Goal: Transaction & Acquisition: Purchase product/service

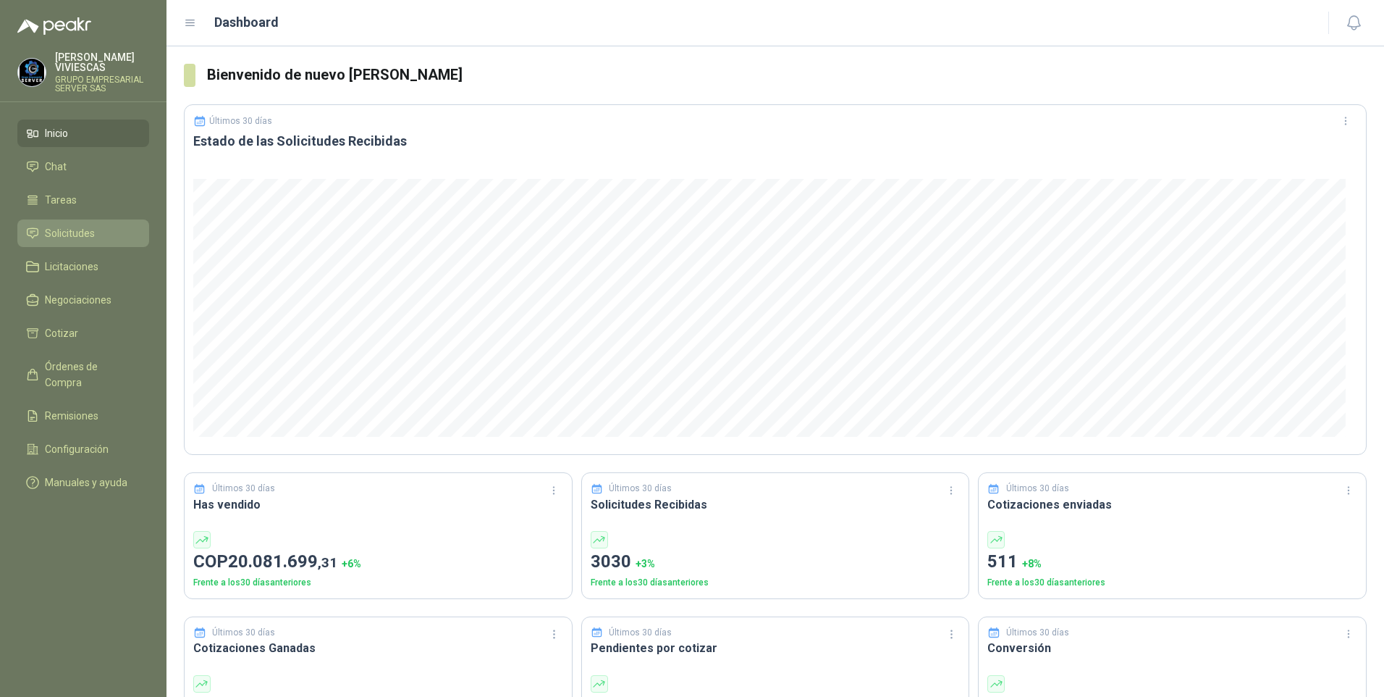
click at [72, 230] on span "Solicitudes" at bounding box center [70, 233] width 50 height 16
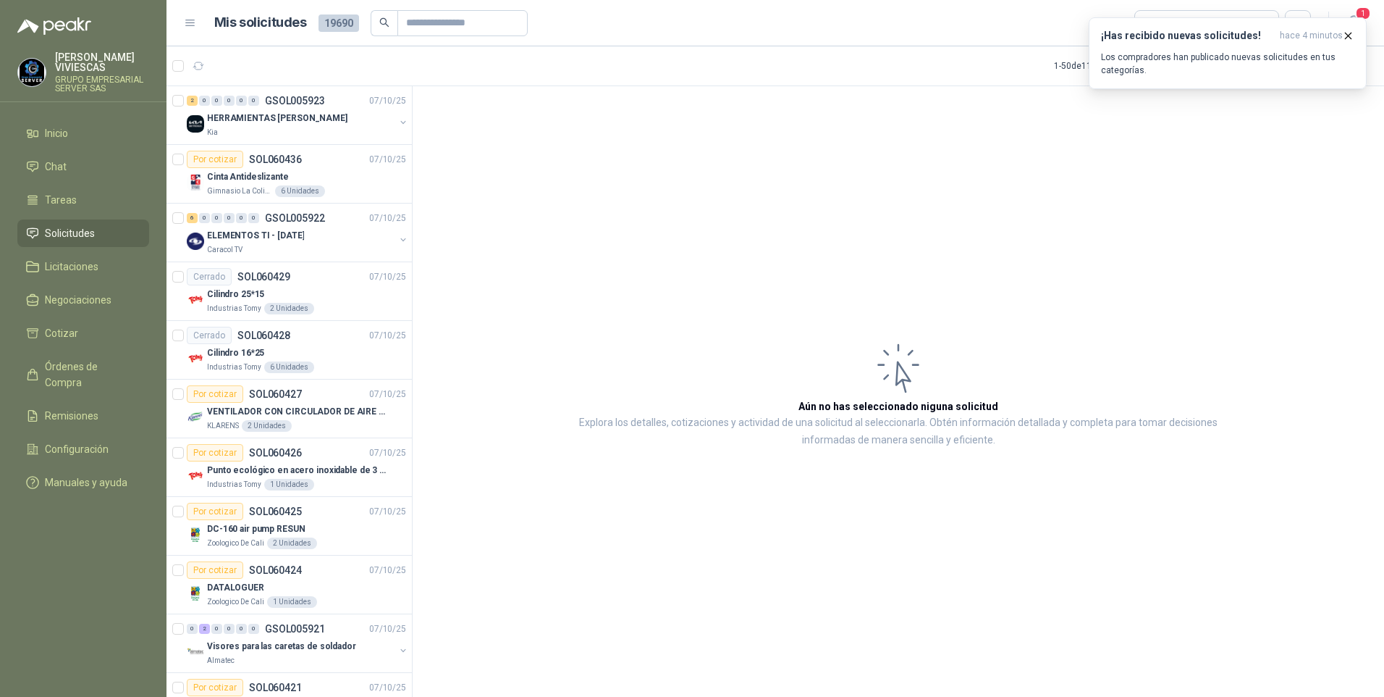
click at [72, 233] on span "Solicitudes" at bounding box center [70, 233] width 50 height 16
click at [206, 66] on button "button" at bounding box center [198, 65] width 23 height 23
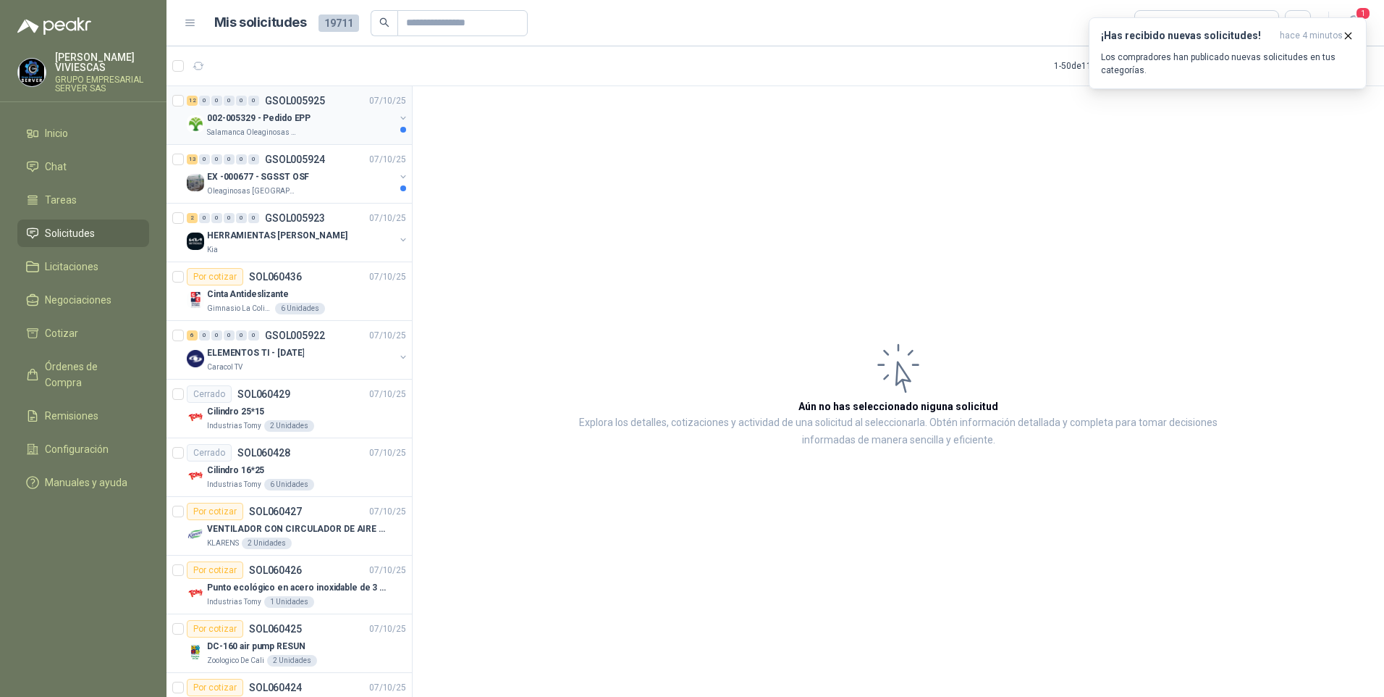
click at [243, 124] on p "002-005329 - Pedido EPP" at bounding box center [259, 119] width 104 height 14
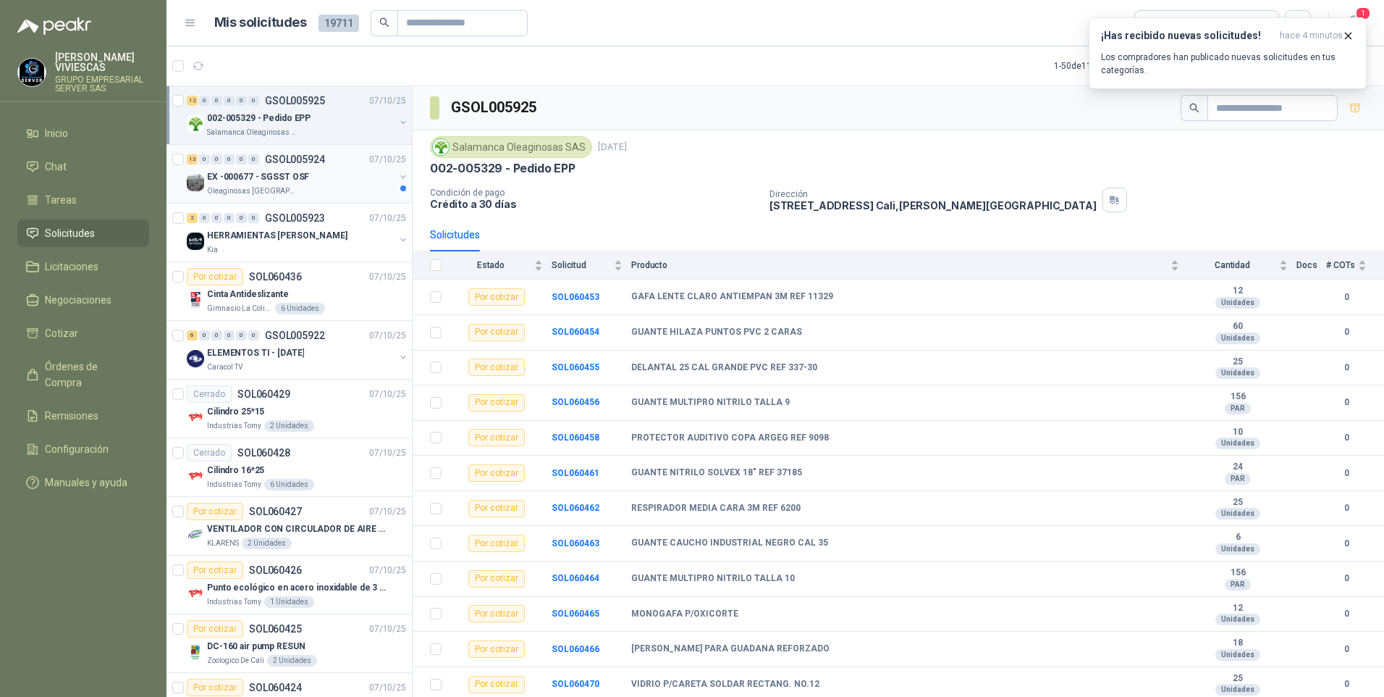
click at [256, 180] on p "EX -000677 - SGSST OSF" at bounding box center [258, 177] width 102 height 14
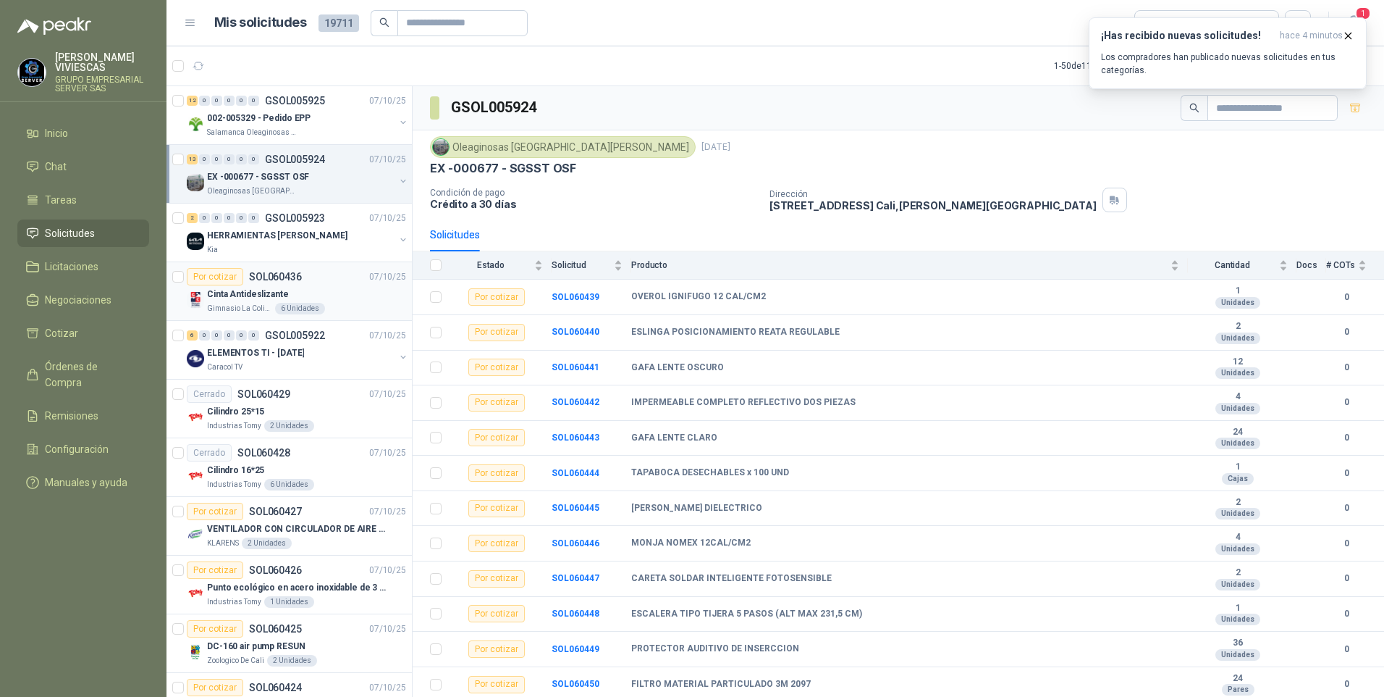
click at [235, 285] on div "Cinta Antideslizante" at bounding box center [306, 293] width 199 height 17
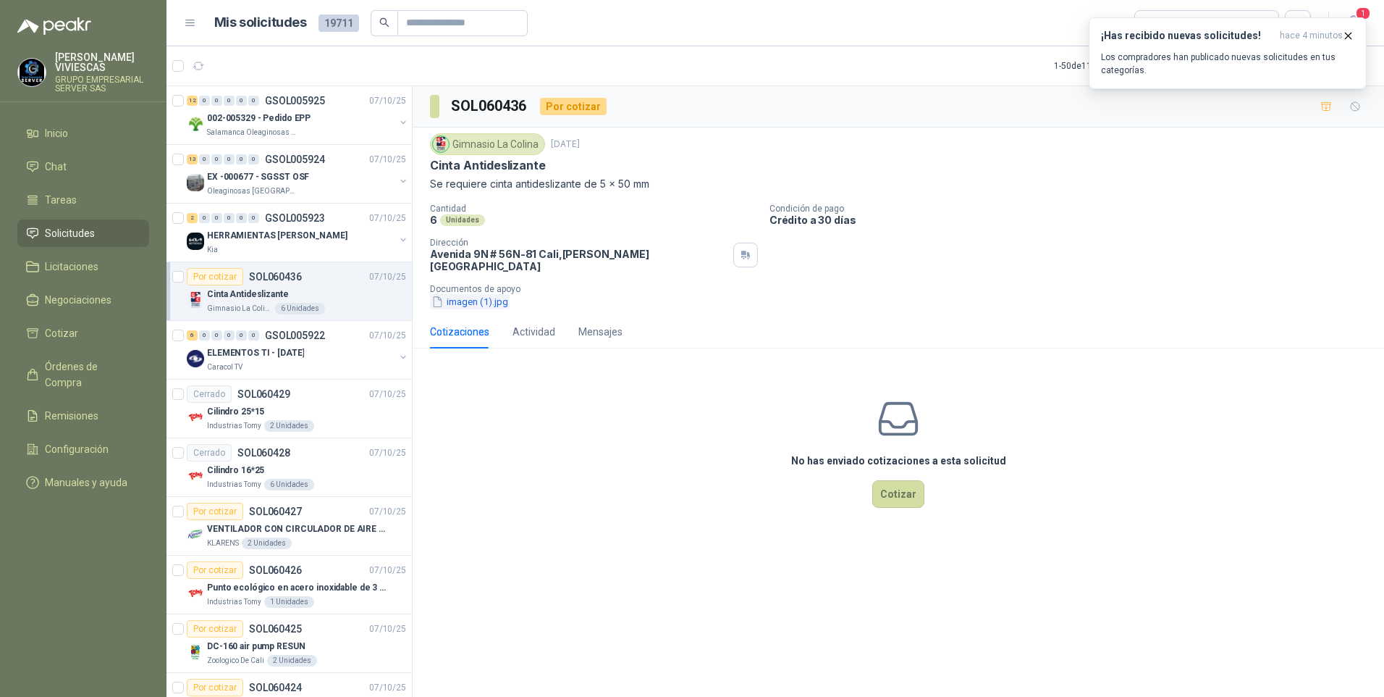
click at [476, 294] on button "imagen (1).jpg" at bounding box center [470, 301] width 80 height 15
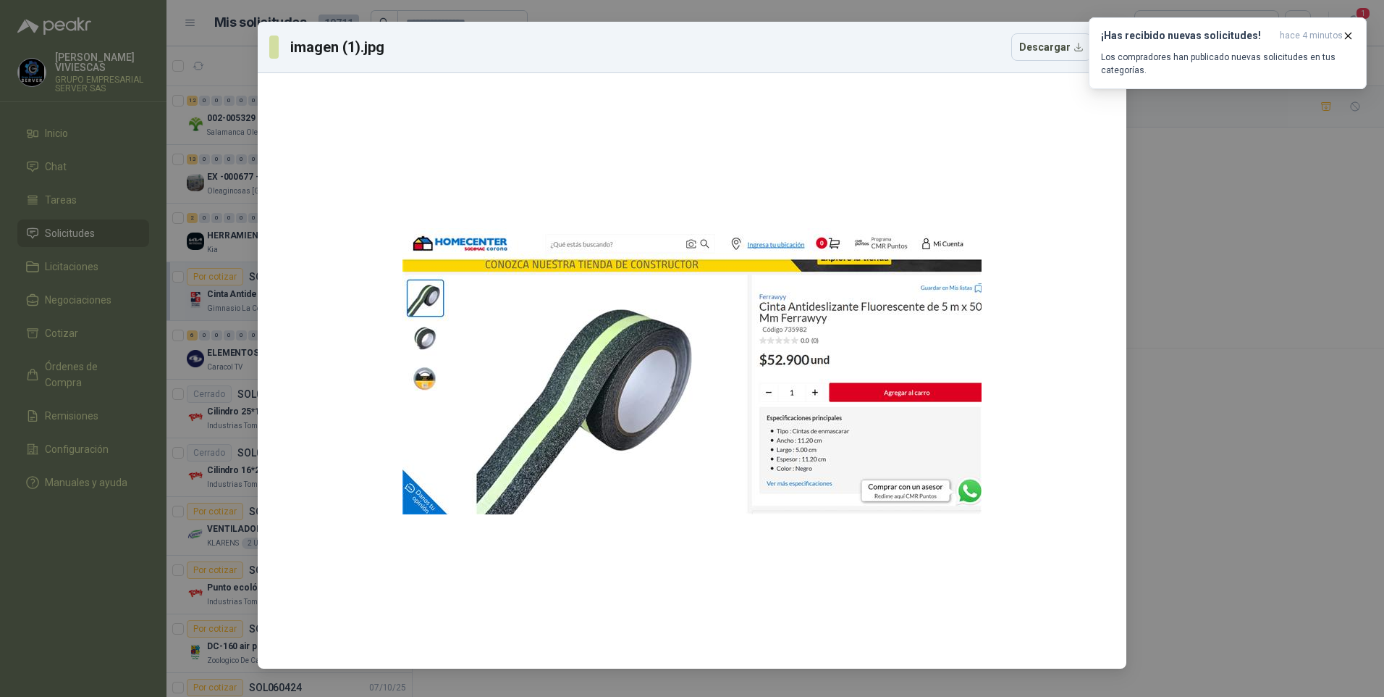
click at [1228, 492] on div "imagen (1).jpg Descargar" at bounding box center [692, 348] width 1384 height 697
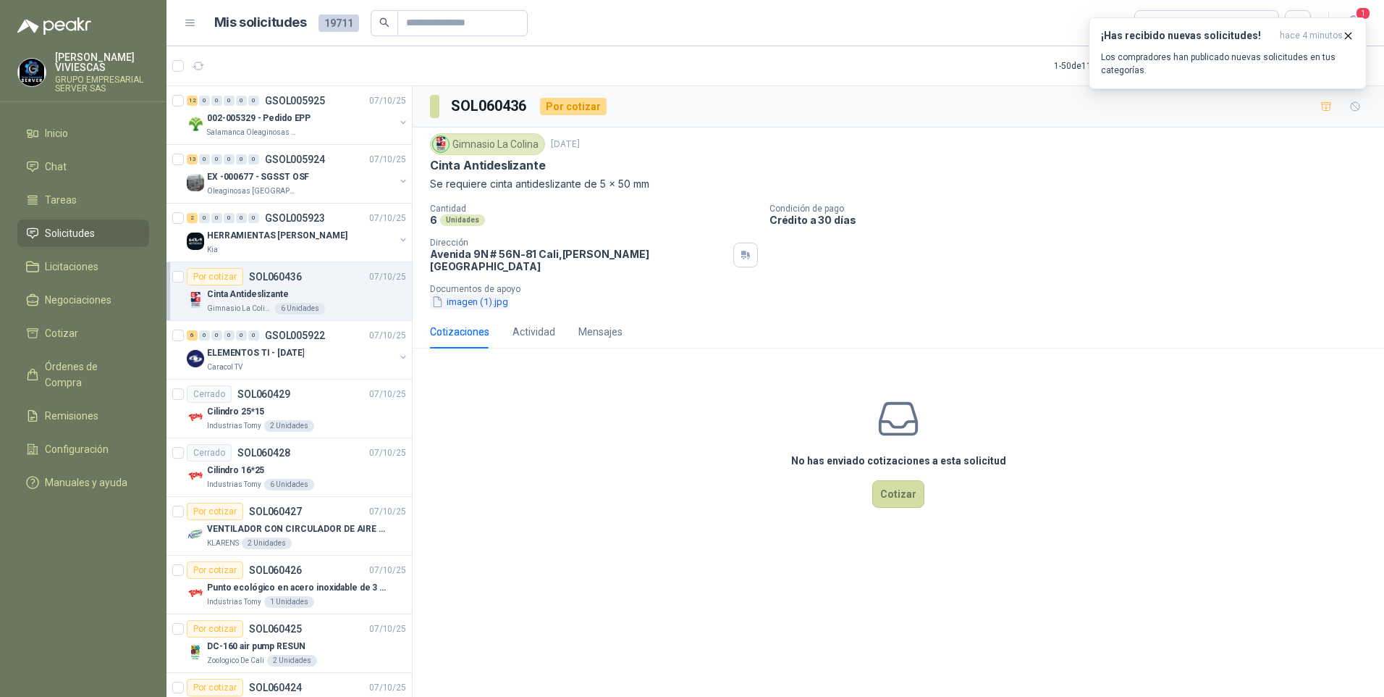
click at [474, 298] on button "imagen (1).jpg" at bounding box center [470, 301] width 80 height 15
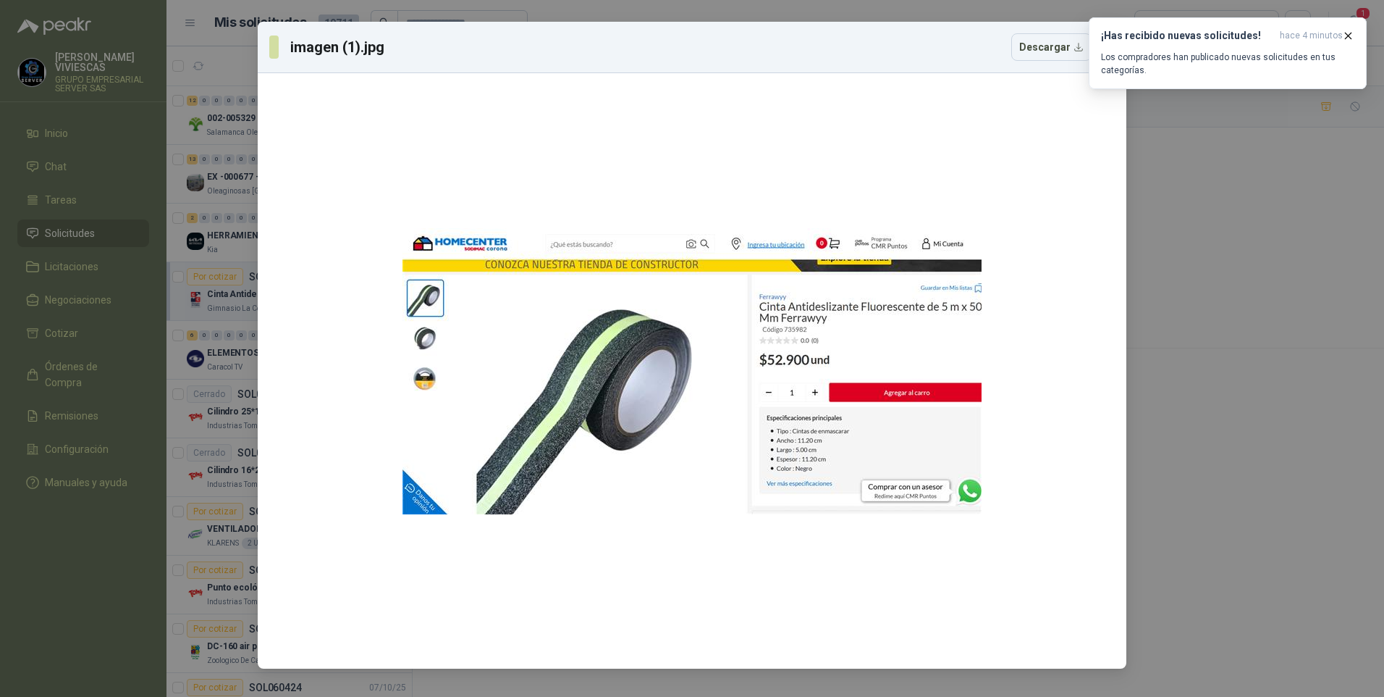
click at [1263, 492] on div "imagen (1).jpg Descargar" at bounding box center [692, 348] width 1384 height 697
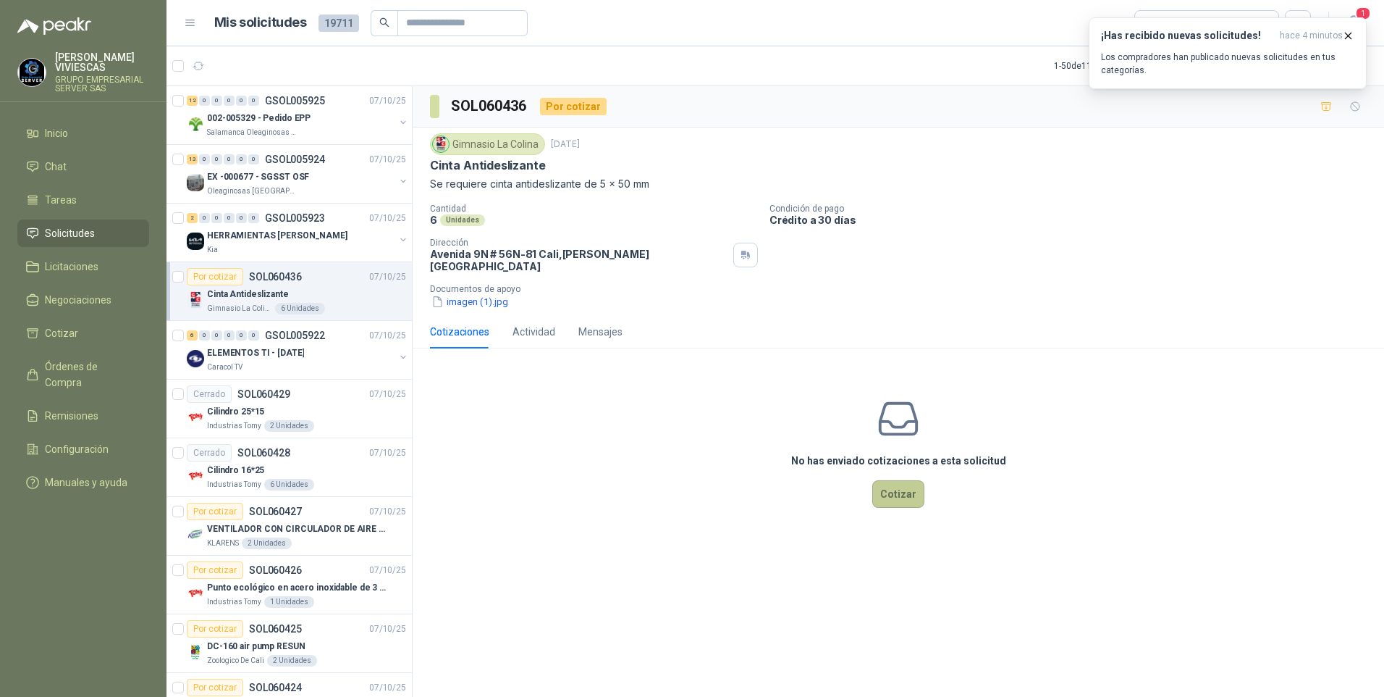
click at [891, 481] on button "Cotizar" at bounding box center [898, 494] width 52 height 28
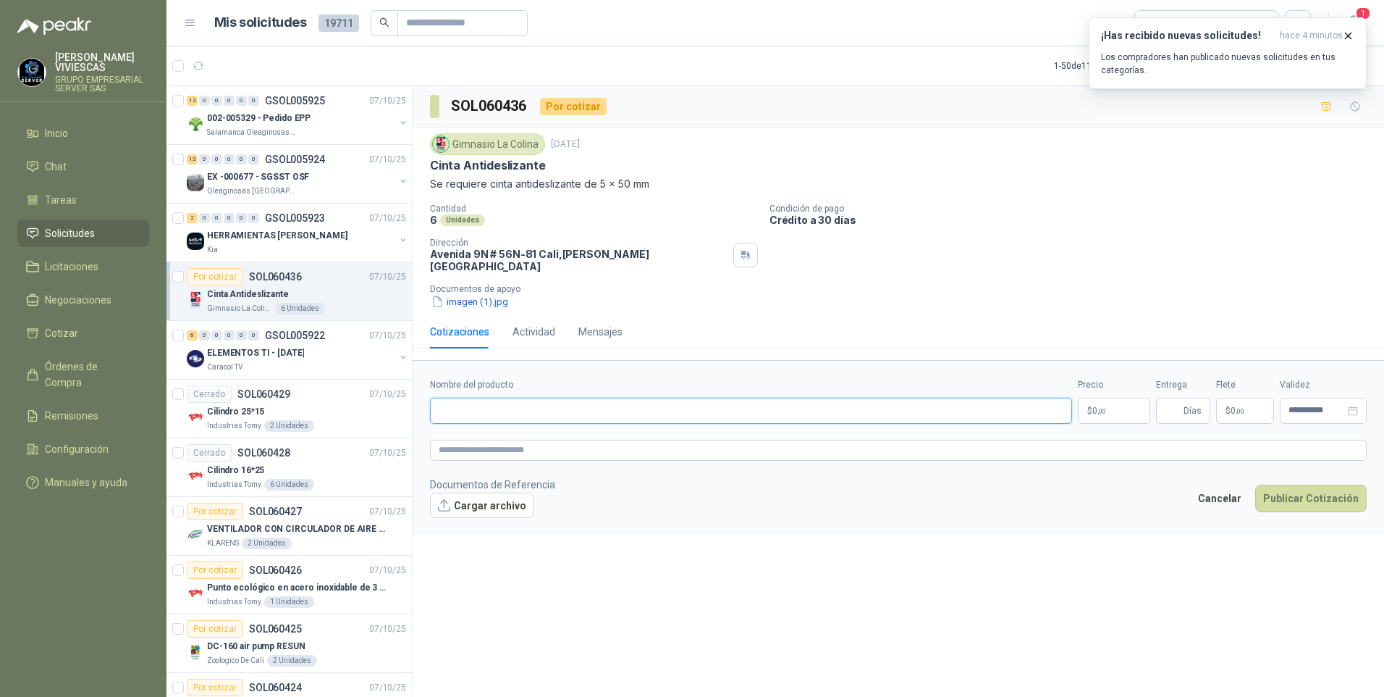
click at [463, 397] on input "Nombre del producto" at bounding box center [751, 410] width 642 height 26
type input "*"
click at [538, 402] on input "**********" at bounding box center [751, 410] width 642 height 26
click at [724, 398] on input "**********" at bounding box center [751, 410] width 642 height 26
type input "**********"
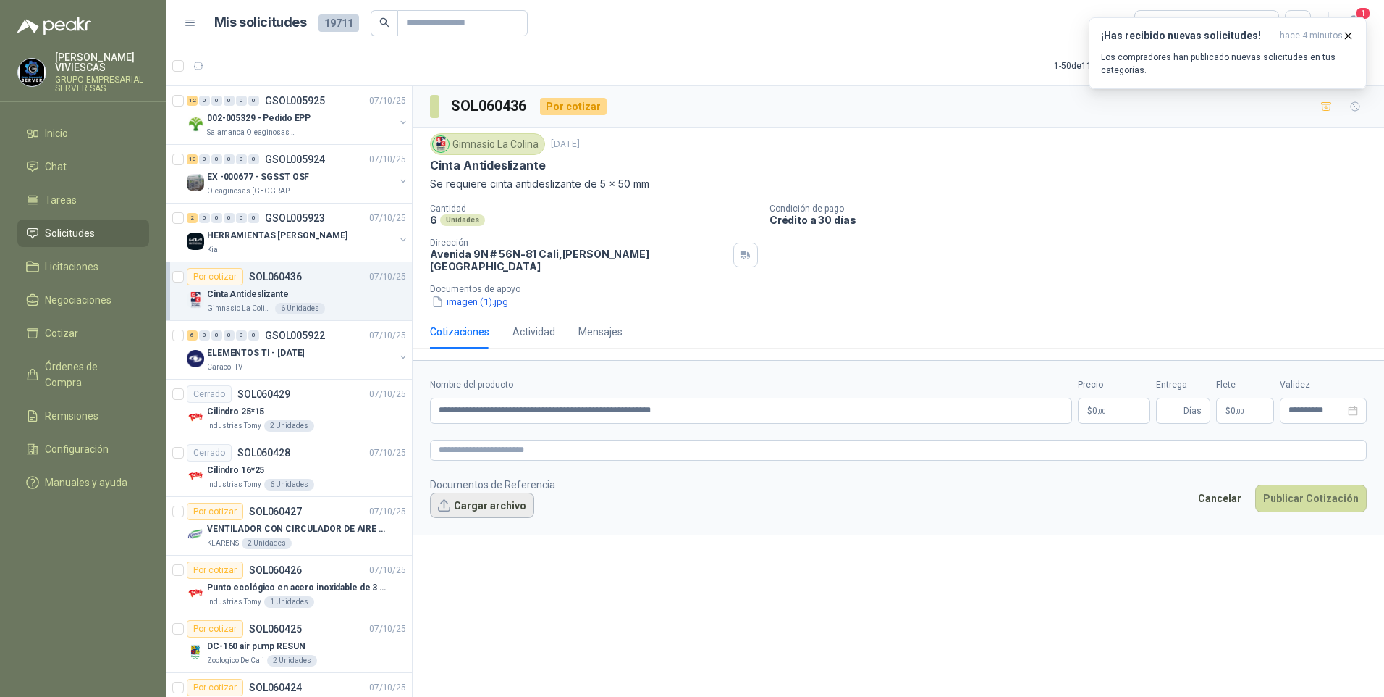
click at [479, 495] on button "Cargar archivo" at bounding box center [482, 505] width 104 height 26
click at [1113, 401] on body "RODRIGO VIVIESCAS GRUPO EMPRESARIAL SERVER SAS Inicio Chat Tareas Solicitudes L…" at bounding box center [692, 348] width 1384 height 697
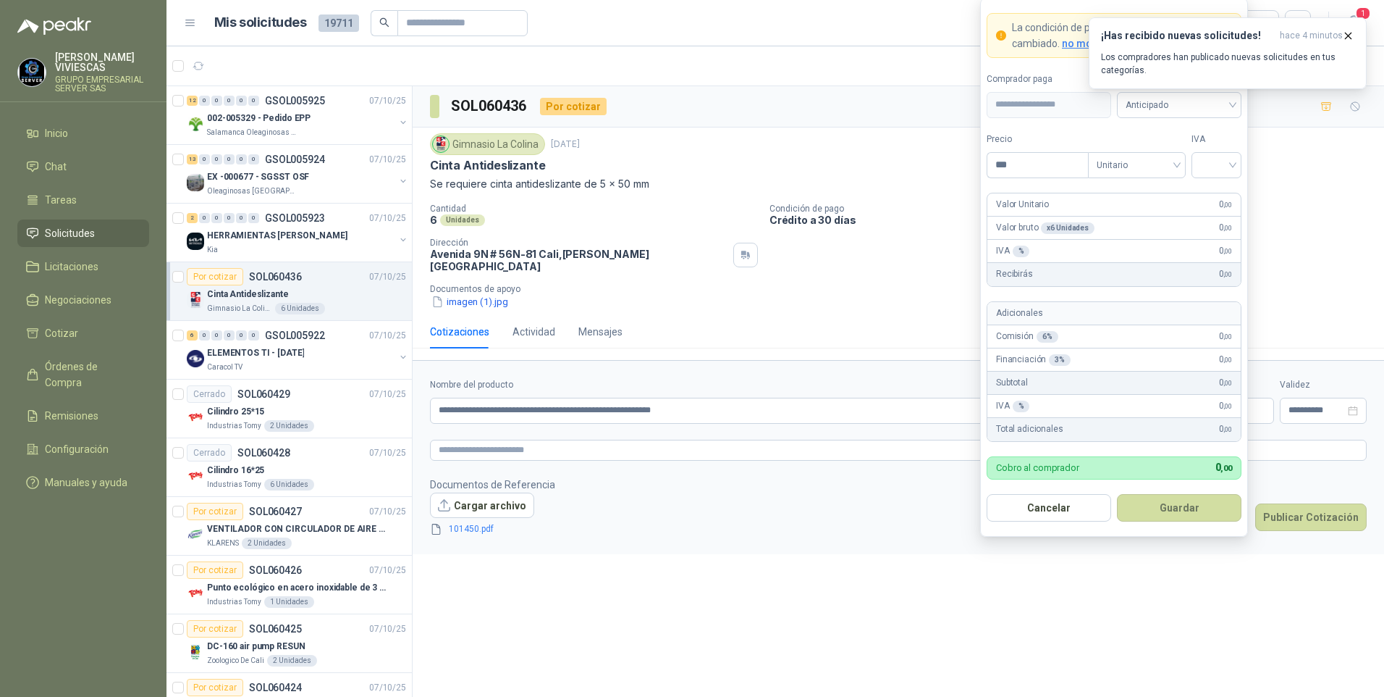
click at [1168, 89] on div "¡Has recibido nuevas solicitudes! hace 4 minutos Los compradores han publicado …" at bounding box center [1228, 53] width 278 height 72
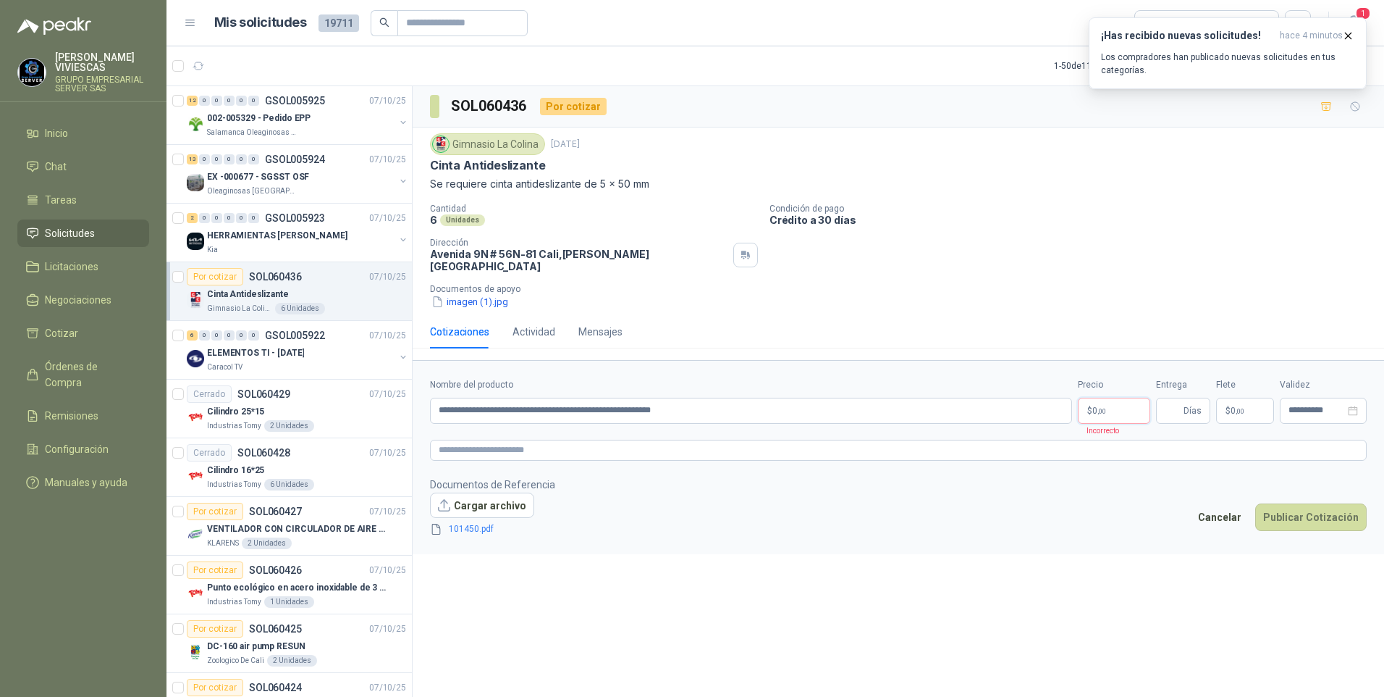
click at [1119, 404] on body "RODRIGO VIVIESCAS GRUPO EMPRESARIAL SERVER SAS Inicio Chat Tareas Solicitudes L…" at bounding box center [692, 348] width 1384 height 697
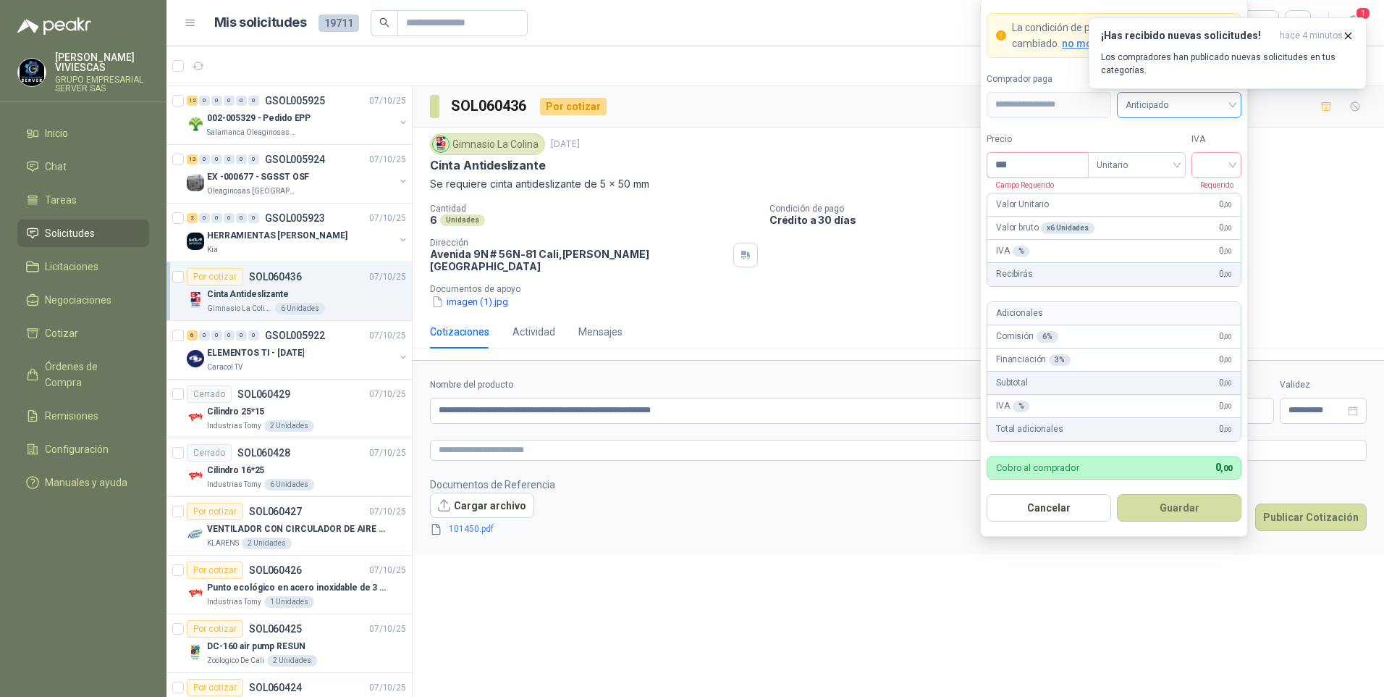
drag, startPoint x: 1247, startPoint y: 103, endPoint x: 1237, endPoint y: 107, distance: 10.4
click at [1243, 105] on form "**********" at bounding box center [1114, 267] width 268 height 539
click at [1236, 107] on div "Anticipado" at bounding box center [1179, 105] width 125 height 26
click at [1163, 160] on div "Crédito a 30 días" at bounding box center [1179, 158] width 101 height 16
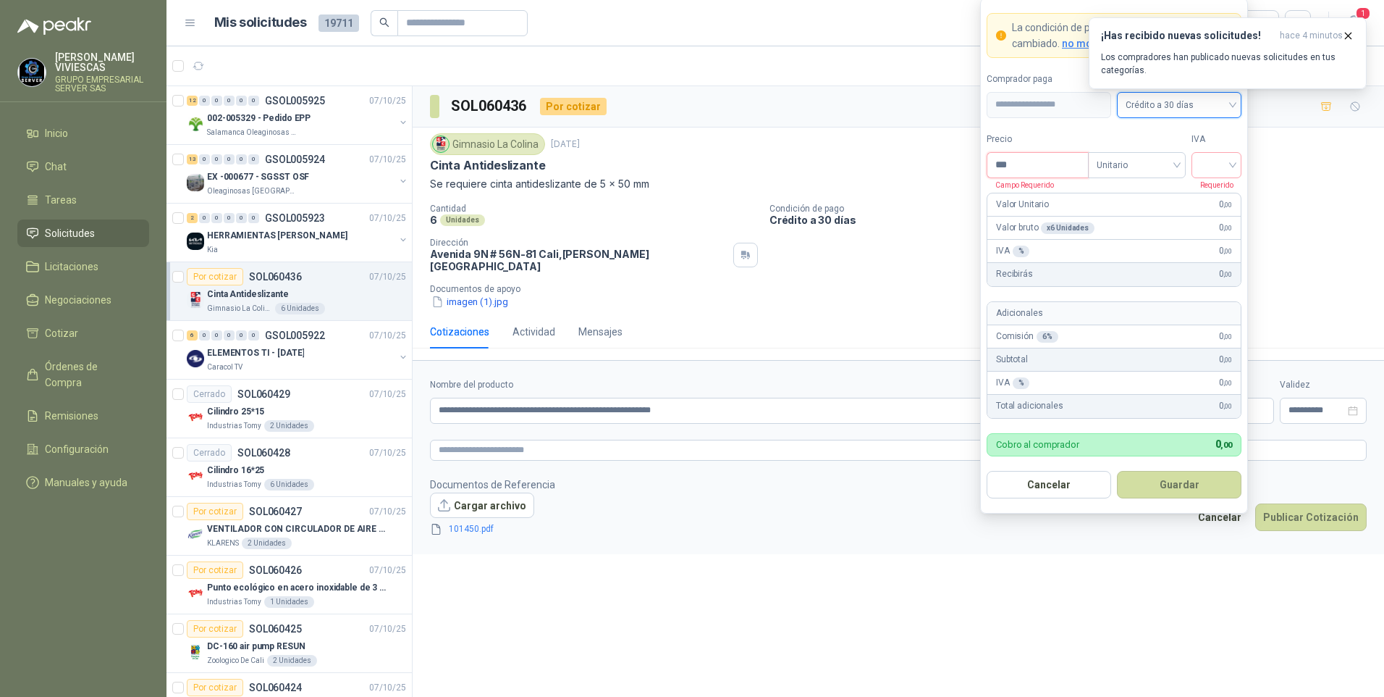
click at [1044, 159] on input "***" at bounding box center [1038, 165] width 101 height 25
type input "********"
click at [1222, 164] on input "search" at bounding box center [1216, 164] width 33 height 22
click at [1215, 195] on div "19%" at bounding box center [1216, 195] width 27 height 16
click at [1176, 480] on button "Guardar" at bounding box center [1179, 485] width 125 height 28
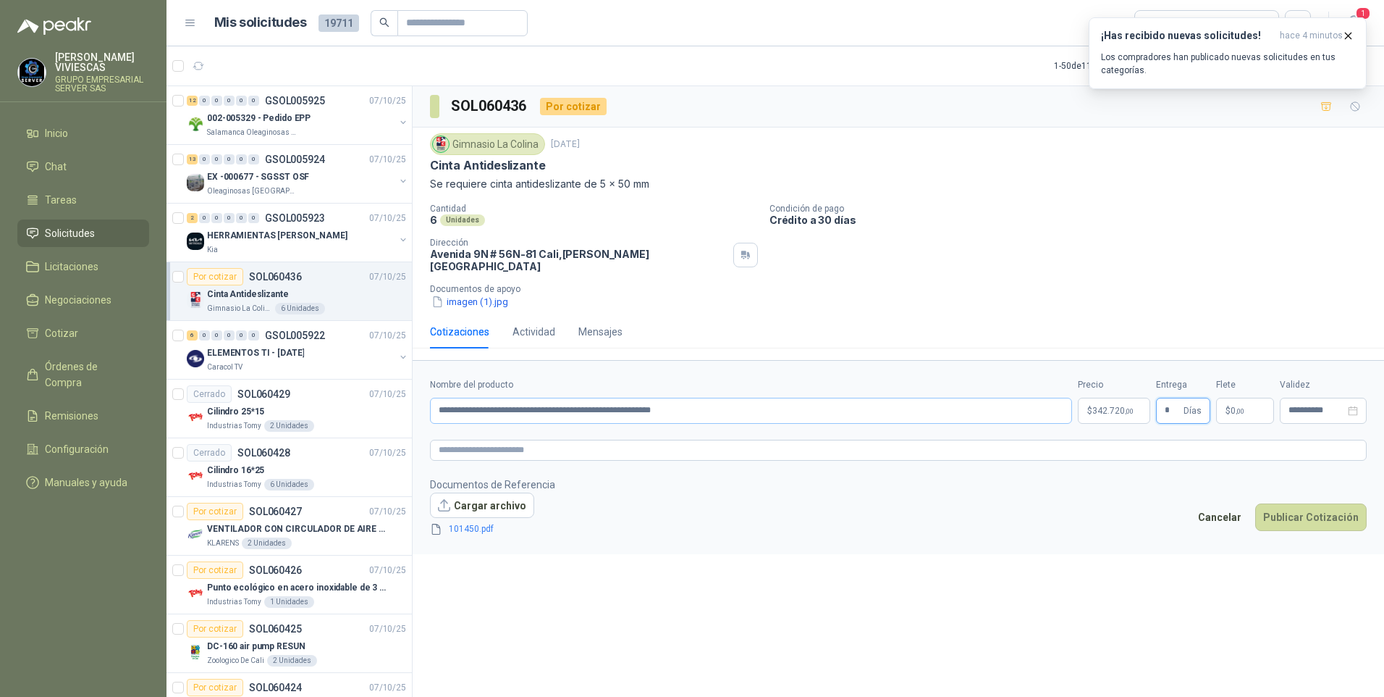
type input "*"
click at [592, 397] on input "**********" at bounding box center [751, 410] width 642 height 26
click at [741, 402] on input "**********" at bounding box center [751, 410] width 642 height 26
type input "**********"
click at [1305, 507] on button "Publicar Cotización" at bounding box center [1311, 517] width 112 height 28
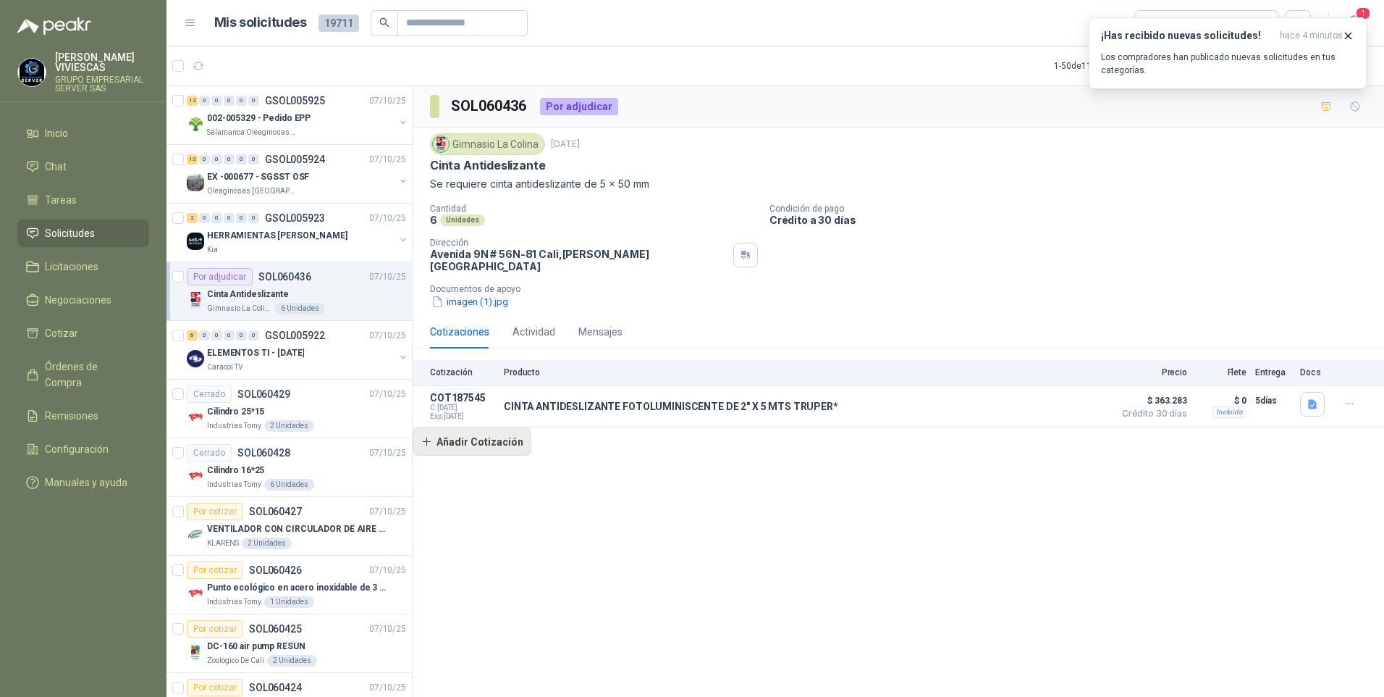
click at [460, 432] on button "Añadir Cotización" at bounding box center [472, 441] width 119 height 29
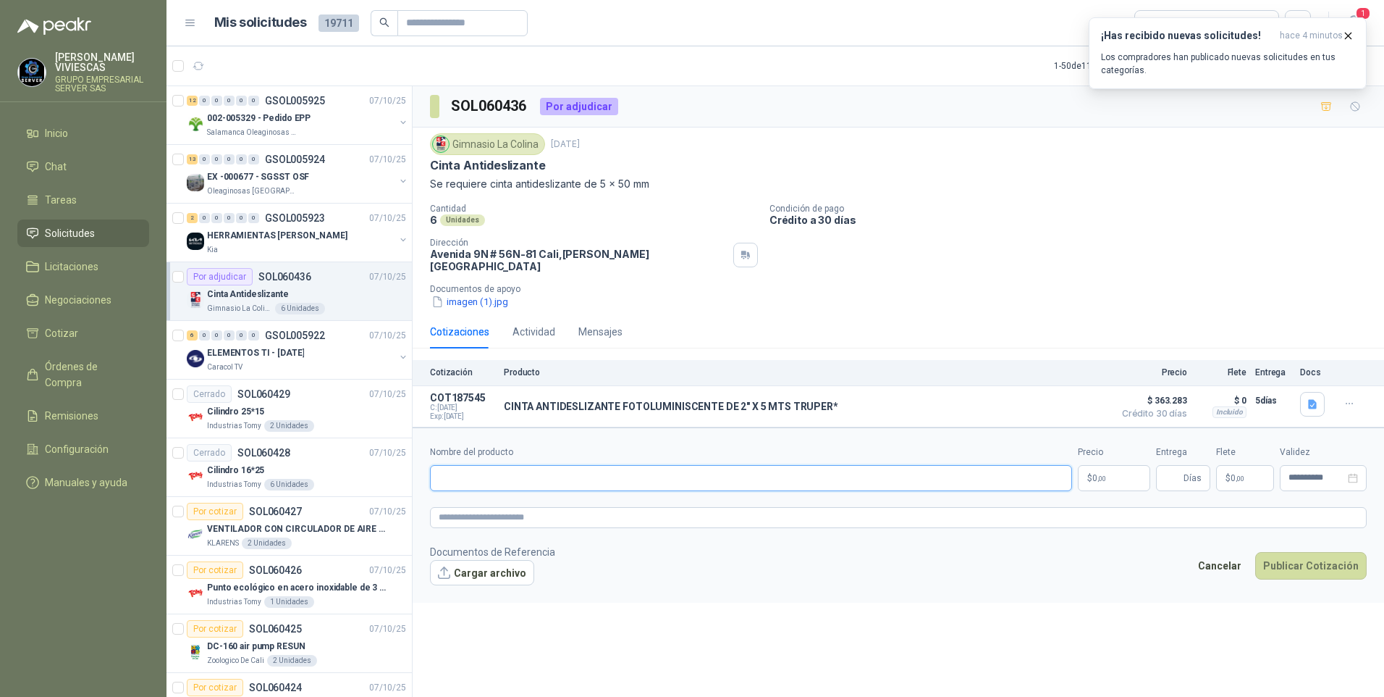
click at [469, 468] on input "Nombre del producto" at bounding box center [751, 478] width 642 height 26
click at [513, 470] on input "Nombre del producto" at bounding box center [751, 478] width 642 height 26
type input "*"
type input "**********"
click at [1103, 473] on body "RODRIGO VIVIESCAS GRUPO EMPRESARIAL SERVER SAS Inicio Chat Tareas Solicitudes L…" at bounding box center [692, 348] width 1384 height 697
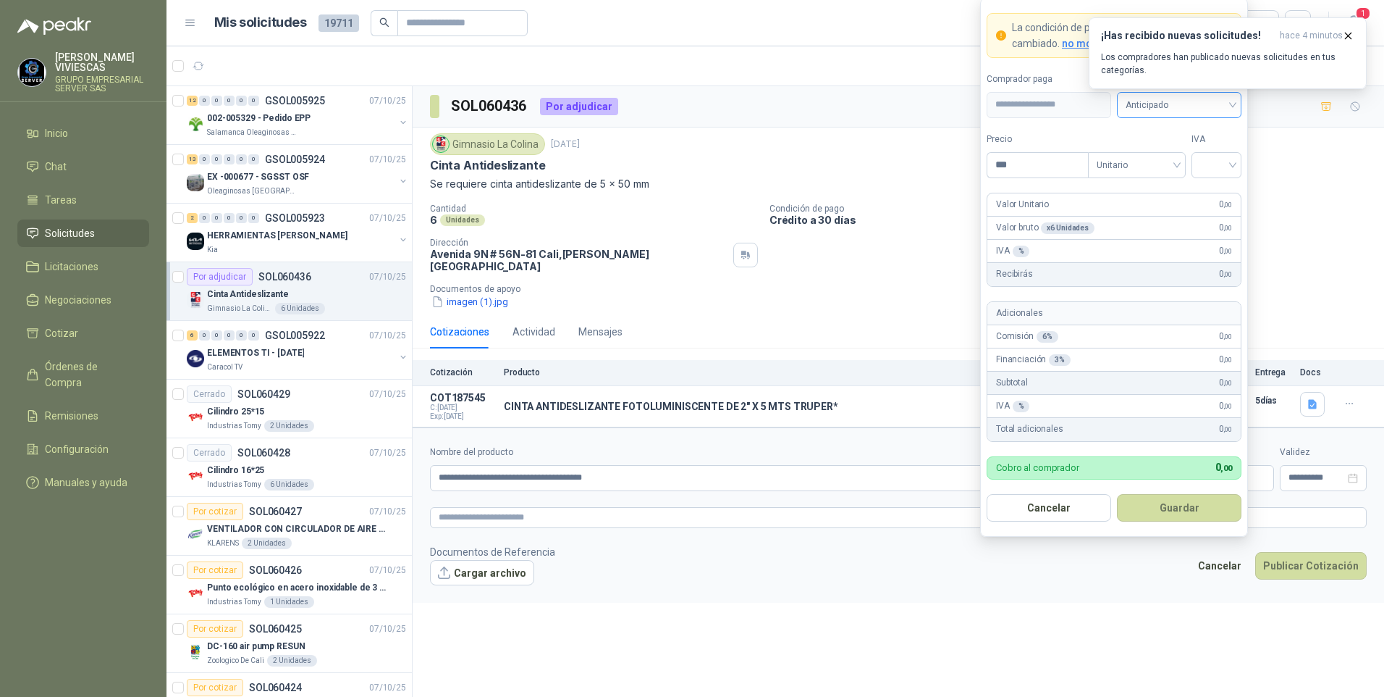
click at [1149, 109] on span "Anticipado" at bounding box center [1179, 105] width 107 height 22
click at [1165, 152] on div "Crédito a 30 días" at bounding box center [1179, 158] width 101 height 16
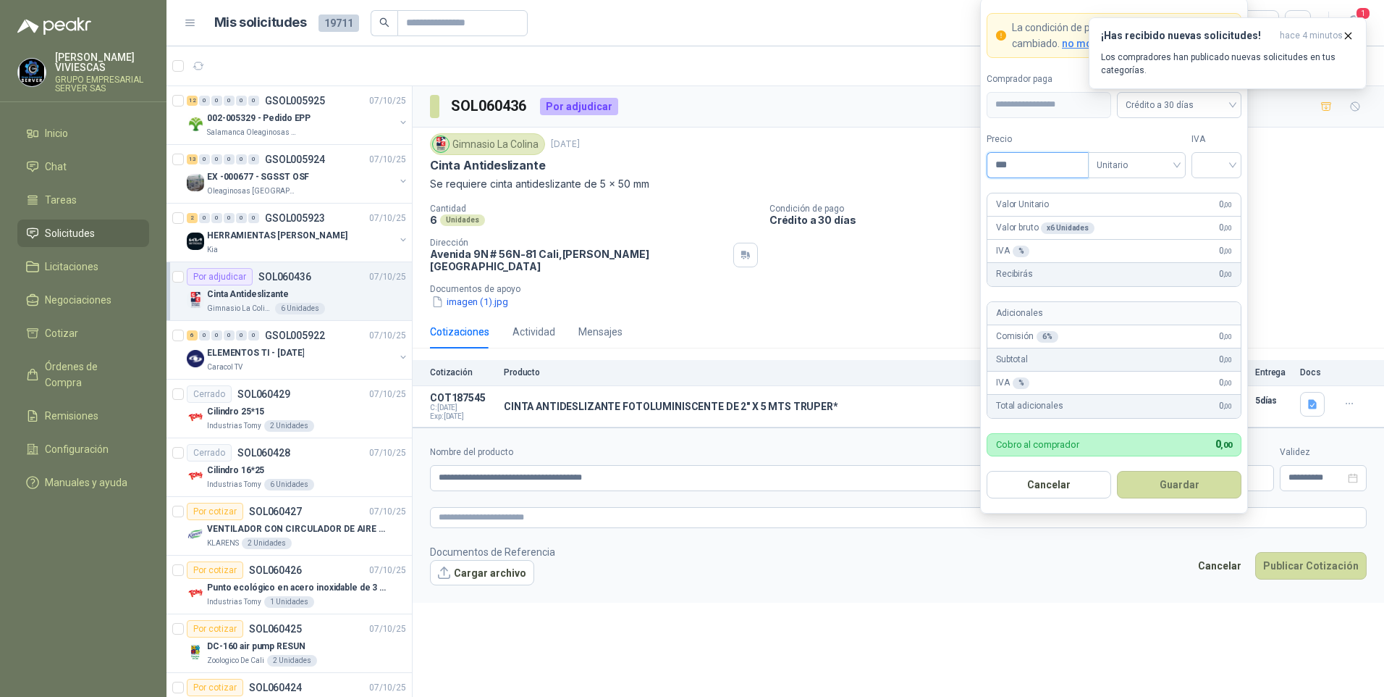
click at [1001, 162] on input "***" at bounding box center [1038, 165] width 101 height 25
click at [1015, 158] on input "***" at bounding box center [1038, 165] width 101 height 25
type input "********"
click at [1220, 167] on input "search" at bounding box center [1216, 164] width 33 height 22
click at [1203, 192] on div "19%" at bounding box center [1217, 194] width 44 height 23
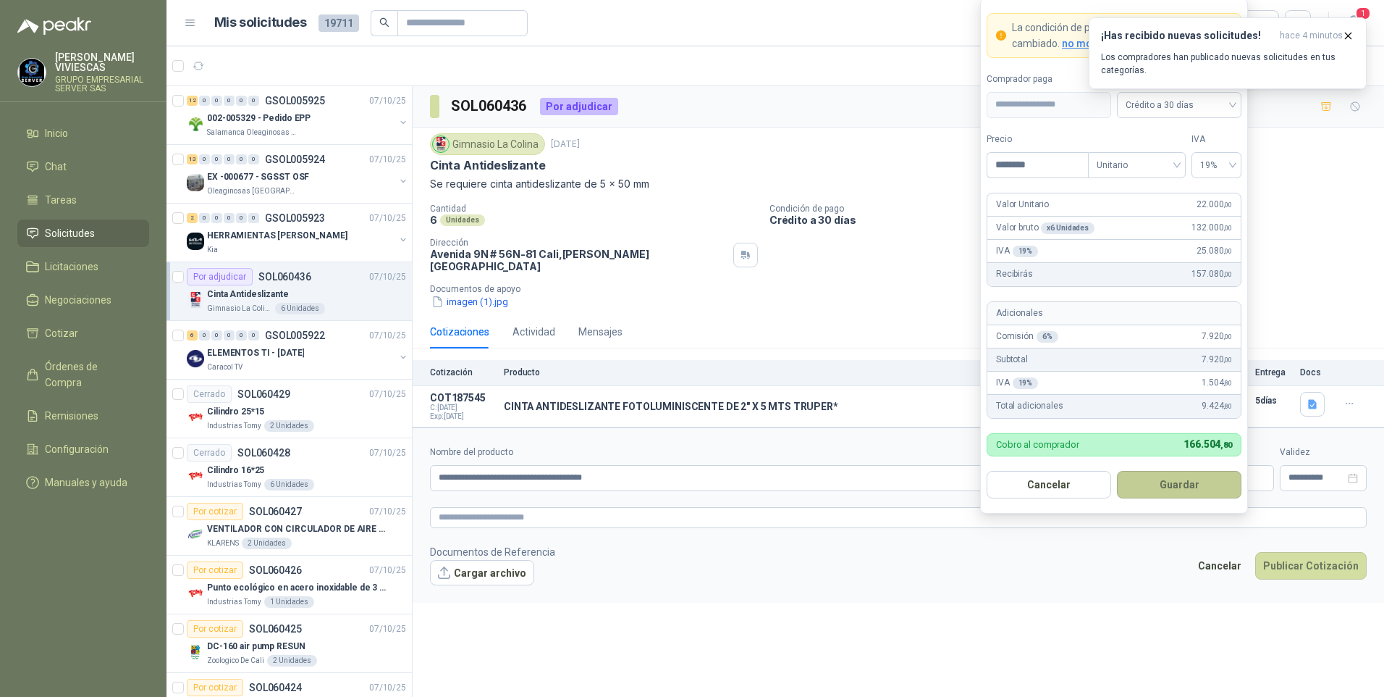
click at [1173, 489] on button "Guardar" at bounding box center [1179, 485] width 125 height 28
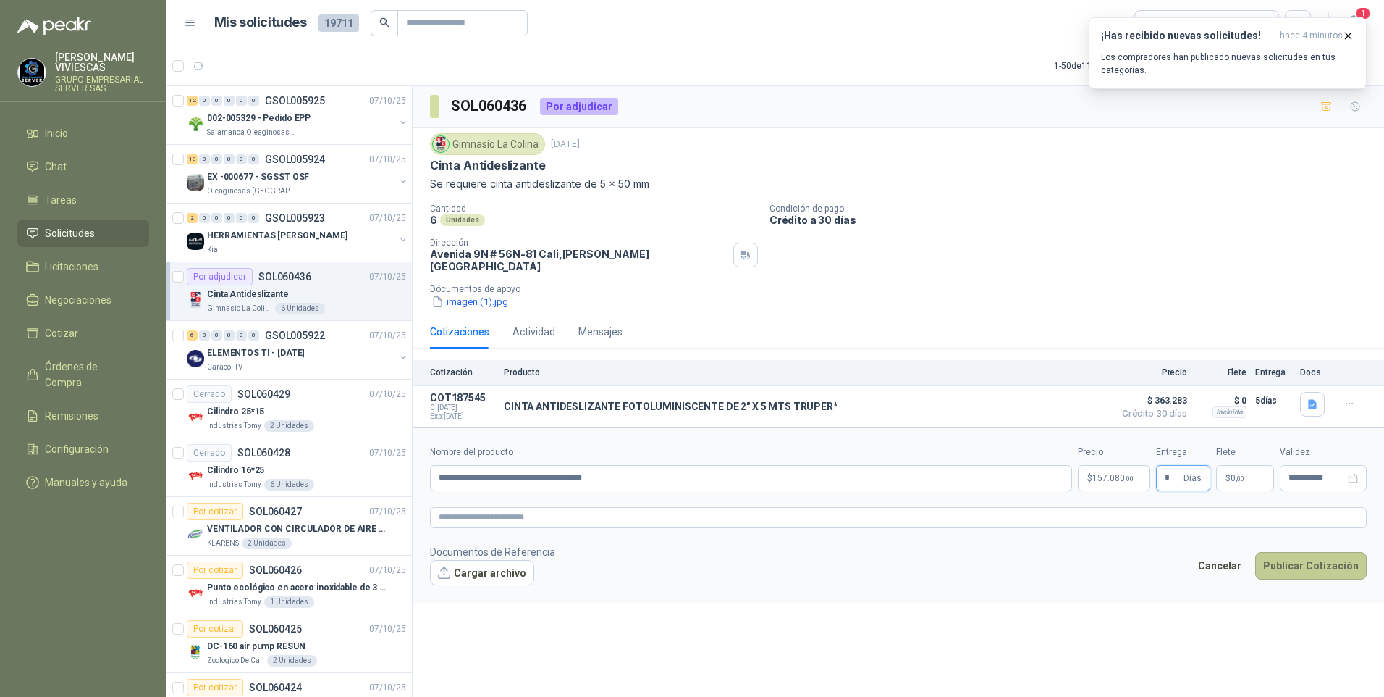
type input "*"
click at [1300, 553] on button "Publicar Cotización" at bounding box center [1311, 566] width 112 height 28
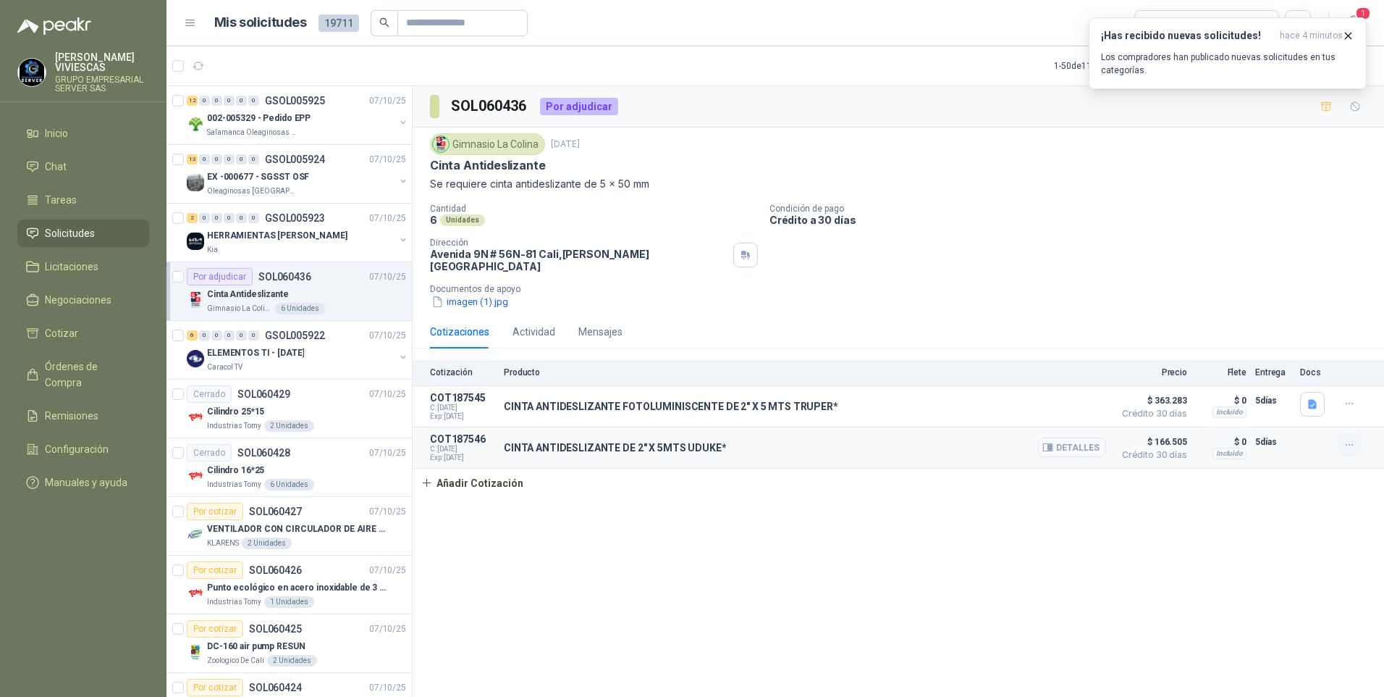
click at [1352, 439] on icon "button" at bounding box center [1350, 445] width 12 height 12
click at [1289, 376] on button "Editar" at bounding box center [1321, 377] width 116 height 23
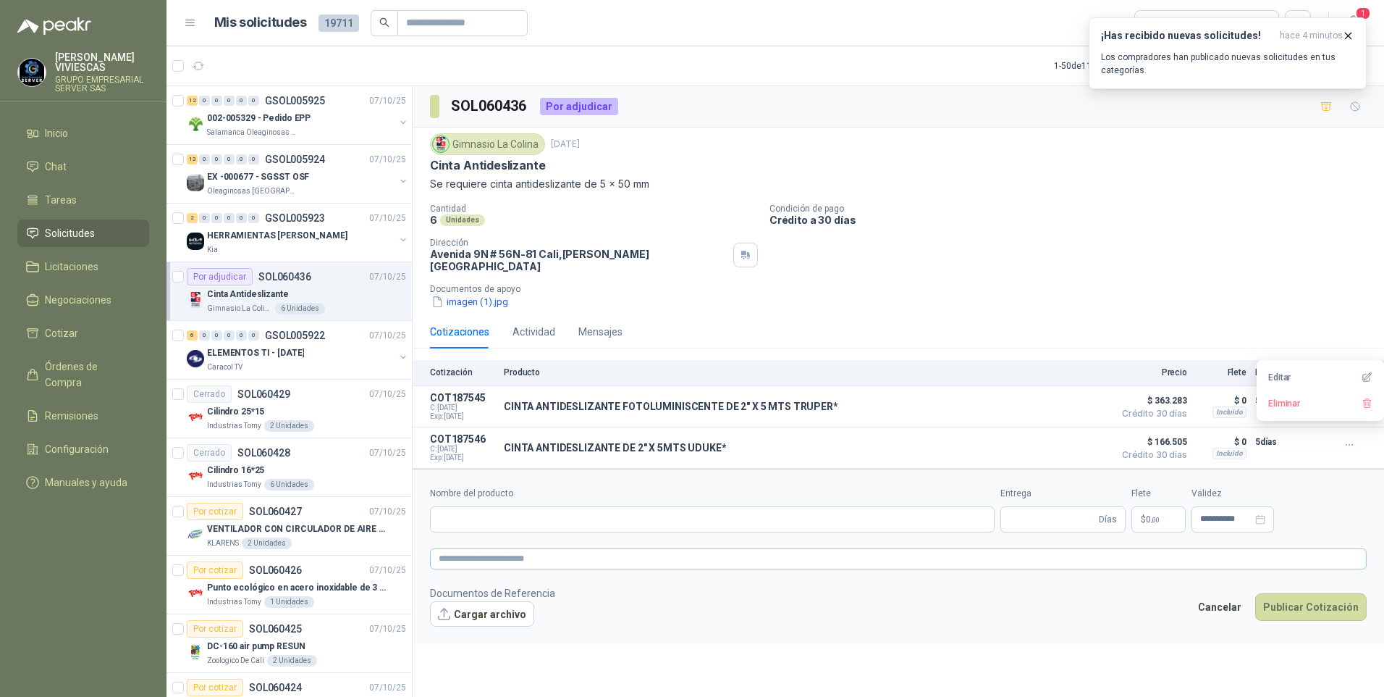
type input "**********"
type input "*"
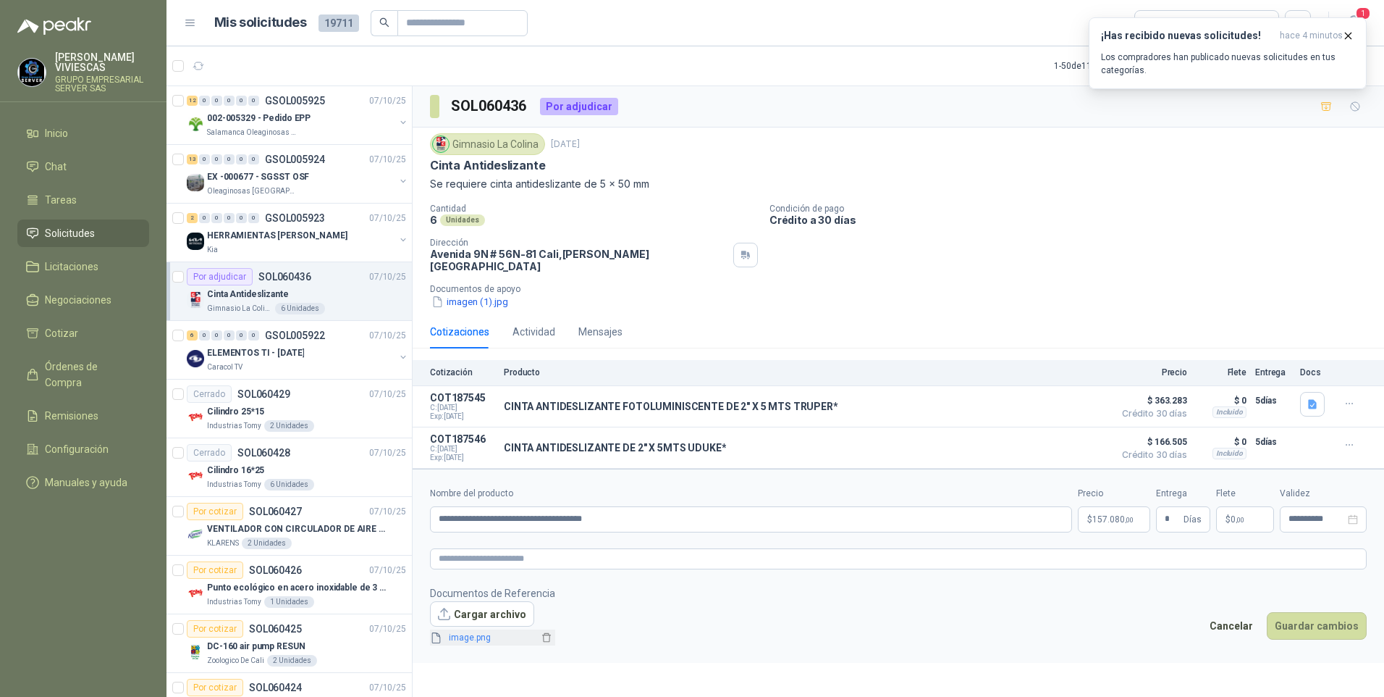
click at [471, 633] on span "image.png" at bounding box center [491, 638] width 96 height 14
click at [470, 633] on link "image.png" at bounding box center [491, 638] width 96 height 14
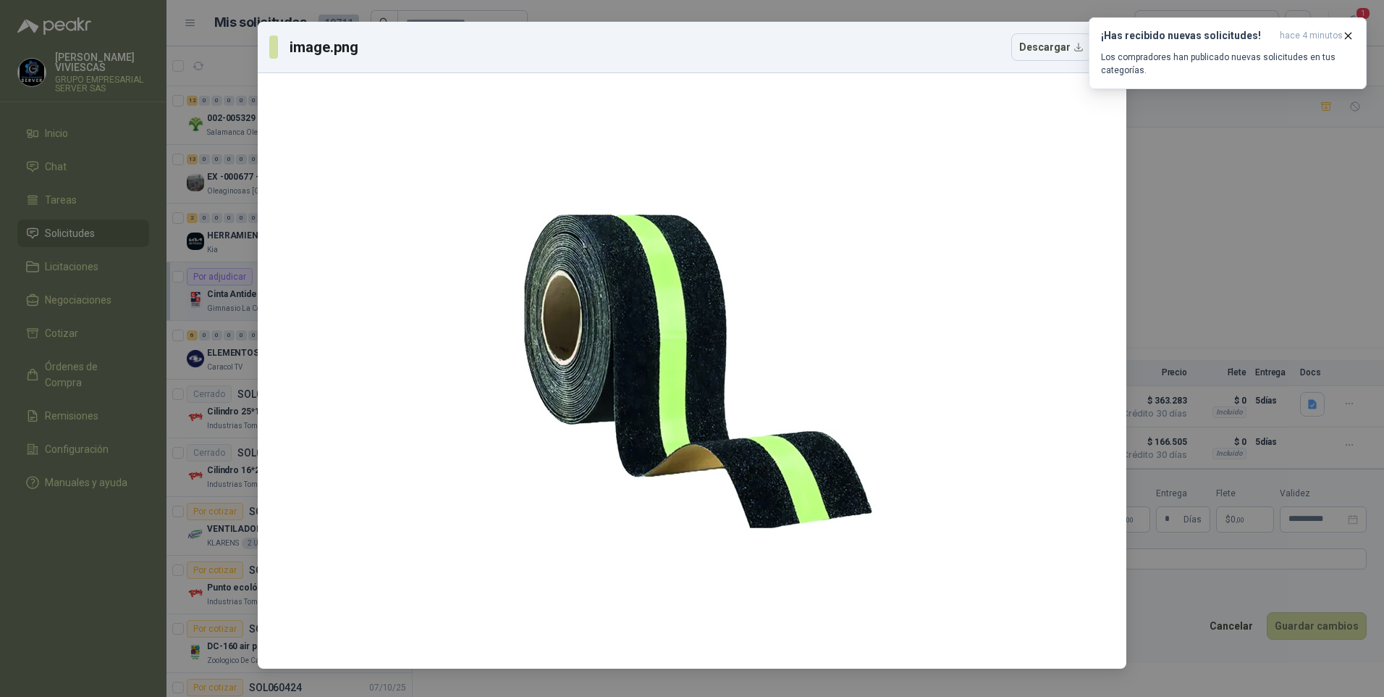
click at [1229, 659] on div "image.png Descargar" at bounding box center [692, 348] width 1384 height 697
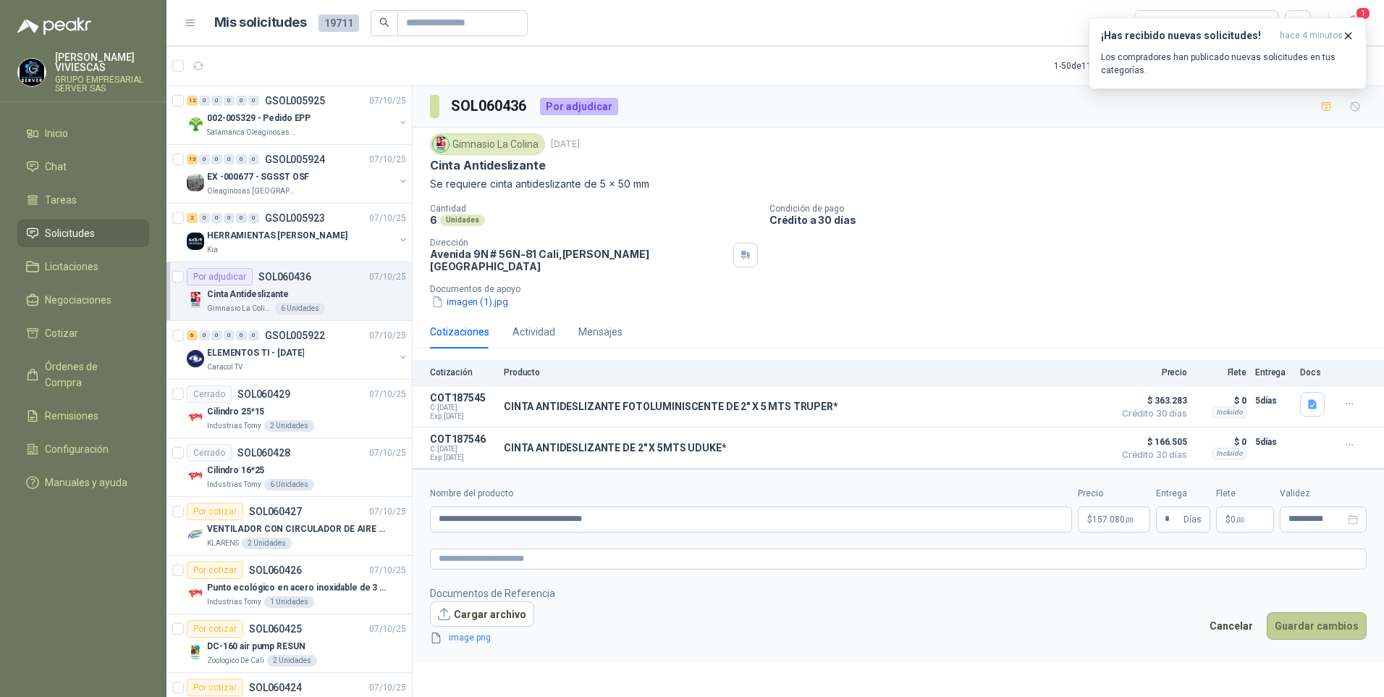
click at [1308, 613] on button "Guardar cambios" at bounding box center [1317, 626] width 100 height 28
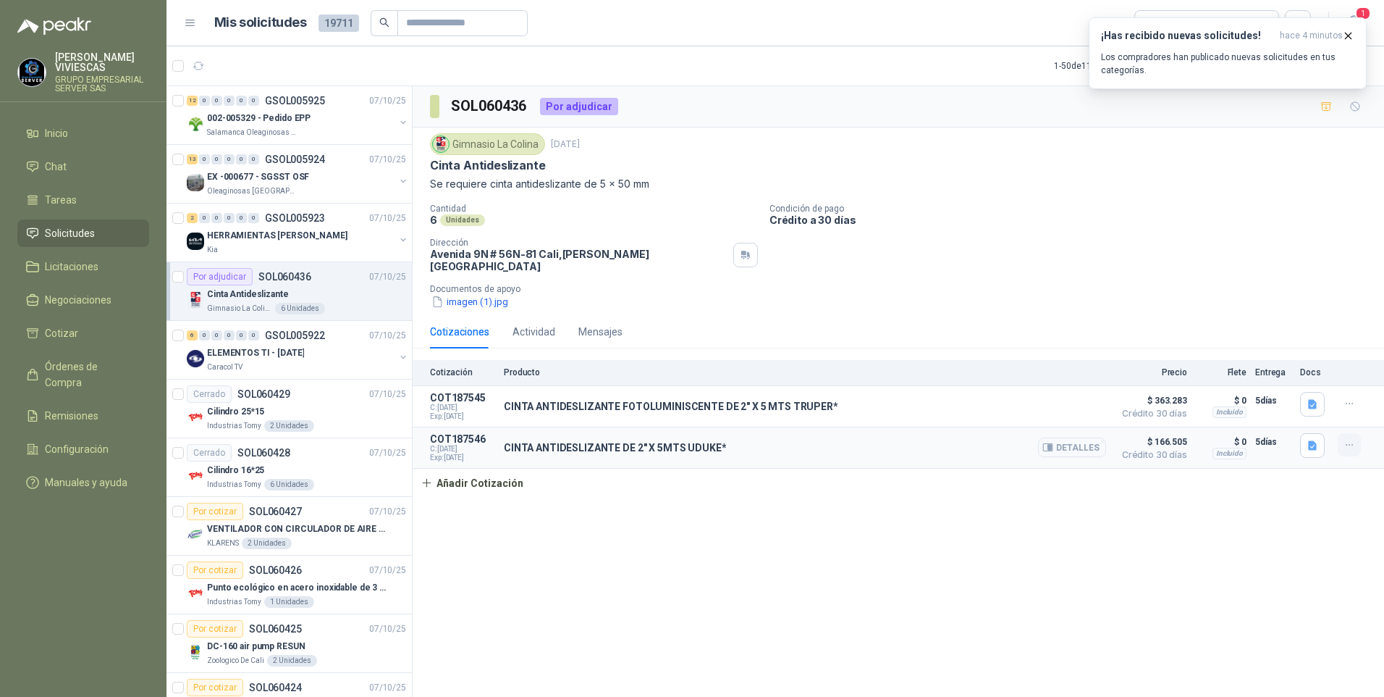
click at [1352, 439] on icon "button" at bounding box center [1350, 445] width 12 height 12
click at [1284, 376] on button "Editar" at bounding box center [1321, 377] width 116 height 23
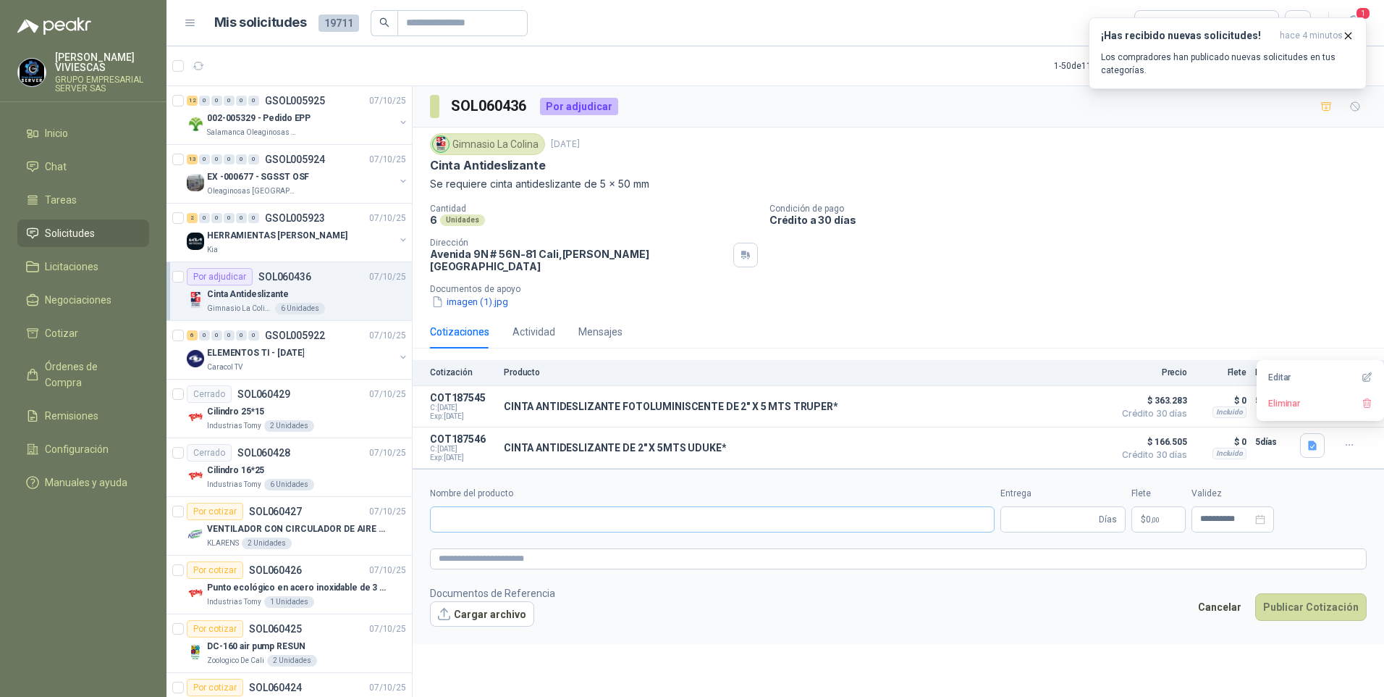
type input "**********"
type input "*"
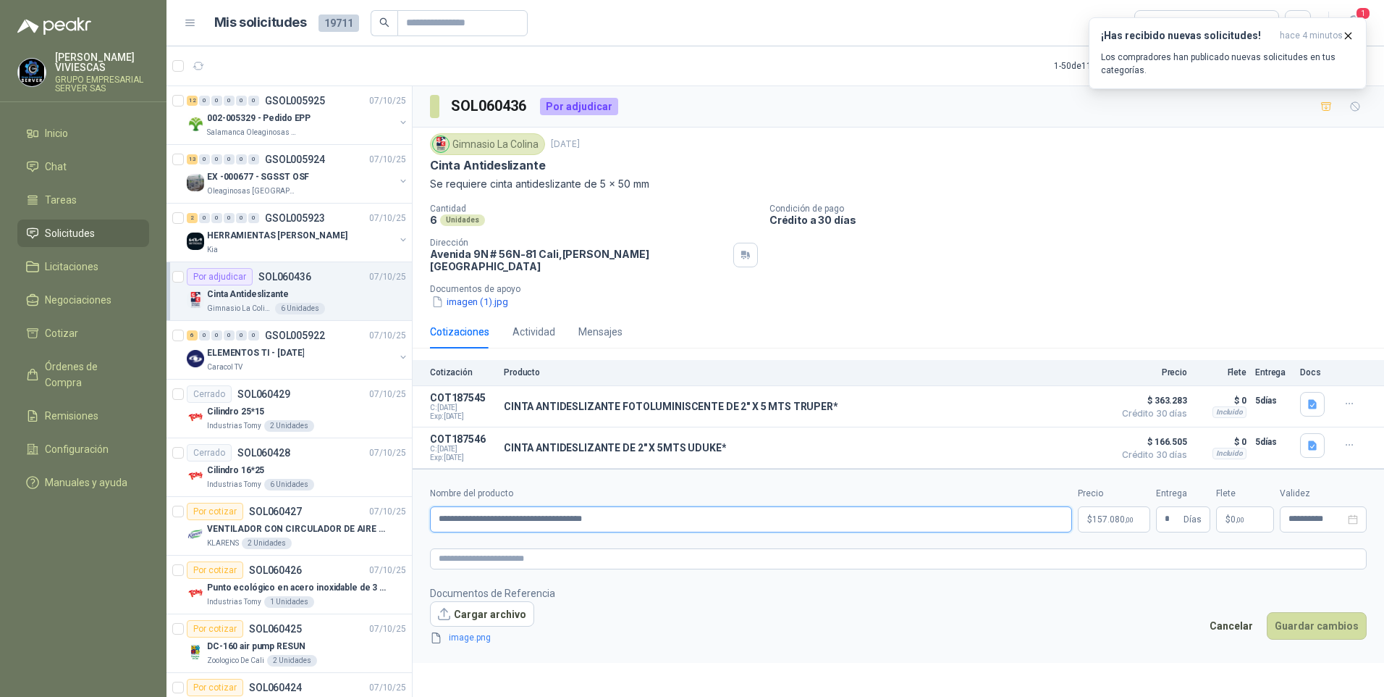
click at [534, 507] on input "**********" at bounding box center [751, 519] width 642 height 26
type input "**********"
click at [1308, 620] on button "Guardar cambios" at bounding box center [1317, 626] width 100 height 28
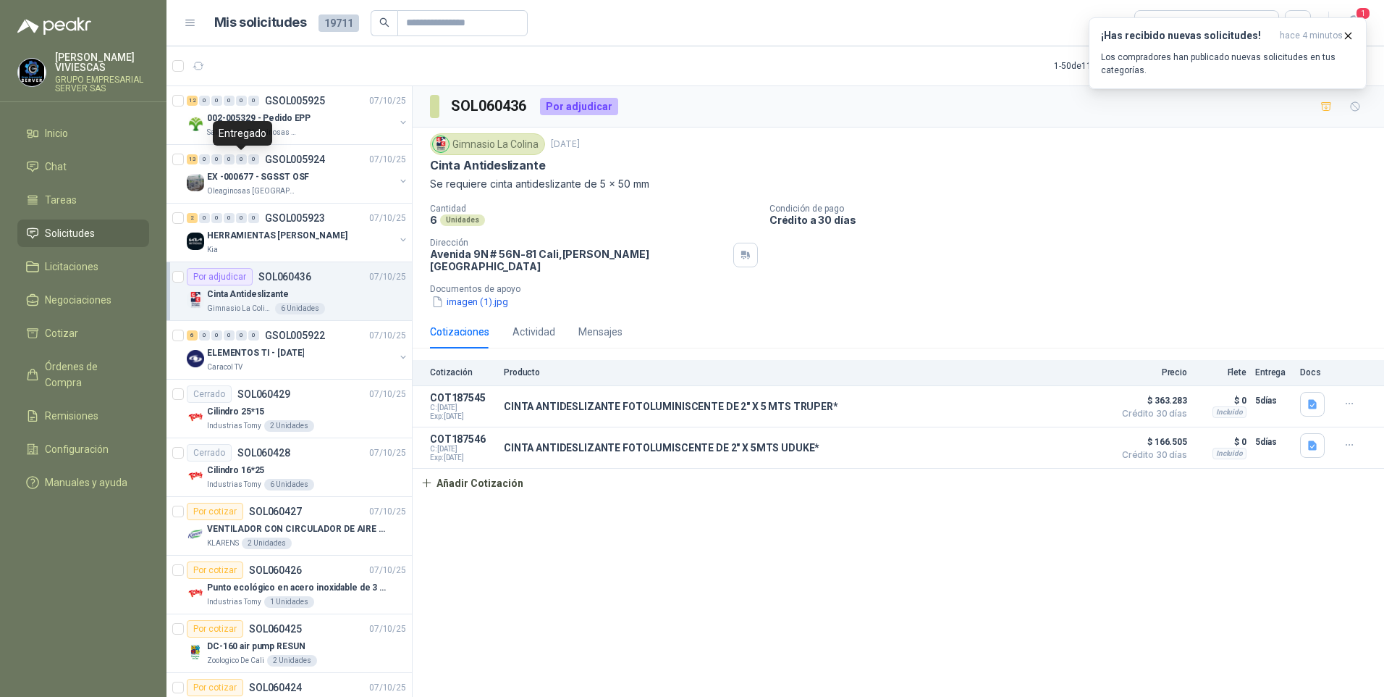
click at [243, 126] on div "Entregado" at bounding box center [242, 133] width 59 height 25
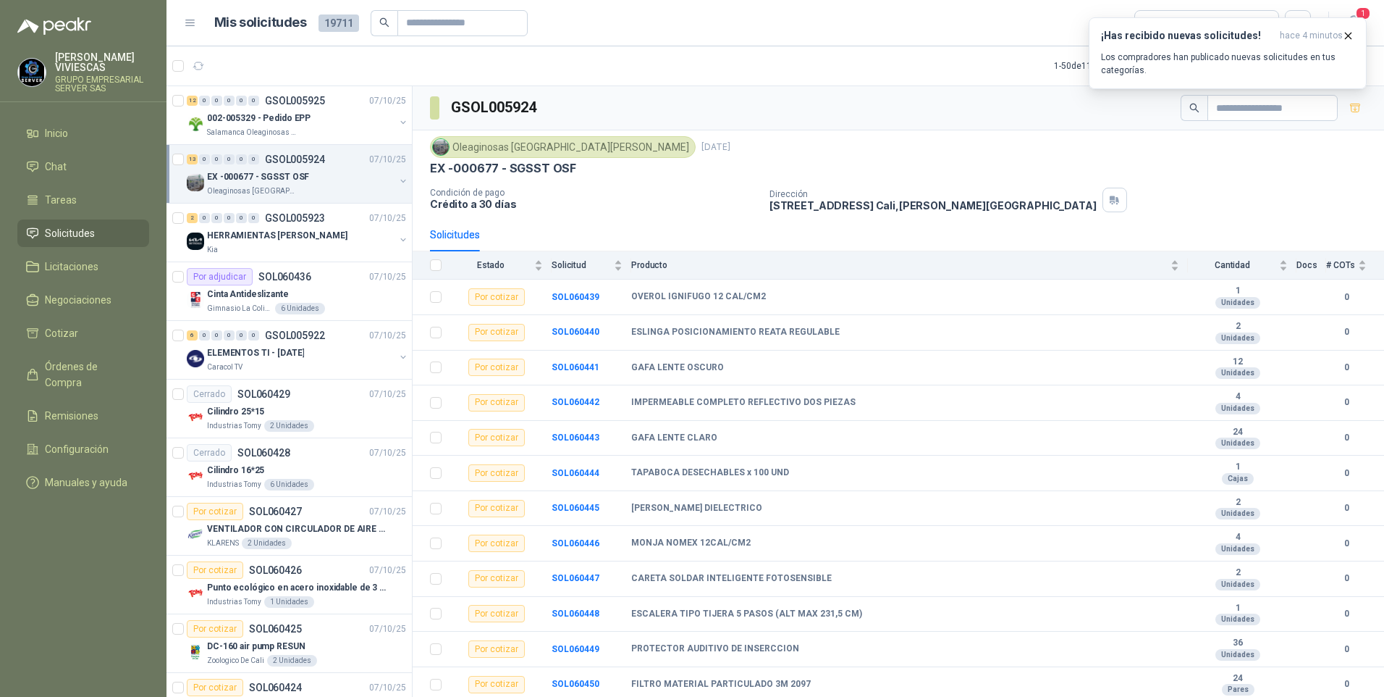
click at [260, 183] on p "EX -000677 - SGSST OSF" at bounding box center [258, 177] width 102 height 14
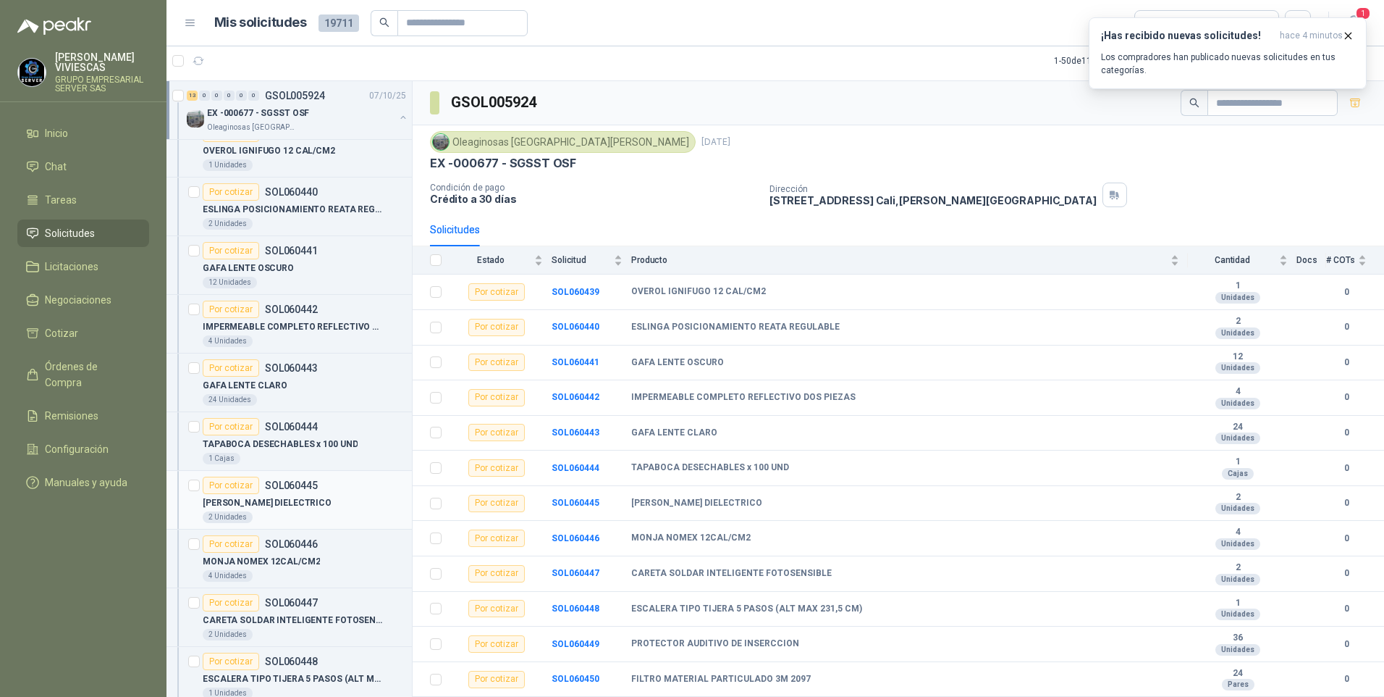
scroll to position [145, 0]
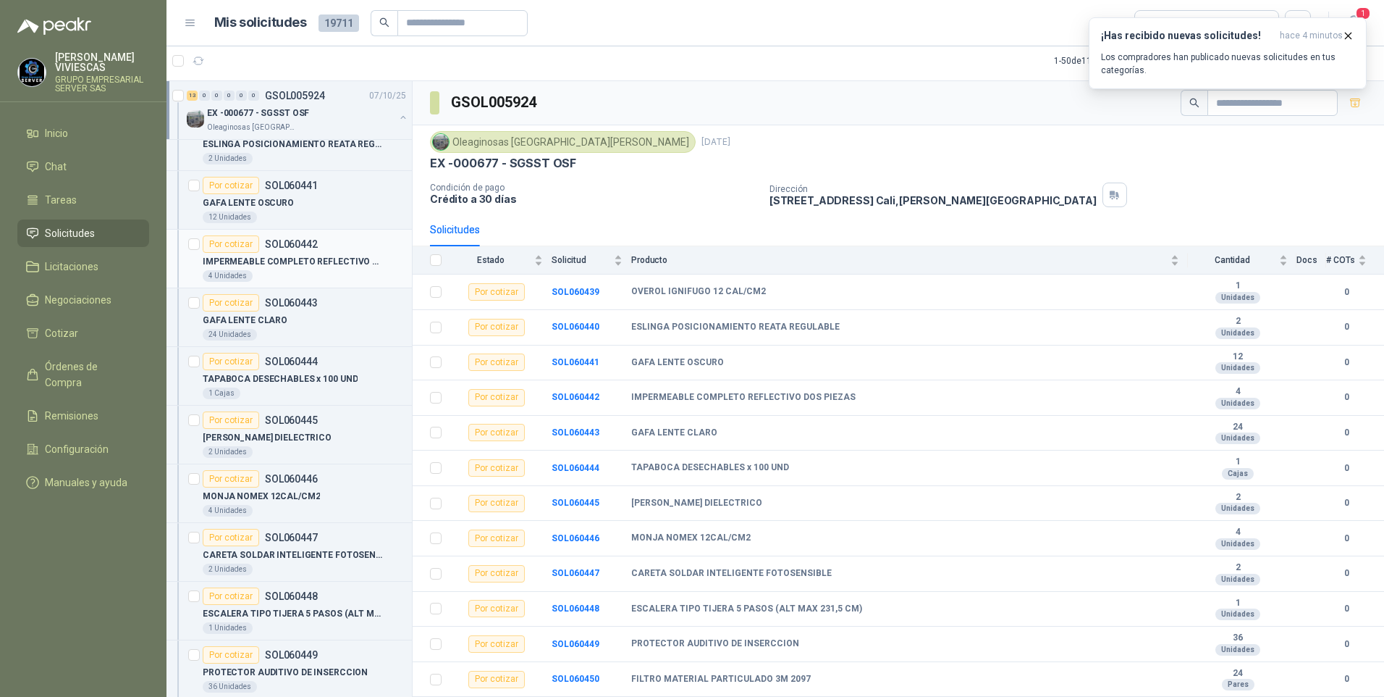
click at [321, 263] on p "IMPERMEABLE COMPLETO REFLECTIVO DOS PIEZAS" at bounding box center [293, 262] width 180 height 14
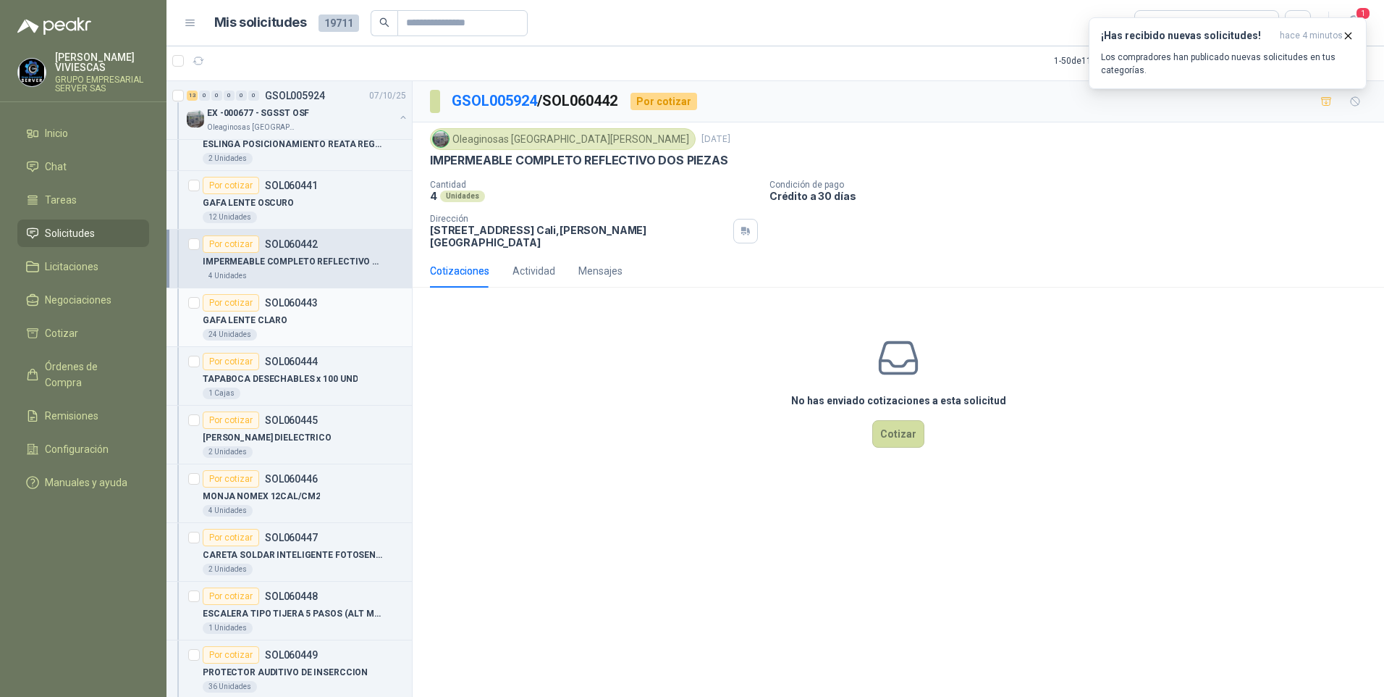
click at [255, 322] on p "GAFA LENTE CLARO" at bounding box center [245, 321] width 85 height 14
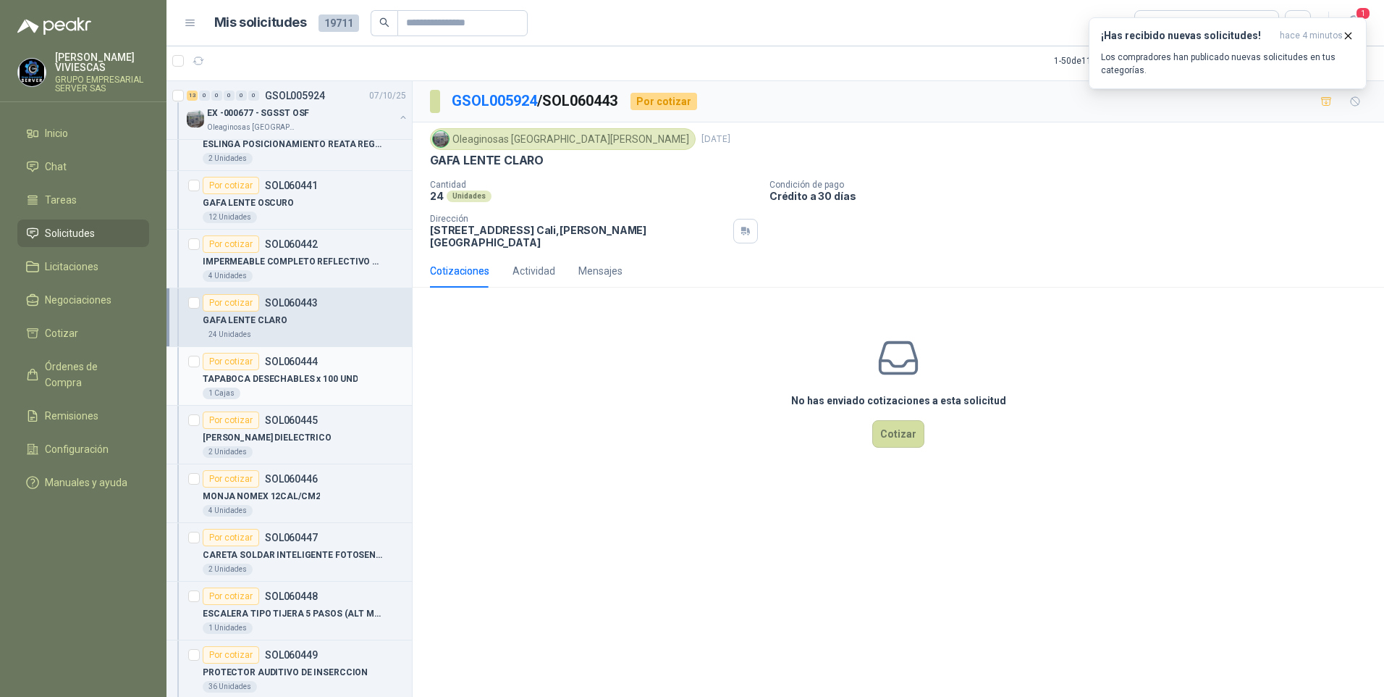
click at [283, 377] on p "TAPABOCA DESECHABLES x 100 UND" at bounding box center [280, 379] width 155 height 14
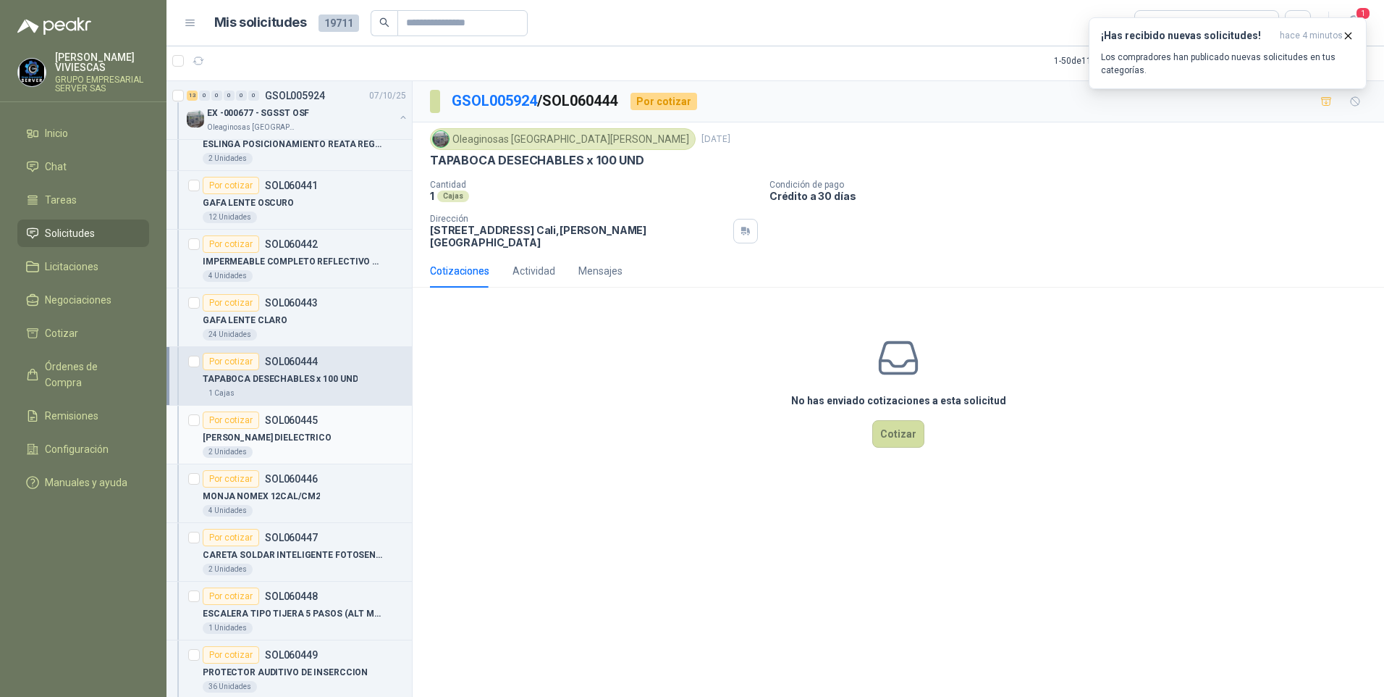
click at [266, 442] on p "ARNES DIELECTRICO" at bounding box center [267, 438] width 129 height 14
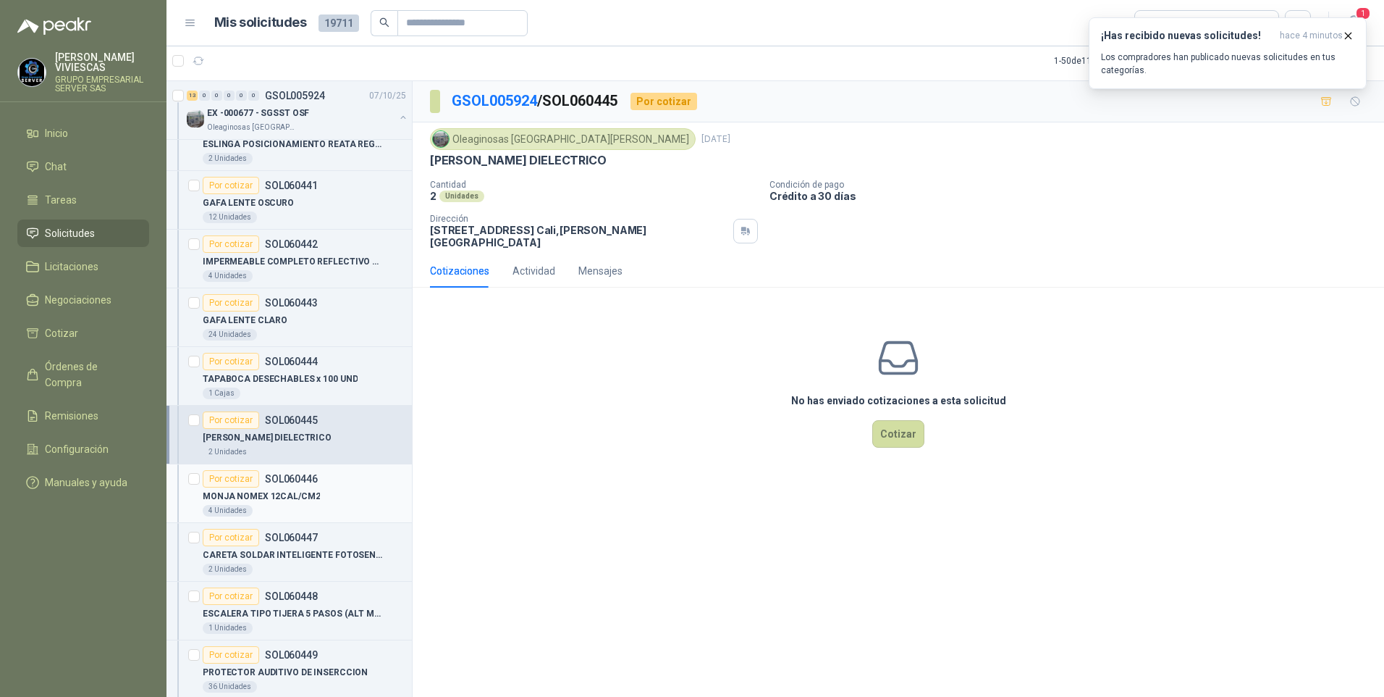
click at [271, 499] on p "MONJA NOMEX 12CAL/CM2" at bounding box center [261, 496] width 117 height 14
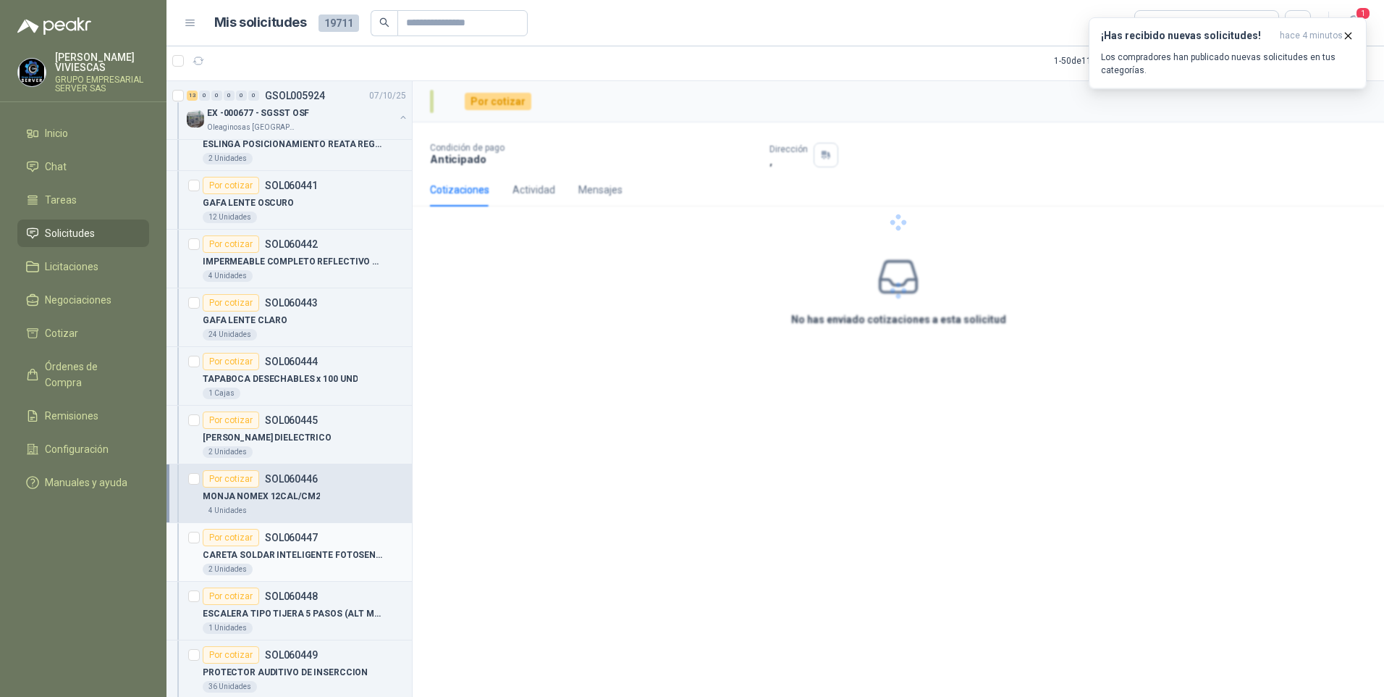
click at [287, 555] on p "CARETA SOLDAR INTELIGENTE FOTOSENSIBLE" at bounding box center [293, 555] width 180 height 14
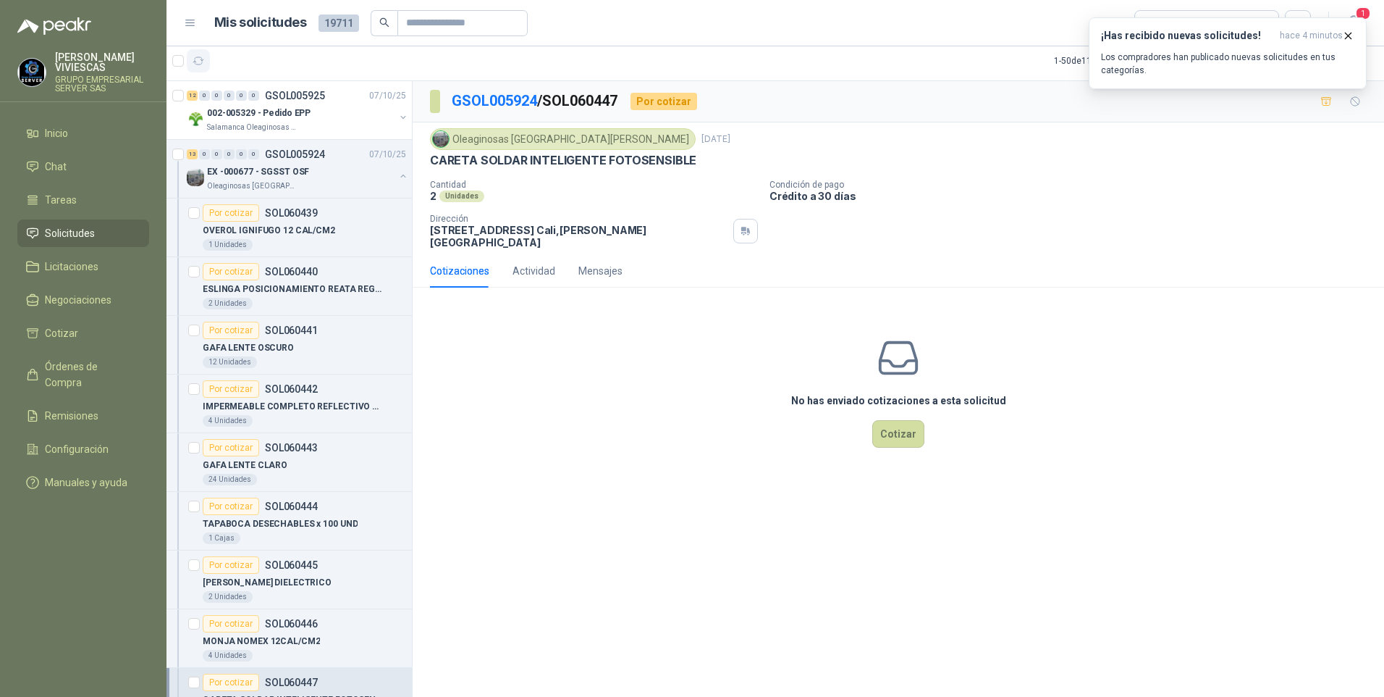
click at [206, 57] on button "button" at bounding box center [198, 60] width 23 height 23
click at [200, 63] on icon "button" at bounding box center [199, 61] width 12 height 12
click at [196, 59] on icon "button" at bounding box center [199, 61] width 12 height 12
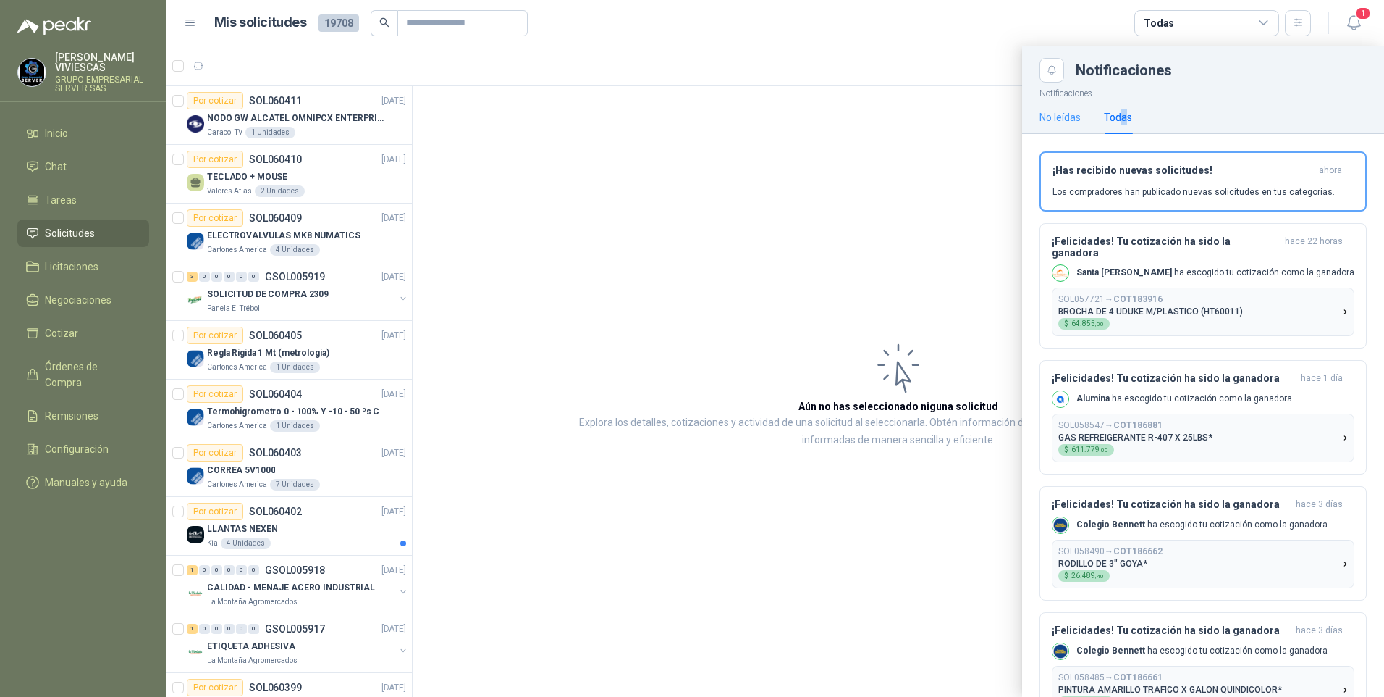
scroll to position [217, 0]
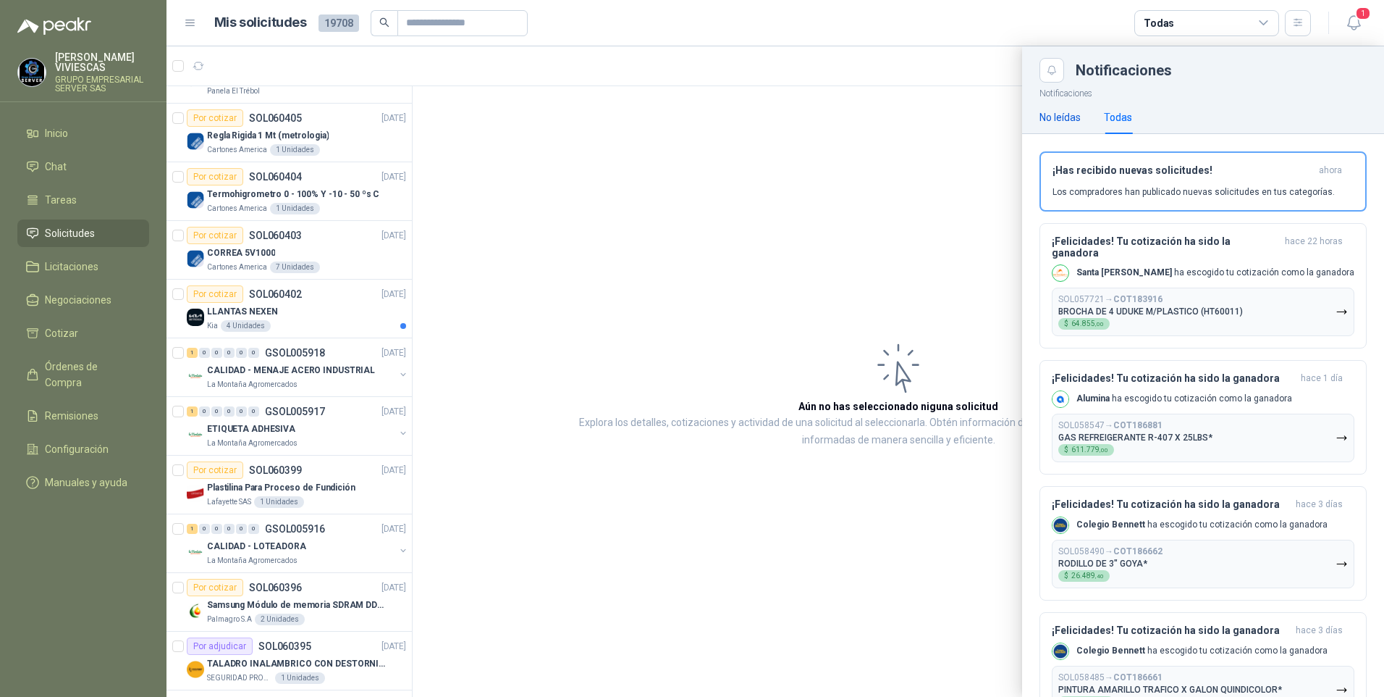
click at [1063, 118] on div "No leídas" at bounding box center [1060, 117] width 41 height 16
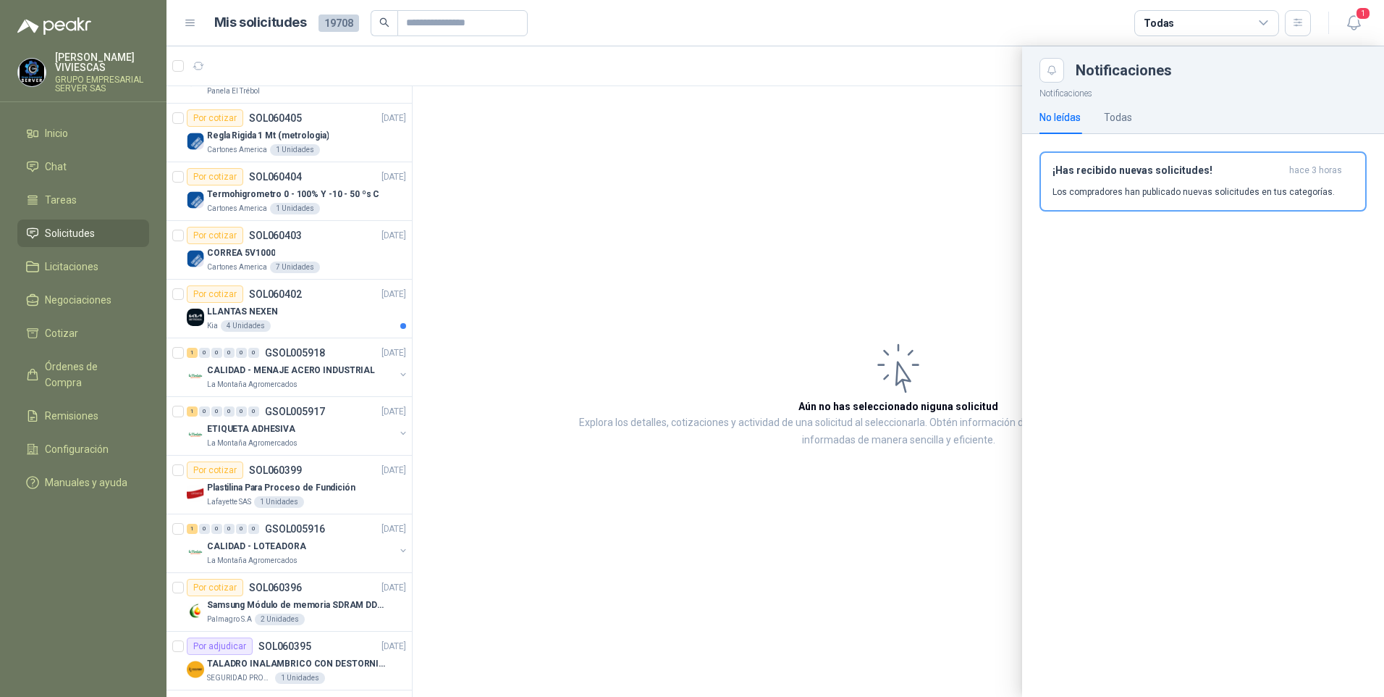
click at [71, 230] on span "Solicitudes" at bounding box center [70, 233] width 50 height 16
drag, startPoint x: 401, startPoint y: 182, endPoint x: 1106, endPoint y: 0, distance: 727.5
click at [401, 182] on div at bounding box center [776, 371] width 1218 height 650
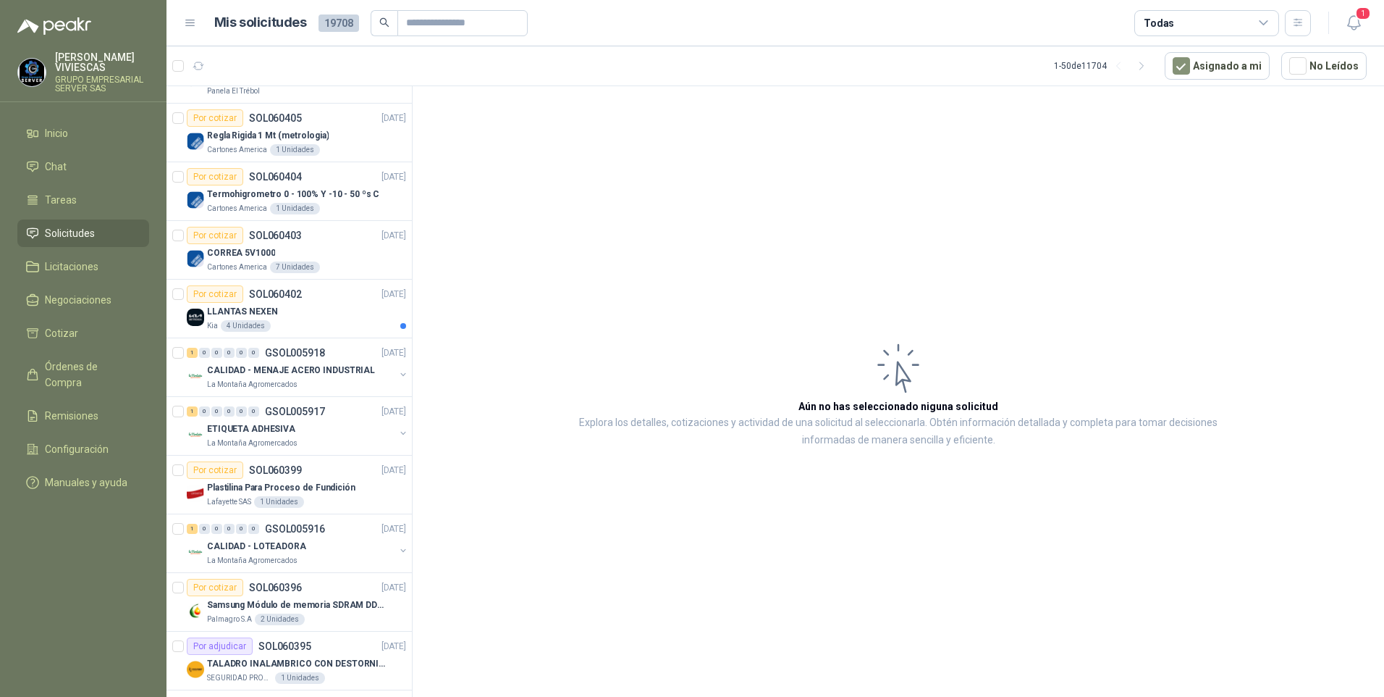
scroll to position [0, 0]
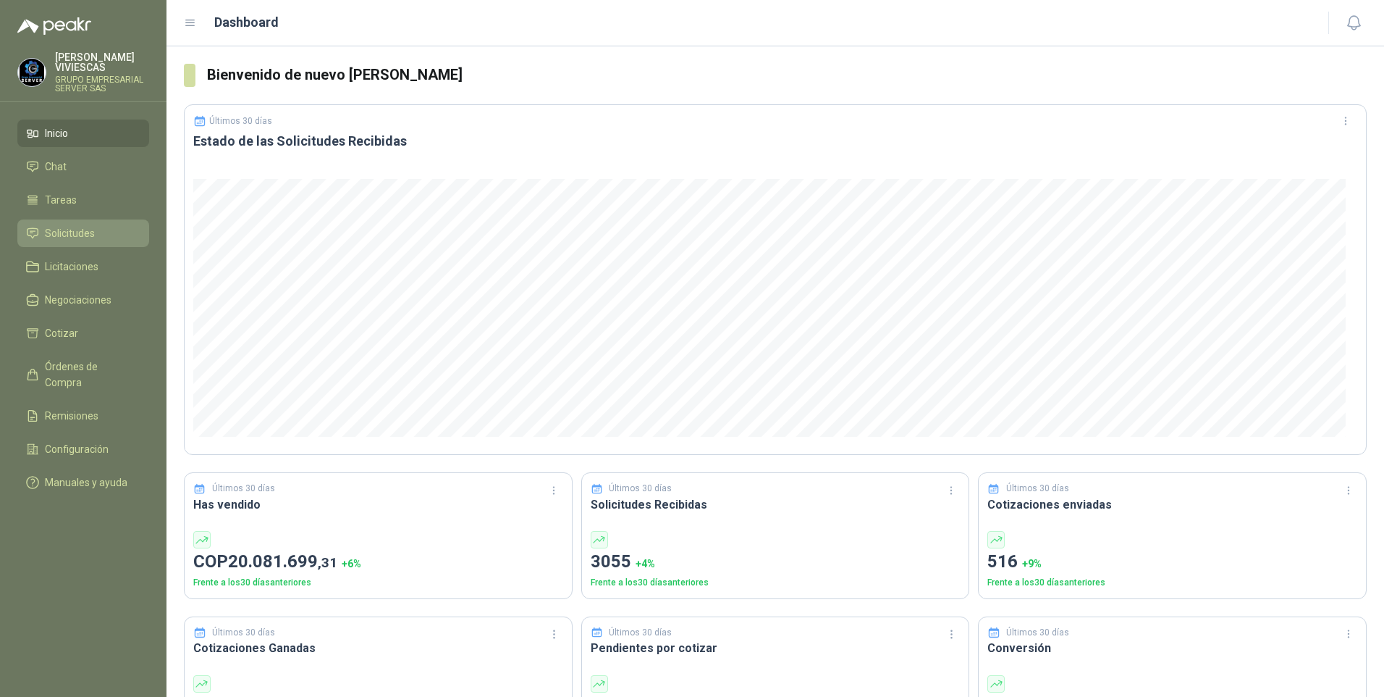
click at [61, 232] on span "Solicitudes" at bounding box center [70, 233] width 50 height 16
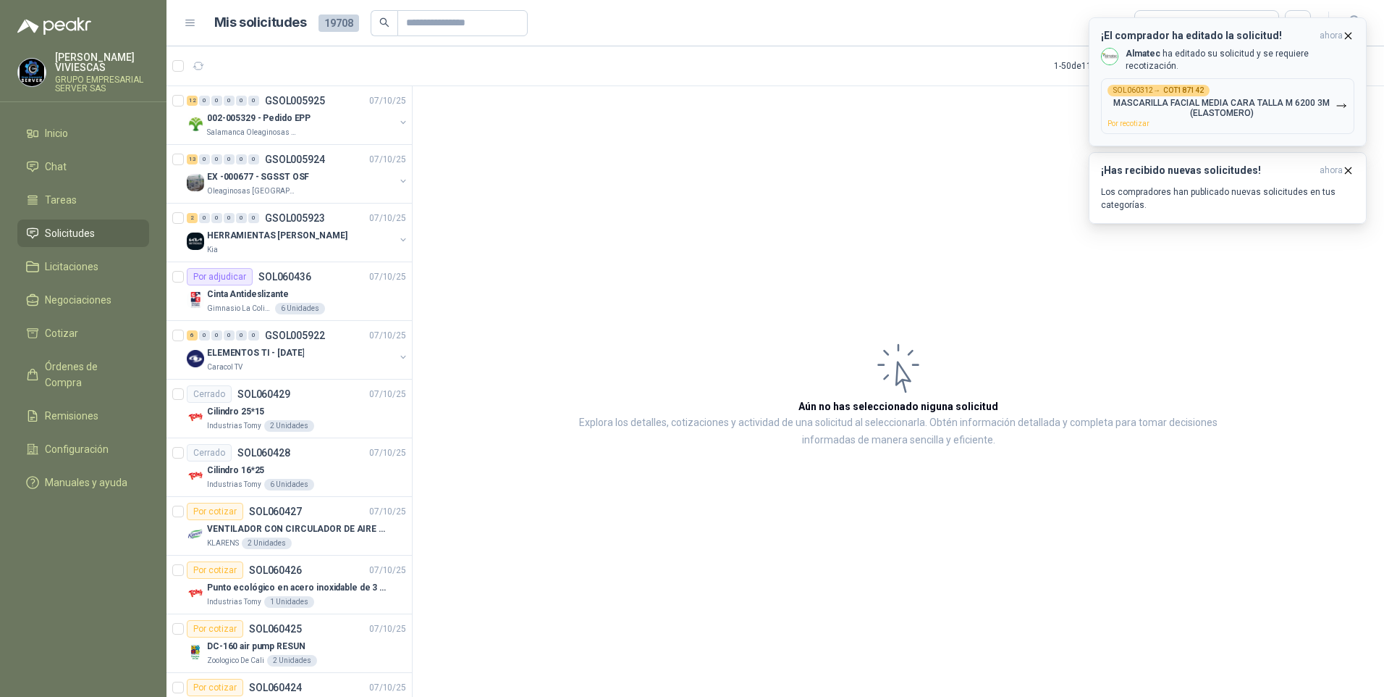
click at [1342, 100] on icon "button" at bounding box center [1342, 106] width 12 height 12
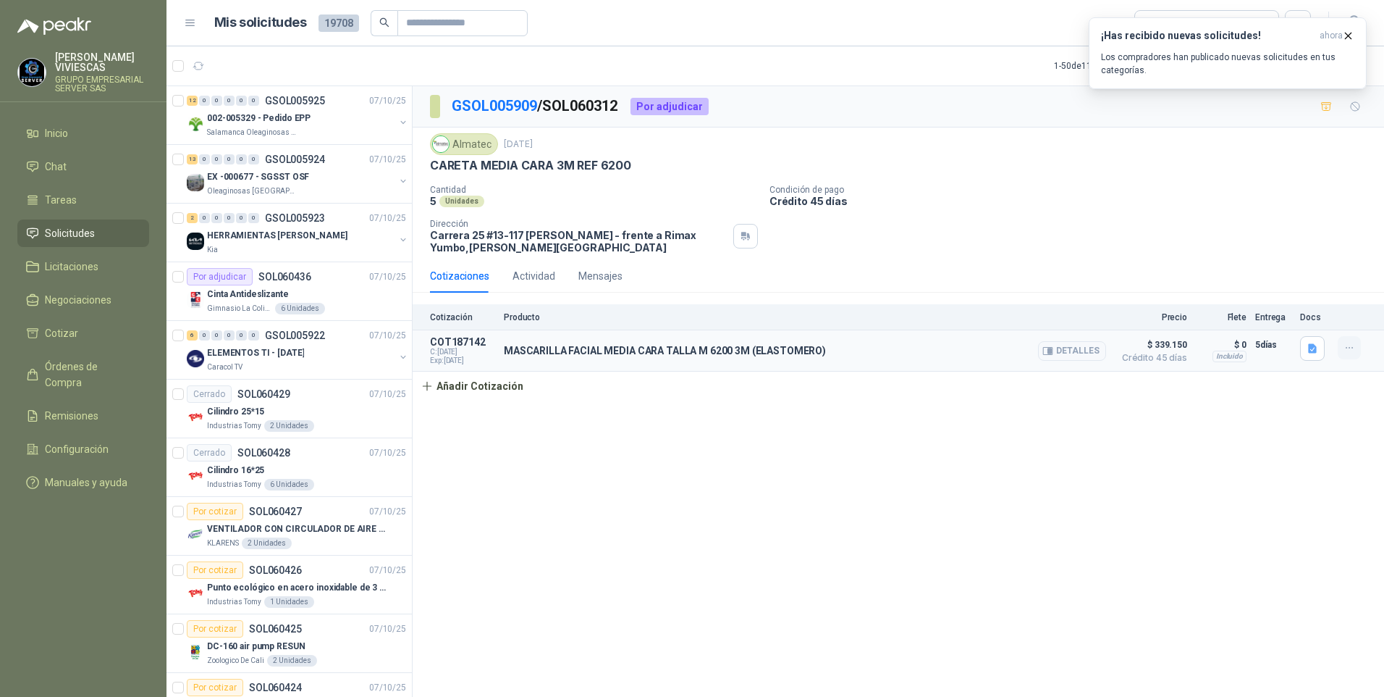
click at [1345, 346] on icon "button" at bounding box center [1350, 348] width 12 height 12
drag, startPoint x: 1073, startPoint y: 529, endPoint x: 1124, endPoint y: 460, distance: 85.3
click at [1073, 528] on div "GSOL005909 / SOL060312 Por adjudicar Almatec [DATE] CARETA MEDIA CARA 3M REF 62…" at bounding box center [899, 393] width 972 height 615
click at [202, 64] on icon "button" at bounding box center [199, 66] width 12 height 12
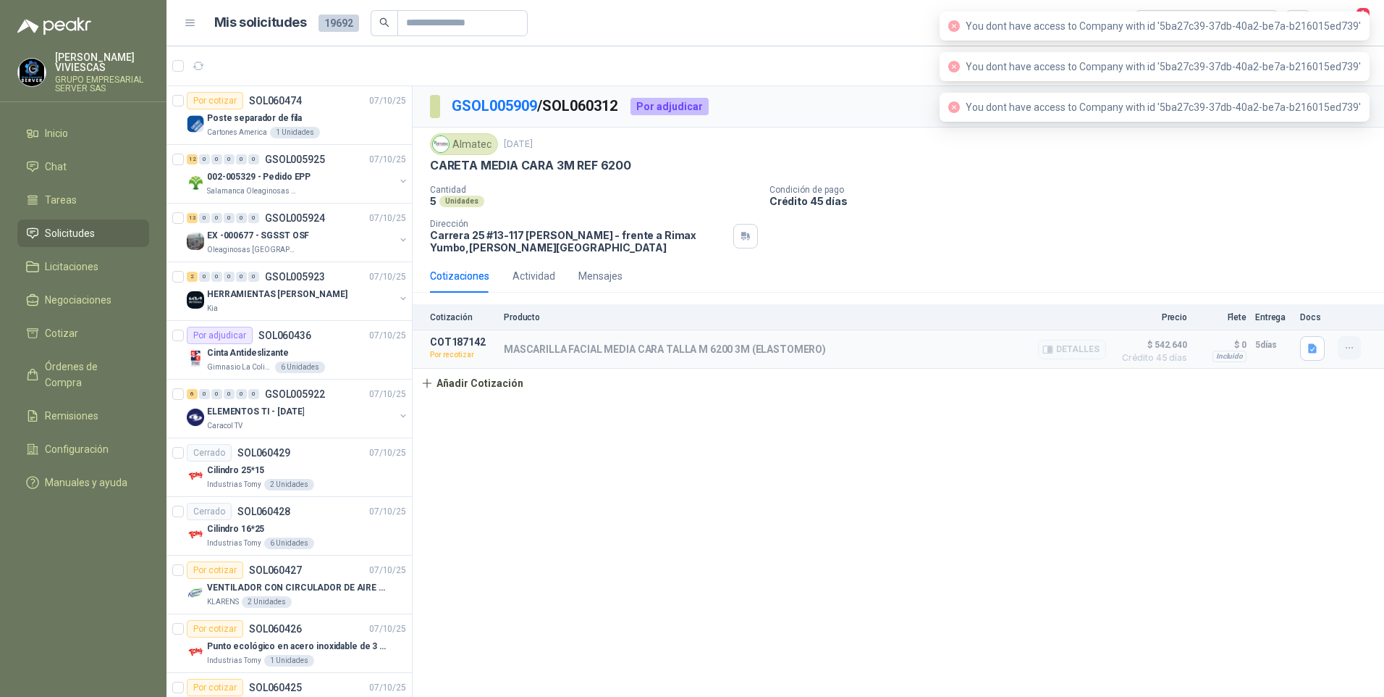
click at [1346, 345] on icon "button" at bounding box center [1350, 348] width 12 height 12
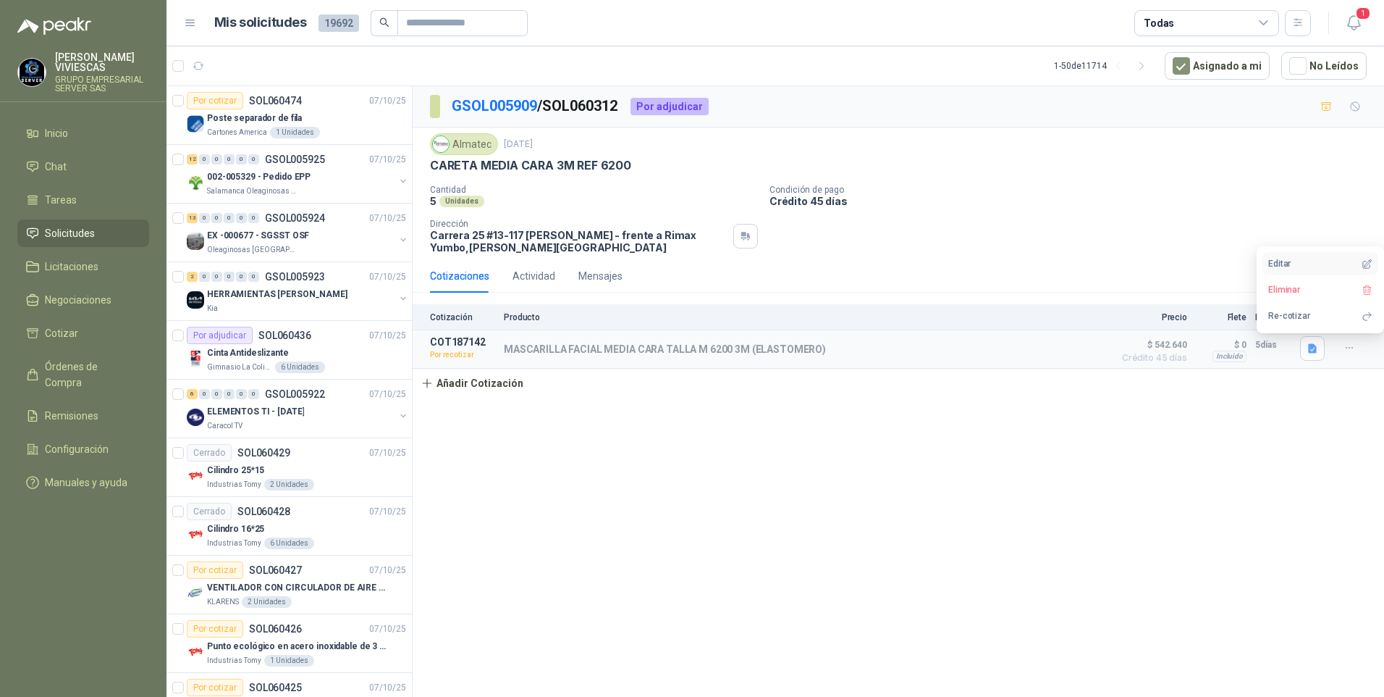
click at [1277, 261] on button "Editar" at bounding box center [1321, 263] width 116 height 23
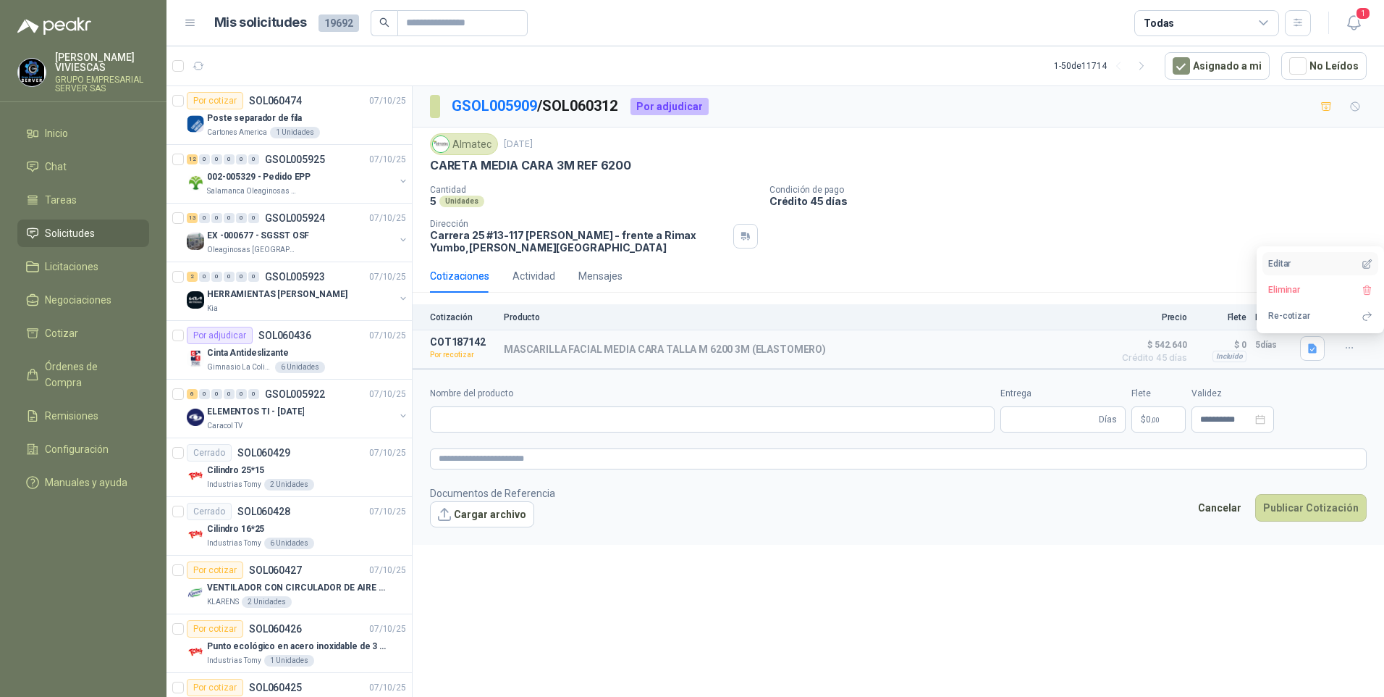
type input "**********"
type input "*"
type input "**********"
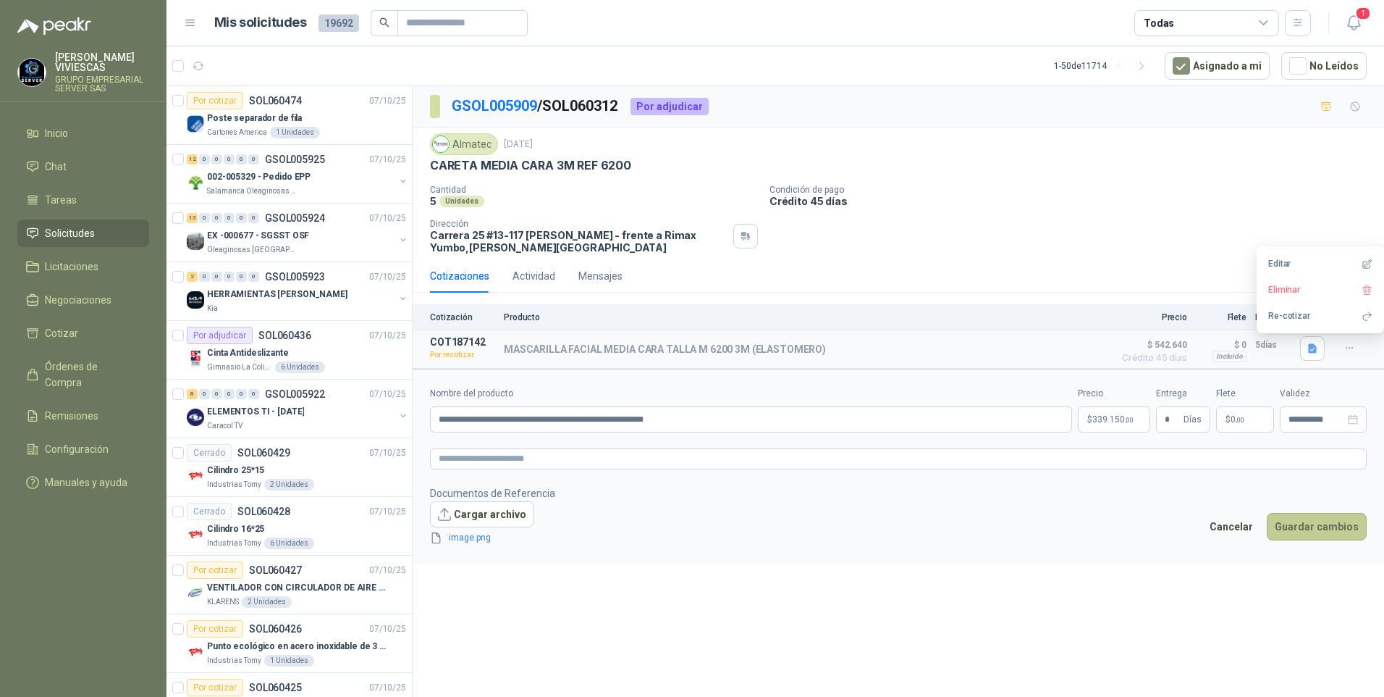
click at [1303, 527] on button "Guardar cambios" at bounding box center [1317, 527] width 100 height 28
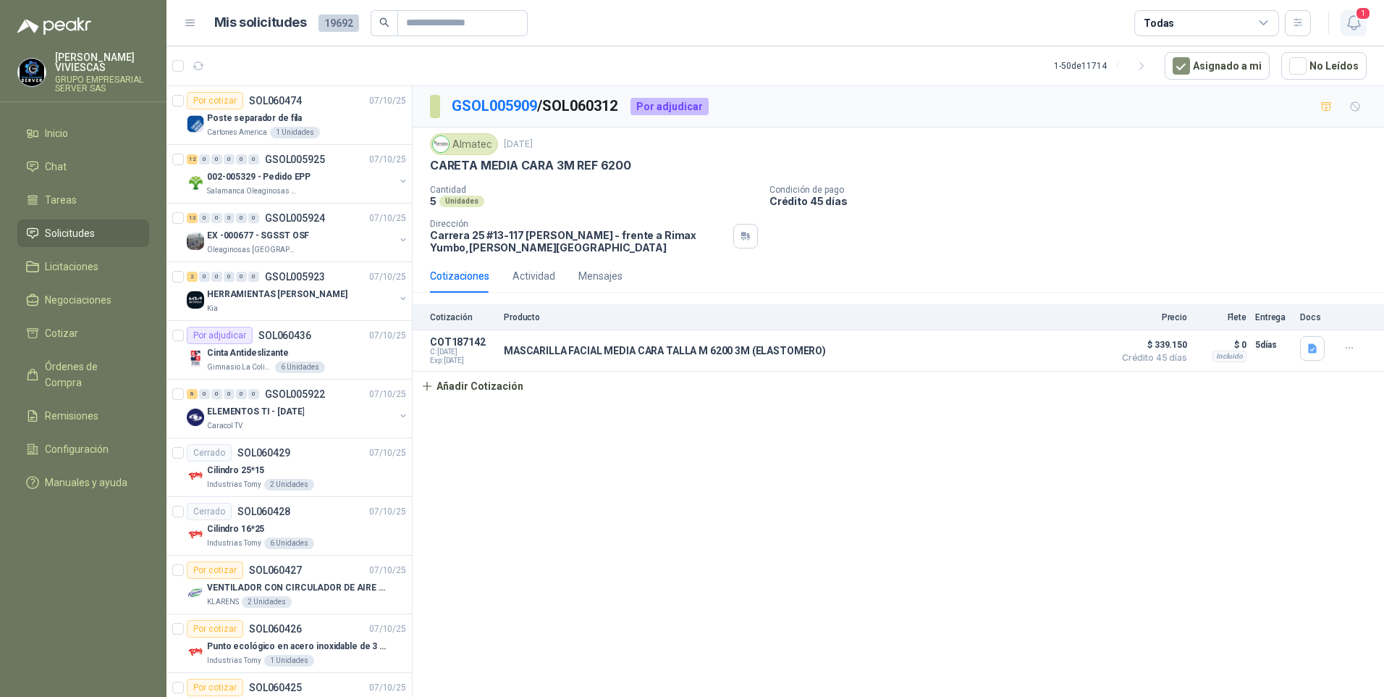
click at [1368, 20] on span "1" at bounding box center [1363, 14] width 16 height 14
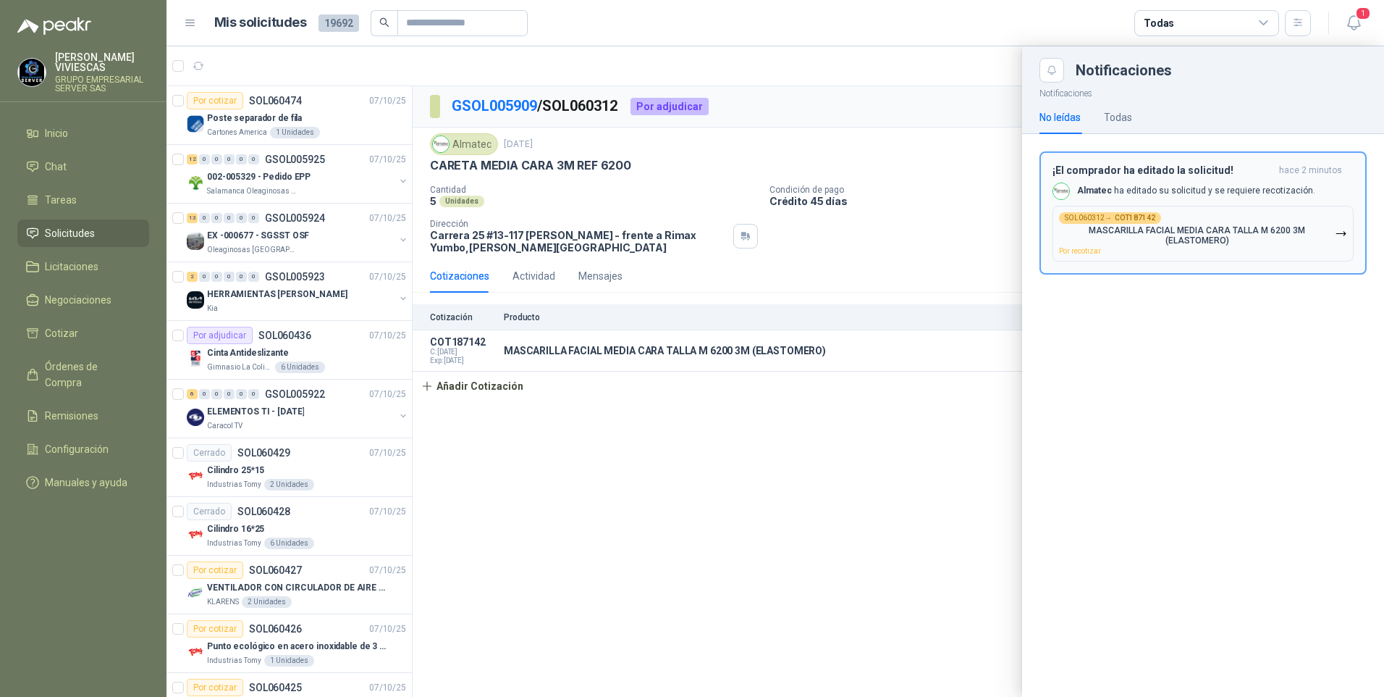
click at [1190, 229] on p "MASCARILLA FACIAL MEDIA CARA TALLA M 6200 3M (ELASTOMERO)" at bounding box center [1197, 235] width 276 height 20
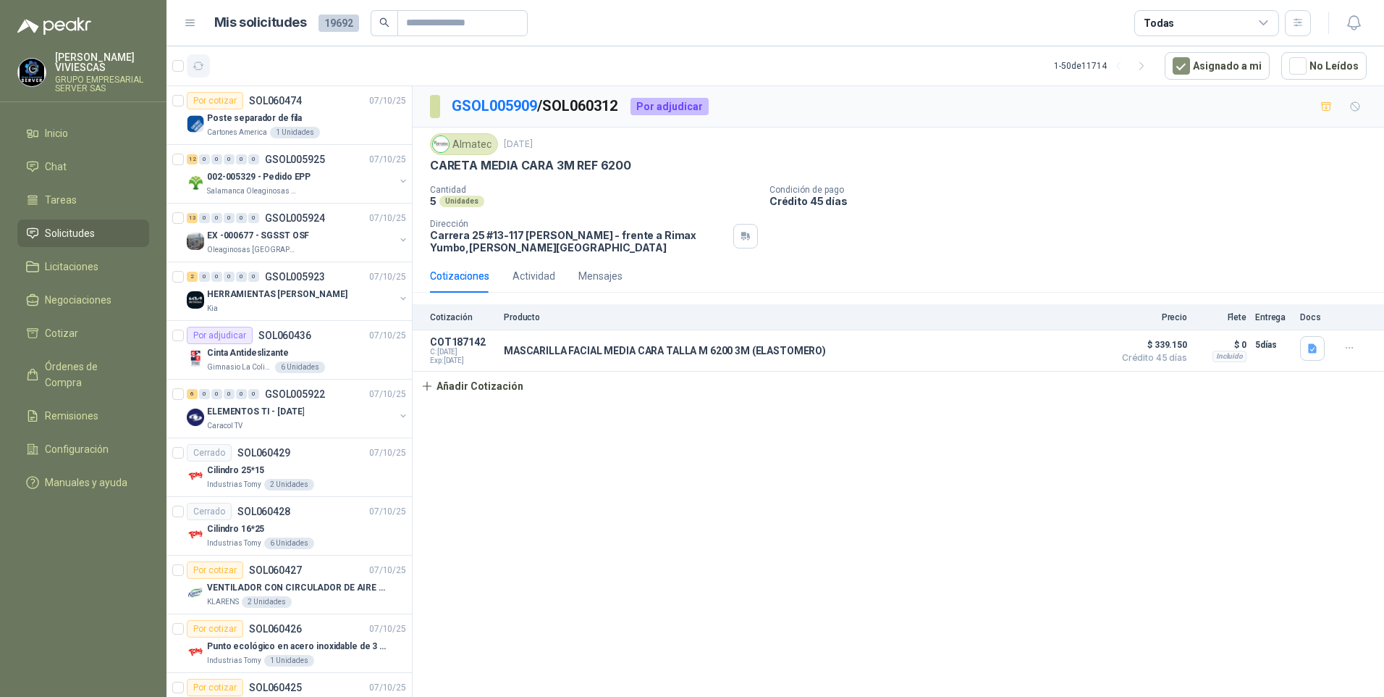
click at [197, 62] on icon "button" at bounding box center [199, 66] width 12 height 12
click at [197, 64] on icon "button" at bounding box center [199, 66] width 12 height 12
click at [214, 175] on p "002-005329 - Pedido EPP" at bounding box center [259, 177] width 104 height 14
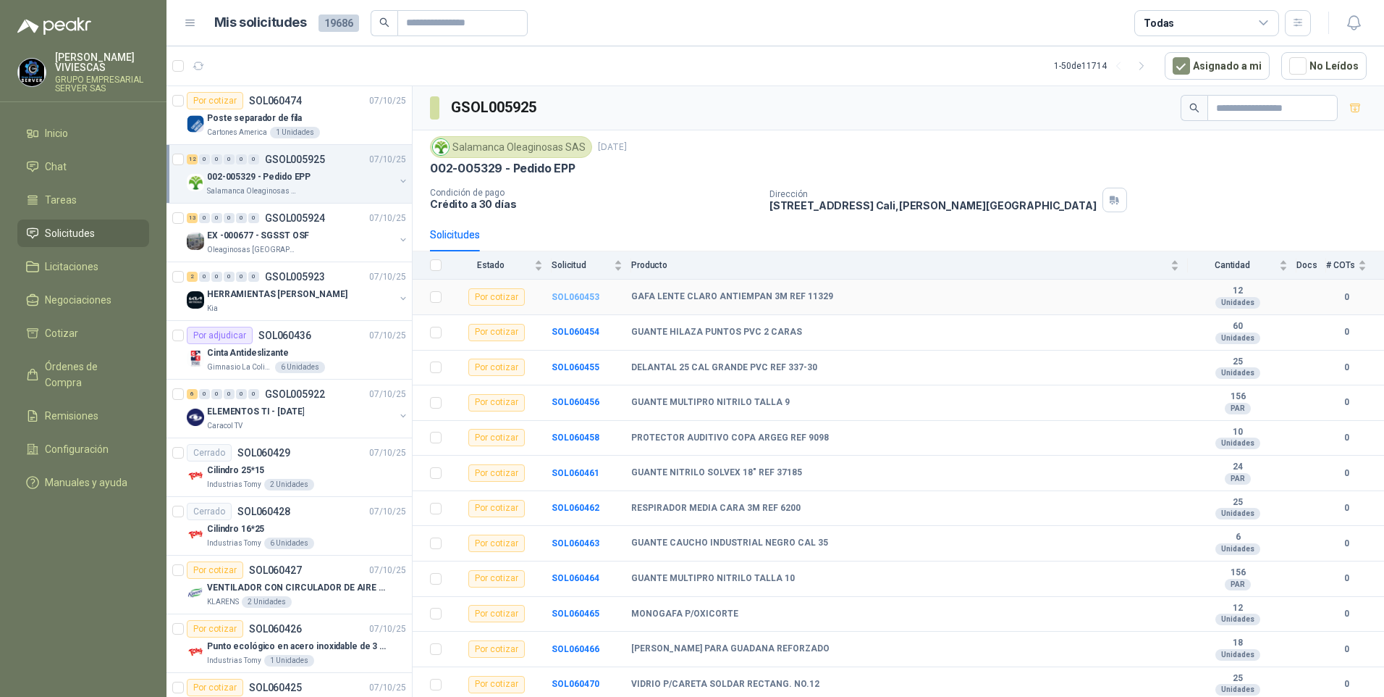
click at [571, 299] on b "SOL060453" at bounding box center [576, 297] width 48 height 10
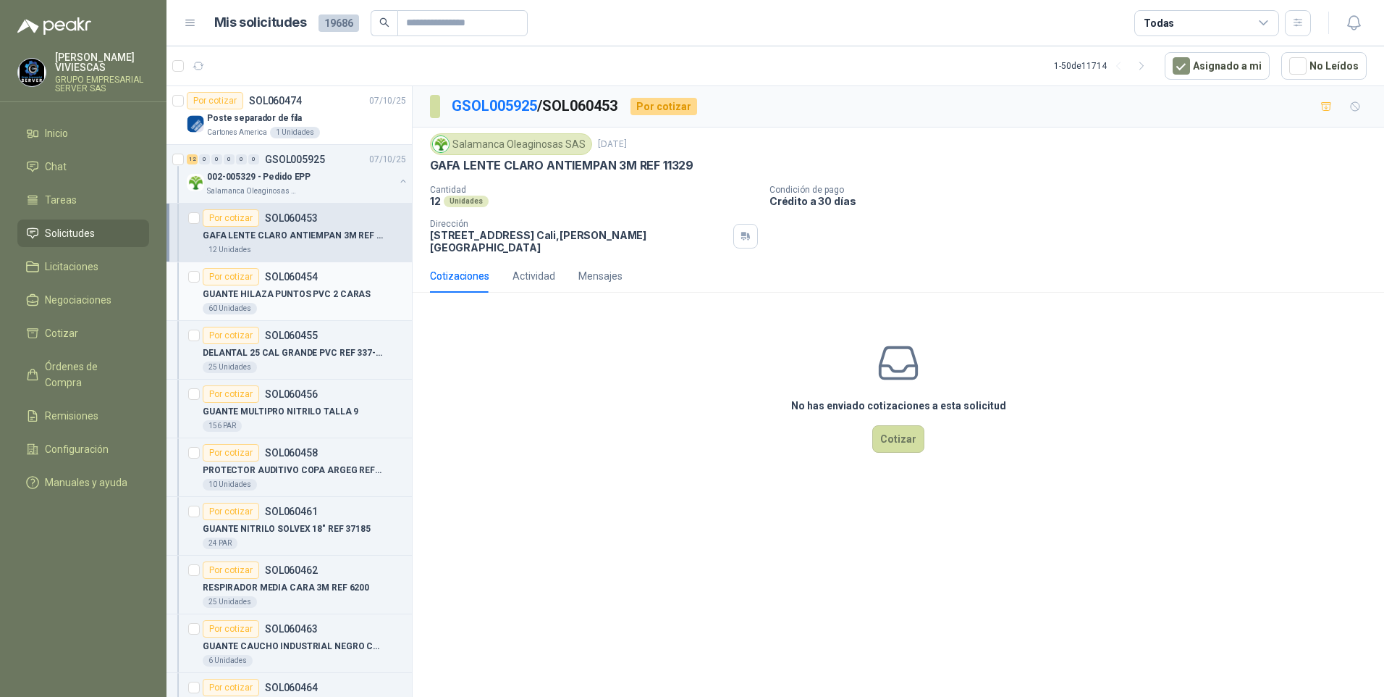
click at [281, 303] on div "60 Unidades" at bounding box center [304, 309] width 203 height 12
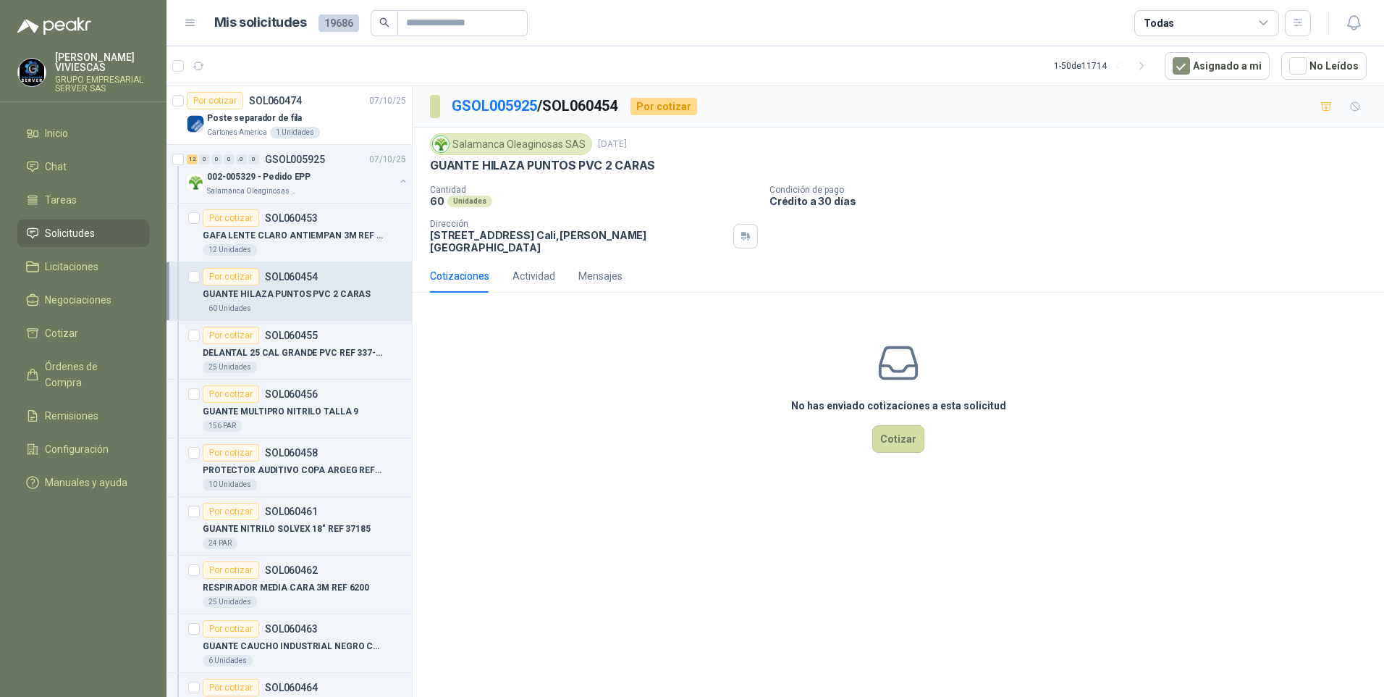
drag, startPoint x: 832, startPoint y: 387, endPoint x: 841, endPoint y: 393, distance: 11.4
click at [841, 397] on h3 "No has enviado cotizaciones a esta solicitud" at bounding box center [898, 405] width 215 height 16
drag, startPoint x: 841, startPoint y: 393, endPoint x: 915, endPoint y: 434, distance: 84.2
click at [915, 434] on button "Cotizar" at bounding box center [898, 439] width 52 height 28
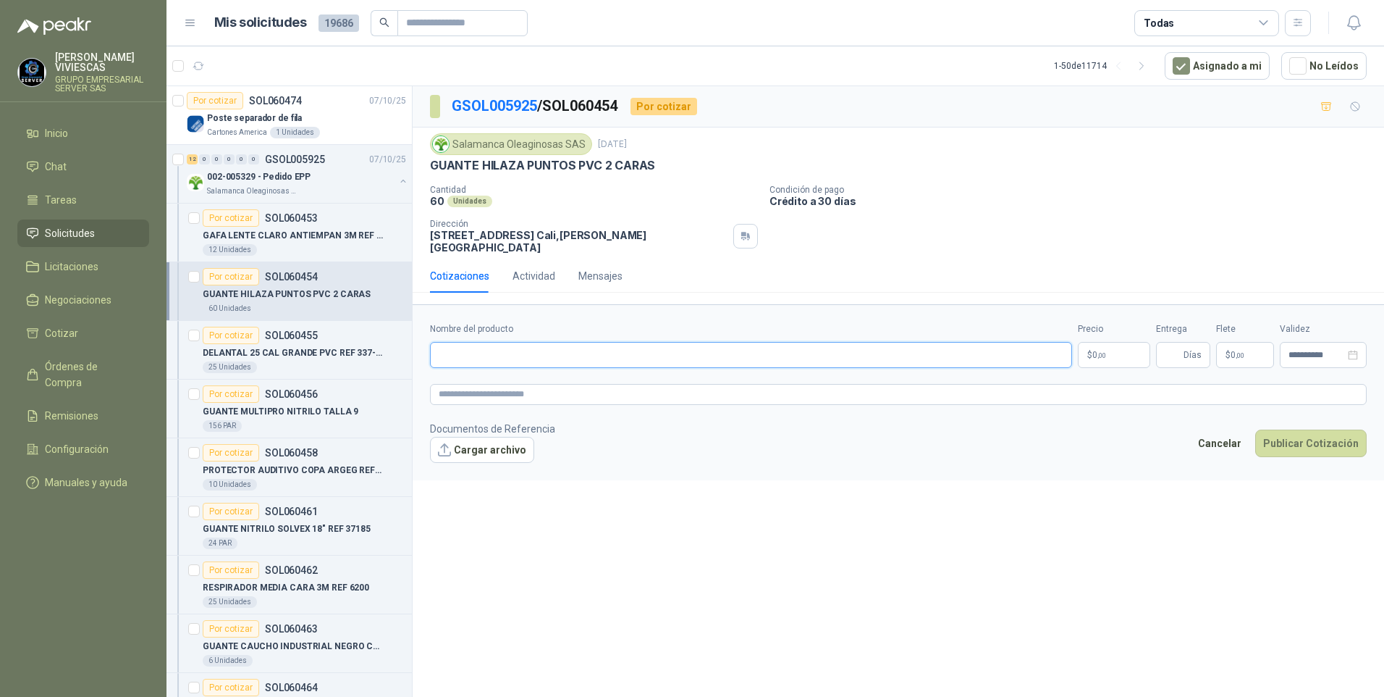
click at [508, 350] on input "Nombre del producto" at bounding box center [751, 355] width 642 height 26
type input "*"
type input "**********"
click at [453, 384] on textarea at bounding box center [898, 394] width 937 height 21
click at [470, 463] on div "image.png image.png" at bounding box center [492, 472] width 125 height 19
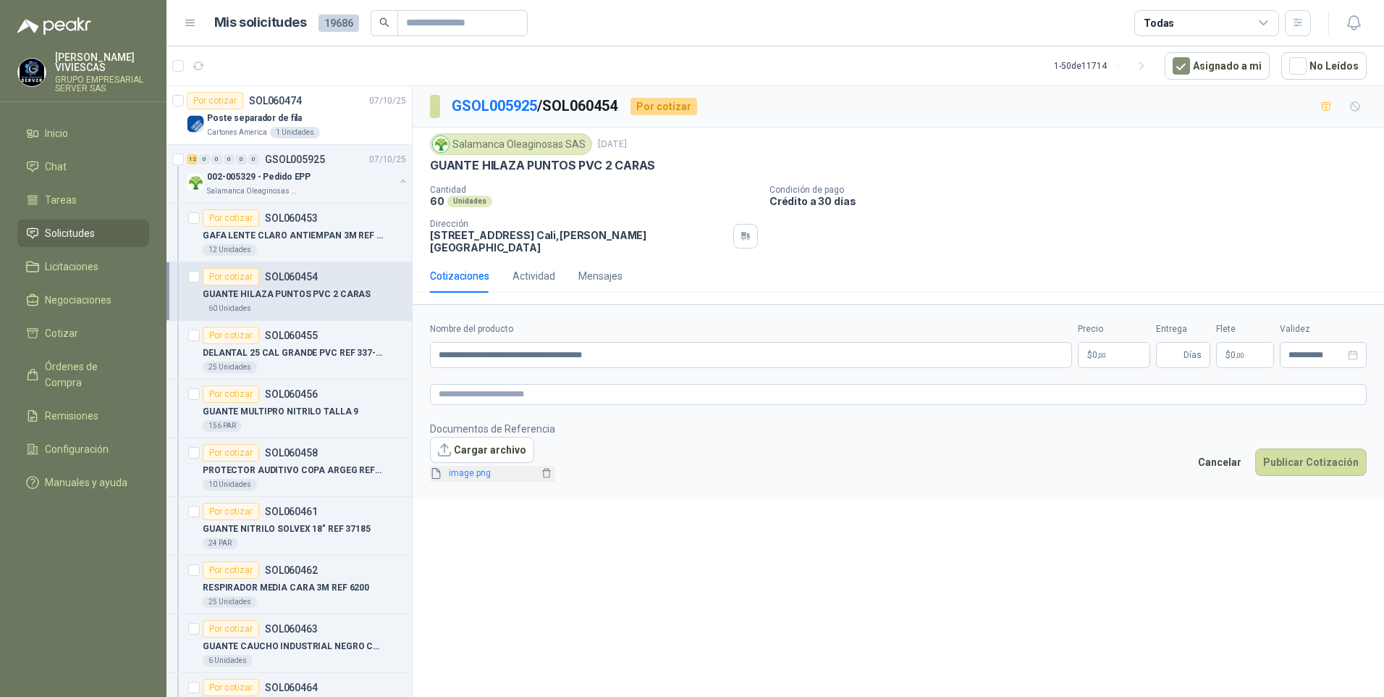
click at [470, 466] on link "image.png" at bounding box center [491, 473] width 96 height 14
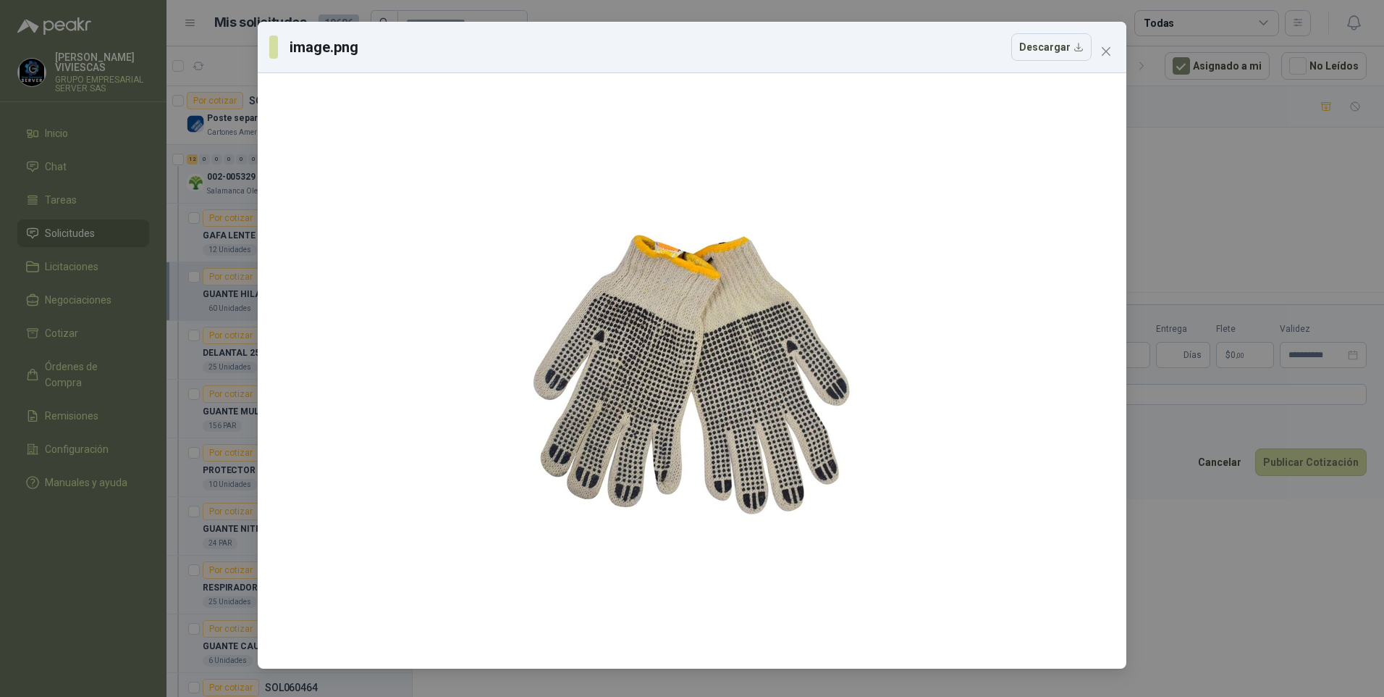
click at [1190, 597] on div "image.png Descargar" at bounding box center [692, 348] width 1384 height 697
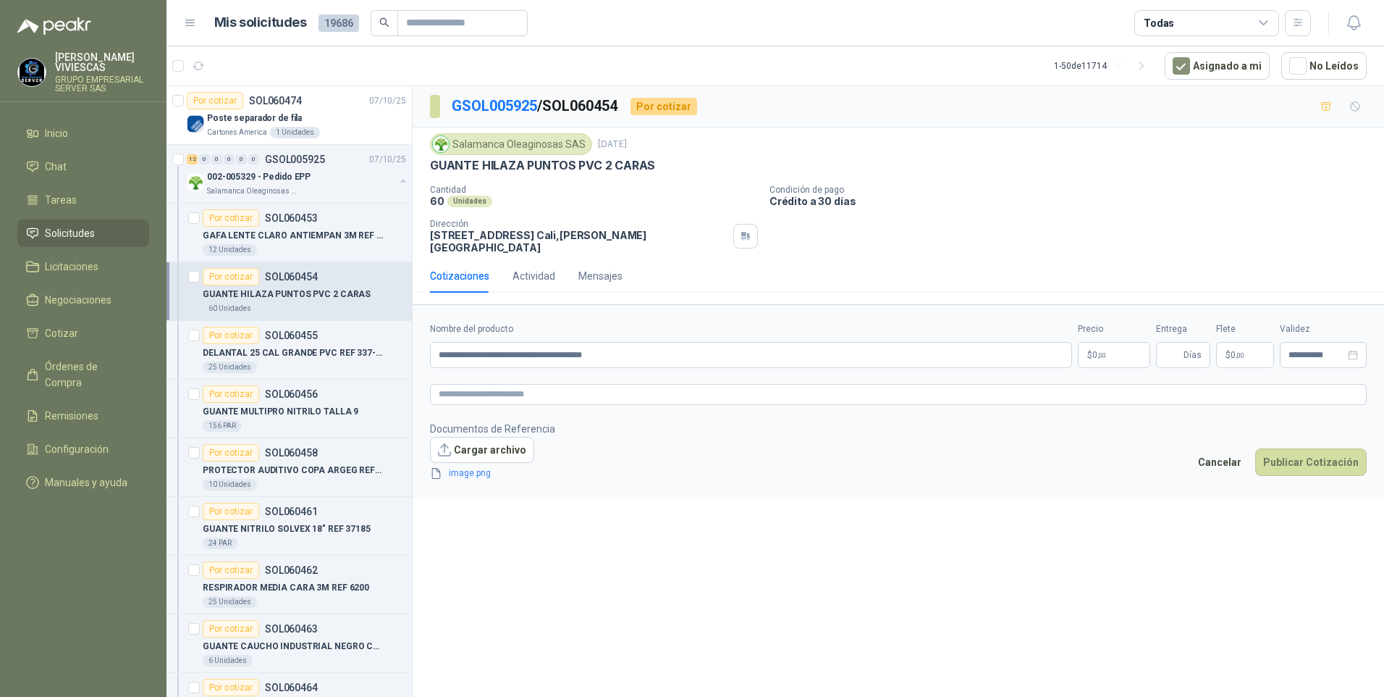
click at [1107, 345] on p "$ 0 ,00" at bounding box center [1114, 355] width 72 height 26
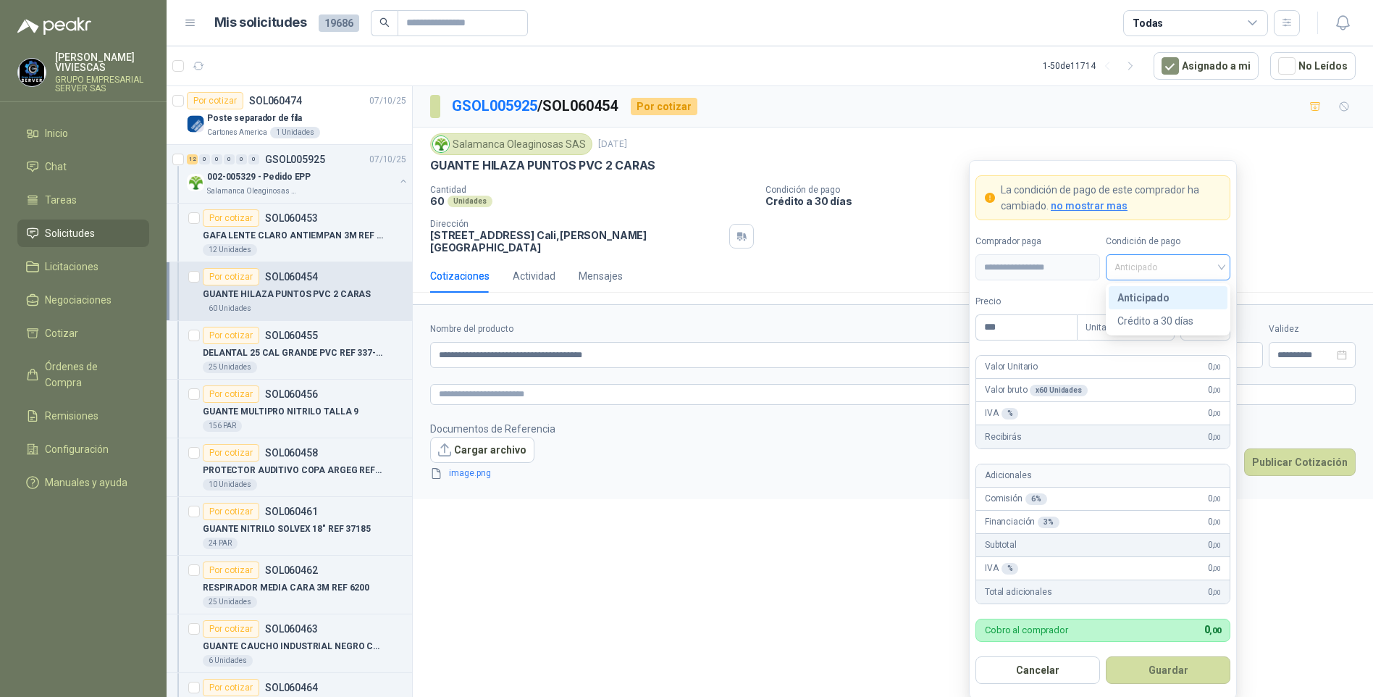
click at [1137, 262] on span "Anticipado" at bounding box center [1167, 267] width 107 height 22
drag, startPoint x: 1164, startPoint y: 319, endPoint x: 1026, endPoint y: 332, distance: 138.2
click at [1152, 316] on div "Crédito a 30 días" at bounding box center [1167, 321] width 101 height 16
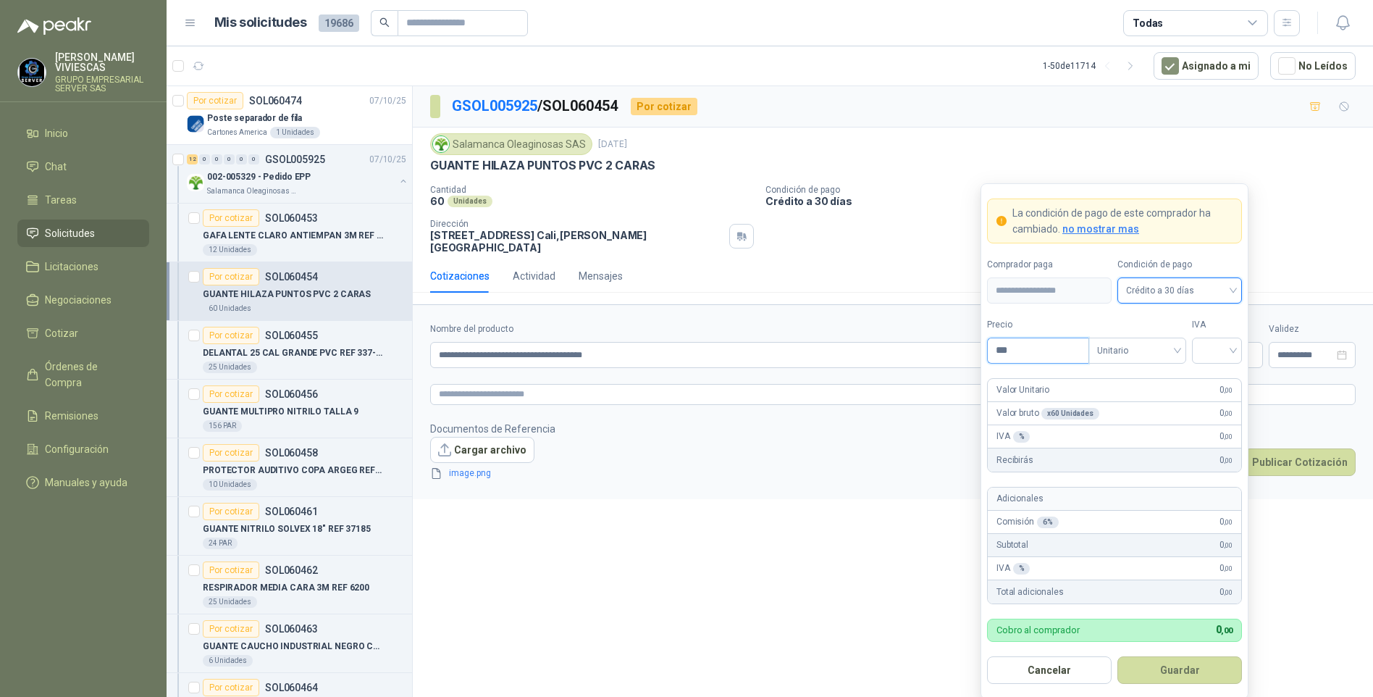
click at [1022, 355] on input "***" at bounding box center [1038, 350] width 101 height 25
type input "*******"
click at [1117, 656] on button "Guardar" at bounding box center [1179, 670] width 125 height 28
click at [1221, 351] on input "search" at bounding box center [1216, 349] width 33 height 22
drag, startPoint x: 1222, startPoint y: 383, endPoint x: 1206, endPoint y: 335, distance: 50.6
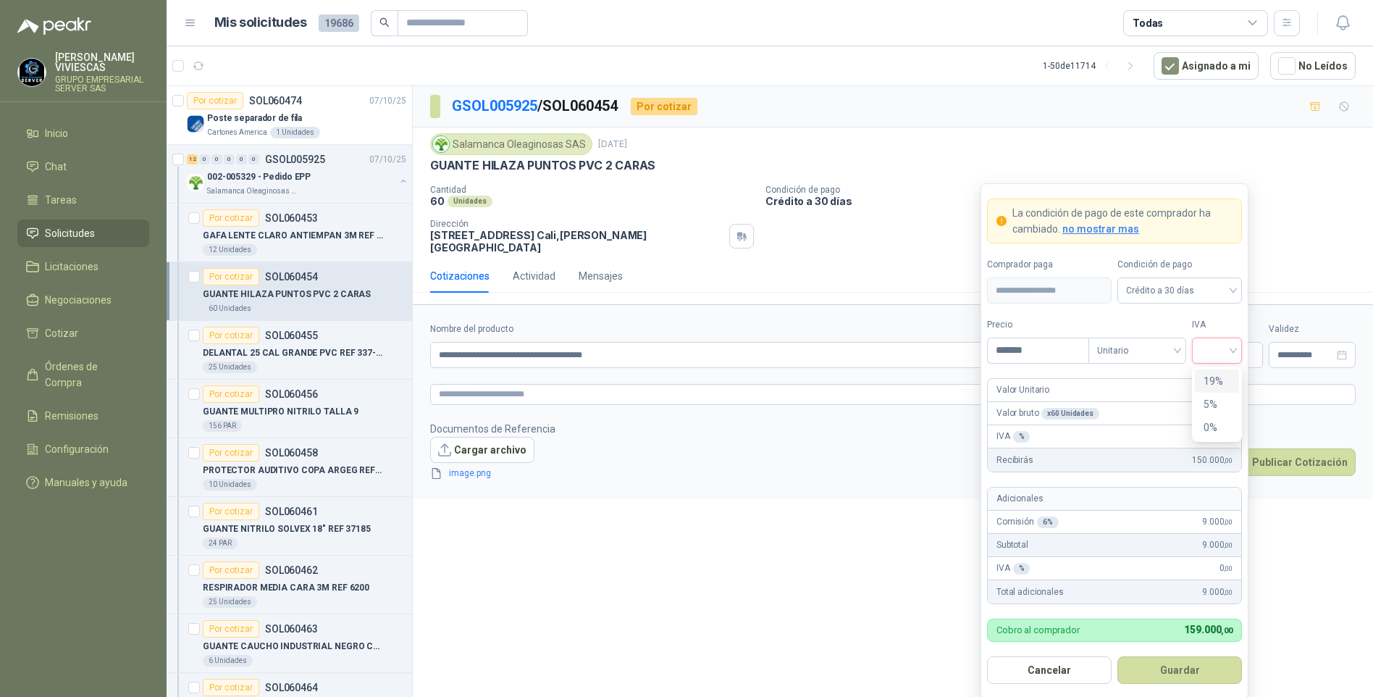
click at [1222, 381] on div "19%" at bounding box center [1216, 381] width 27 height 16
drag, startPoint x: 1182, startPoint y: 678, endPoint x: 1177, endPoint y: 659, distance: 20.2
click at [1180, 673] on button "Guardar" at bounding box center [1179, 670] width 125 height 28
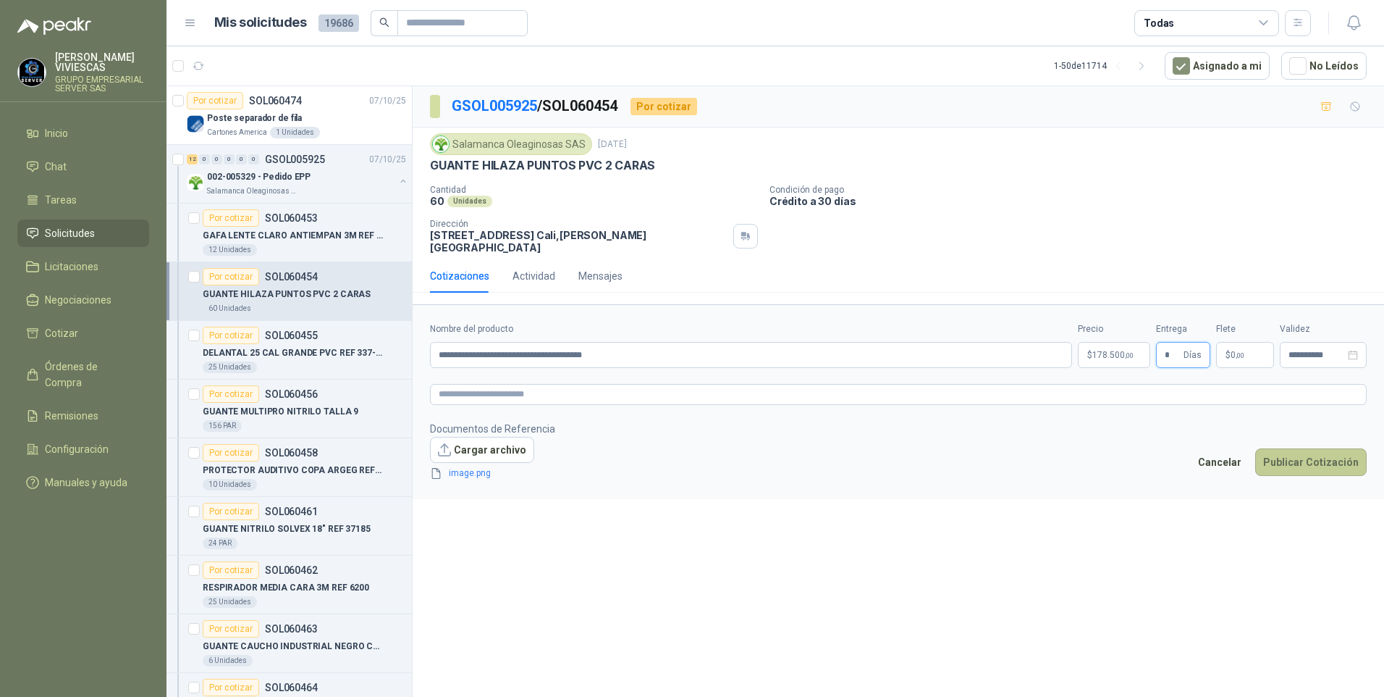
type input "*"
click at [1303, 448] on button "Publicar Cotización" at bounding box center [1311, 462] width 112 height 28
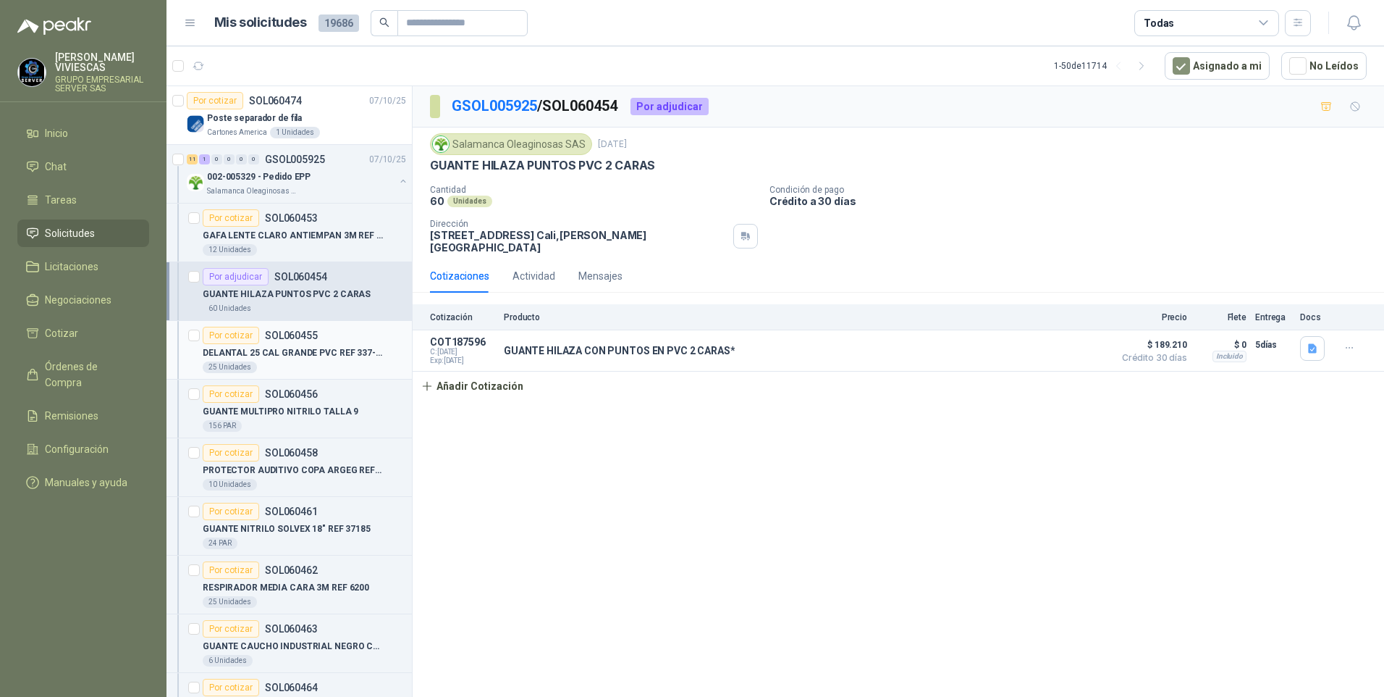
click at [309, 350] on p "DELANTAL 25 CAL GRANDE PVC REF 337-30" at bounding box center [293, 353] width 180 height 14
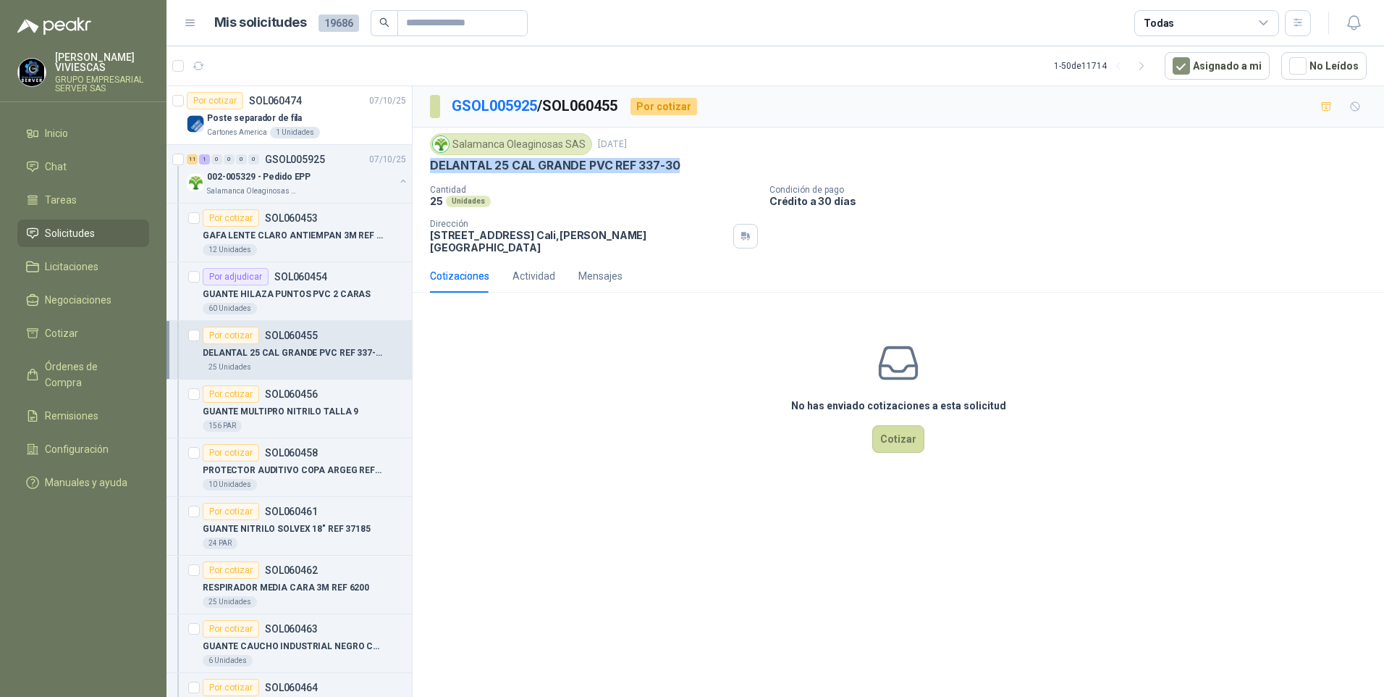
drag, startPoint x: 430, startPoint y: 162, endPoint x: 702, endPoint y: 167, distance: 271.6
click at [702, 167] on div "DELANTAL 25 CAL GRANDE PVC REF 337-30" at bounding box center [898, 165] width 937 height 15
drag, startPoint x: 702, startPoint y: 167, endPoint x: 644, endPoint y: 165, distance: 57.2
copy p "DELANTAL 25 CAL GRANDE PVC REF 337-30"
click at [284, 417] on p "GUANTE MULTIPRO NITRILO TALLA 9" at bounding box center [281, 412] width 156 height 14
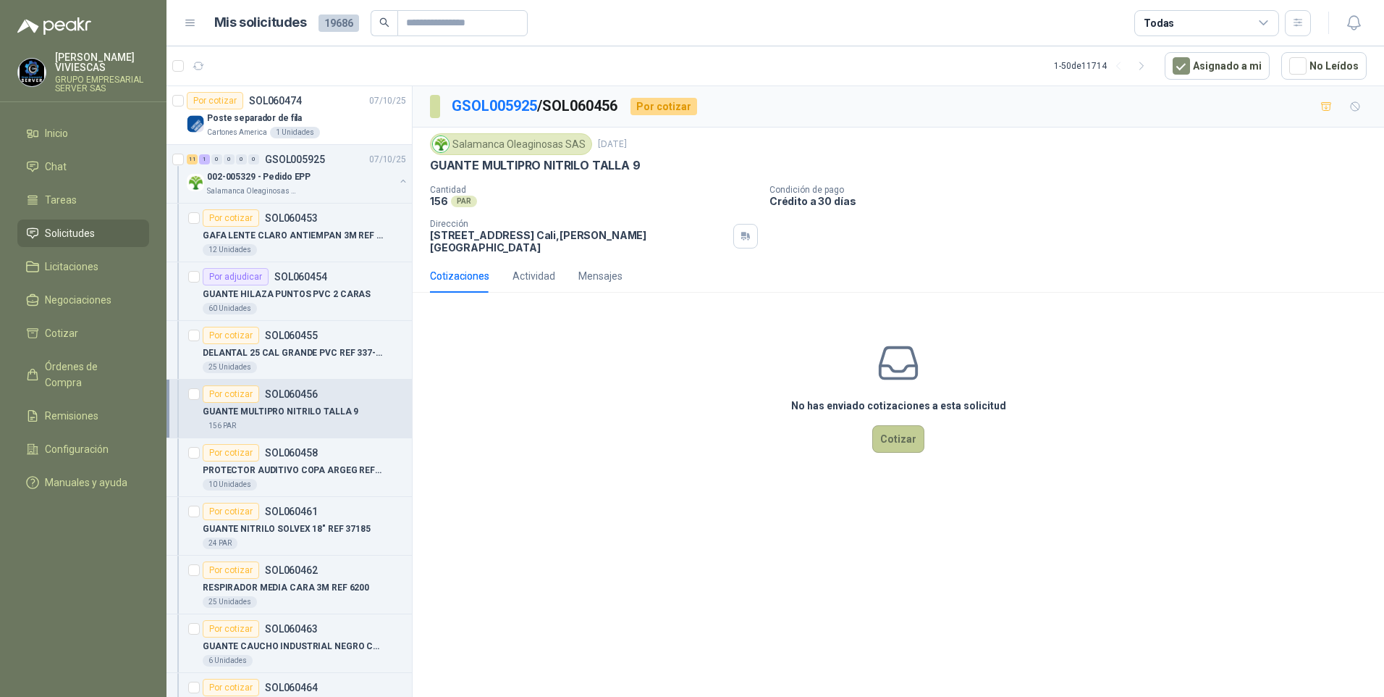
click at [893, 430] on button "Cotizar" at bounding box center [898, 439] width 52 height 28
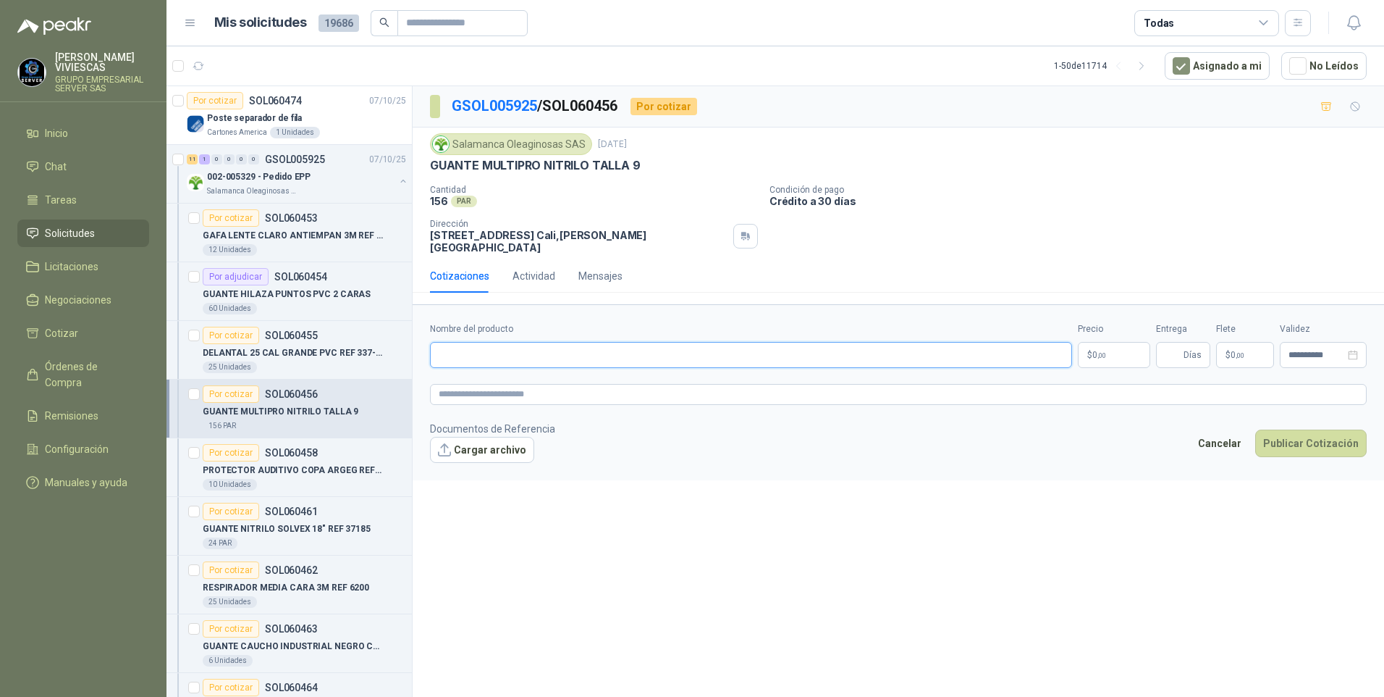
click at [465, 342] on input "Nombre del producto" at bounding box center [751, 355] width 642 height 26
click at [450, 342] on input "Nombre del producto" at bounding box center [751, 355] width 642 height 26
paste input "**********"
type input "**********"
click at [1108, 340] on body "RODRIGO VIVIESCAS GRUPO EMPRESARIAL SERVER SAS Inicio Chat Tareas Solicitudes L…" at bounding box center [692, 348] width 1384 height 697
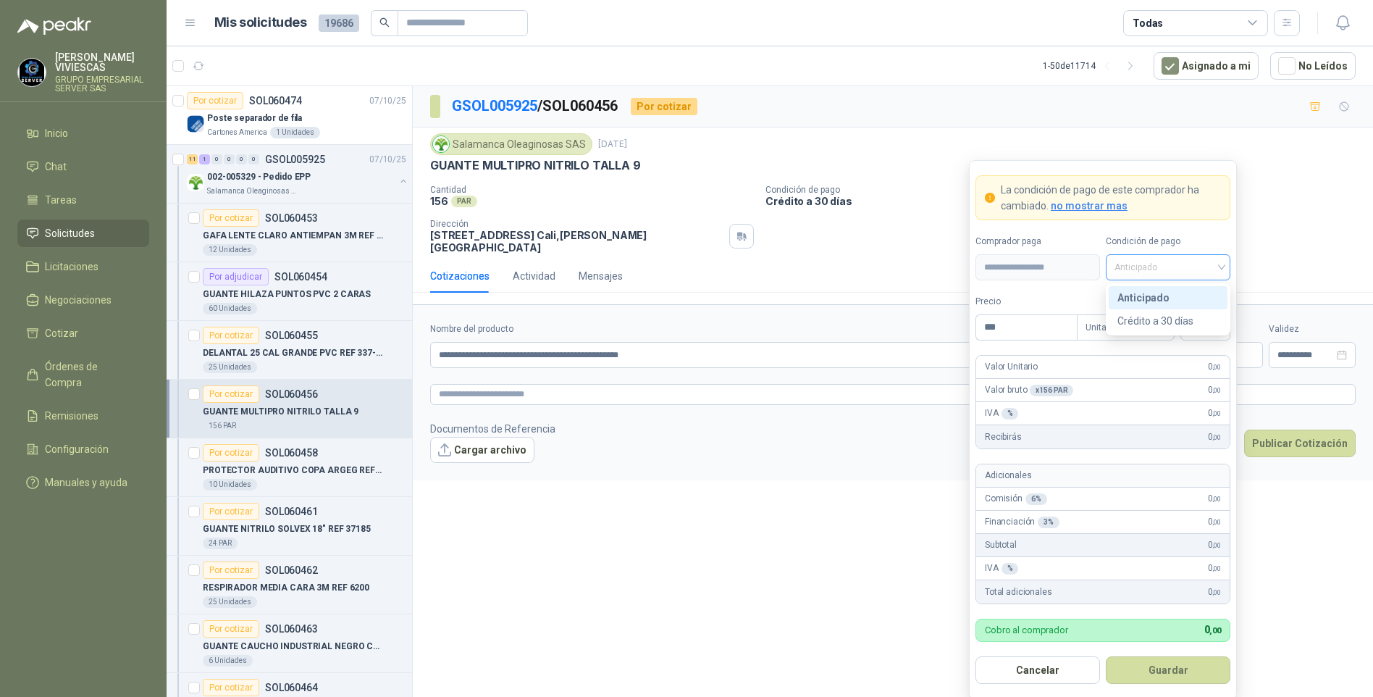
click at [1144, 264] on span "Anticipado" at bounding box center [1167, 267] width 107 height 22
click at [1140, 318] on div "Crédito a 30 días" at bounding box center [1167, 321] width 101 height 16
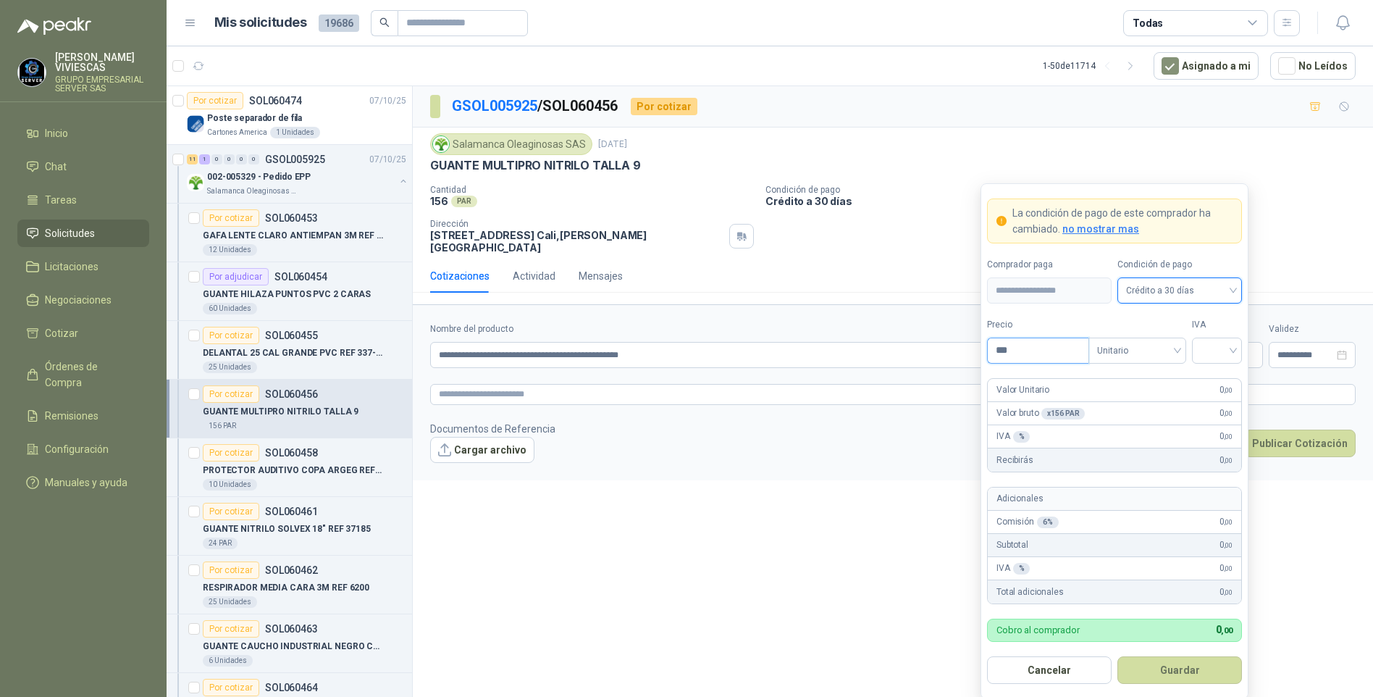
click at [1039, 346] on input "***" at bounding box center [1038, 350] width 101 height 25
click at [1237, 350] on div at bounding box center [1217, 350] width 50 height 26
type input "*******"
click at [1205, 380] on div "19%" at bounding box center [1216, 381] width 27 height 16
click at [1183, 669] on button "Guardar" at bounding box center [1179, 670] width 125 height 28
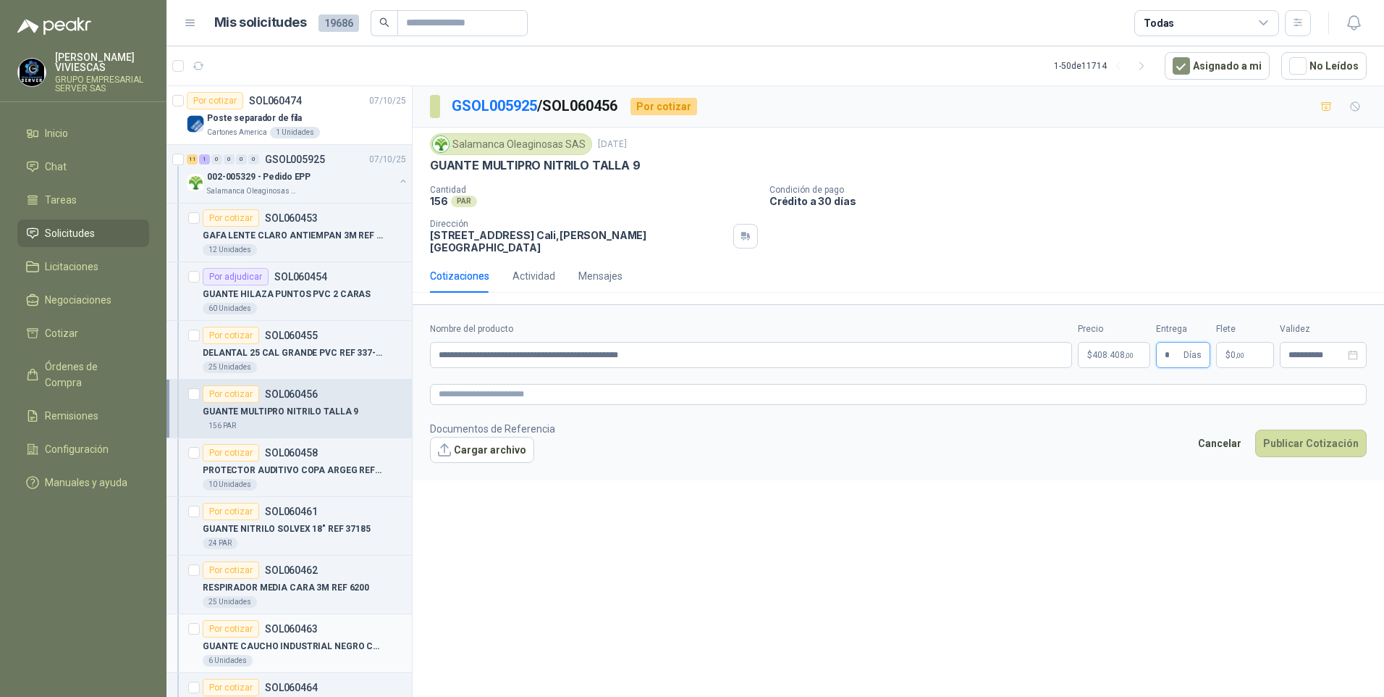
type input "*"
click at [454, 384] on textarea at bounding box center [898, 394] width 937 height 21
click at [471, 468] on link "image.png" at bounding box center [491, 473] width 96 height 14
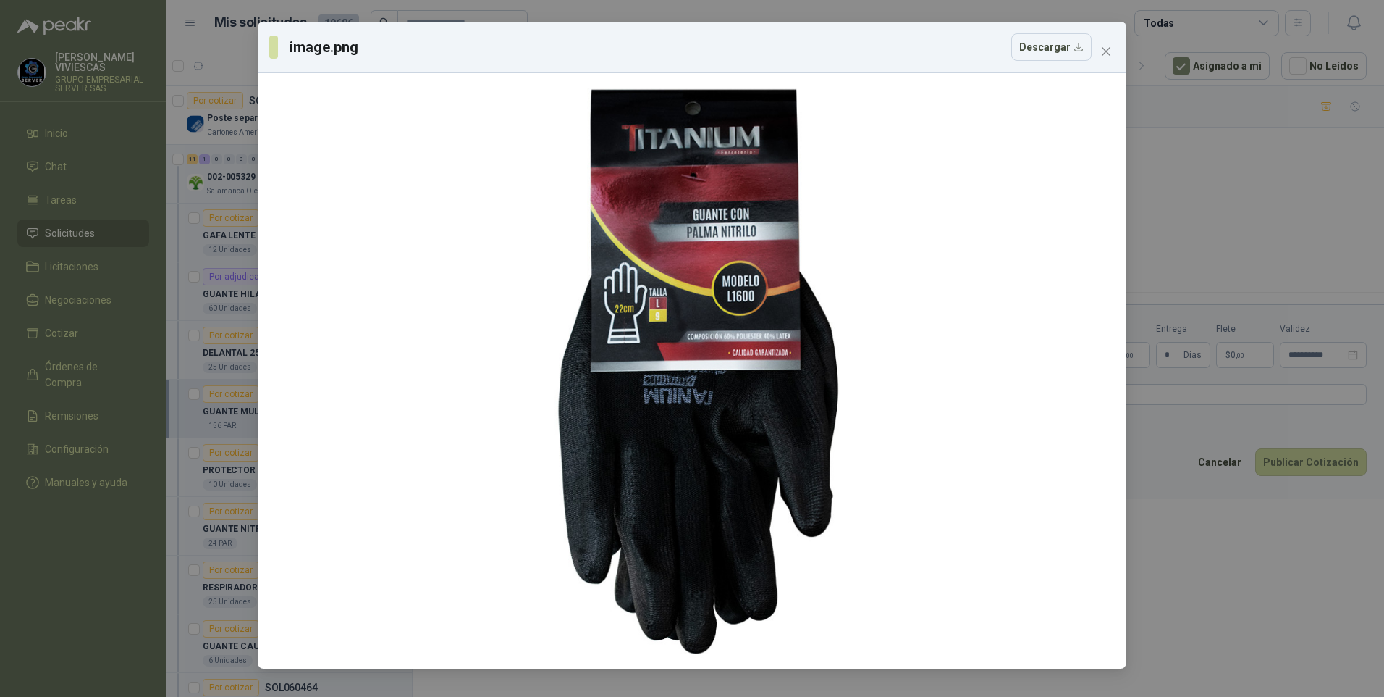
click at [1226, 594] on div "image.png Descargar" at bounding box center [692, 348] width 1384 height 697
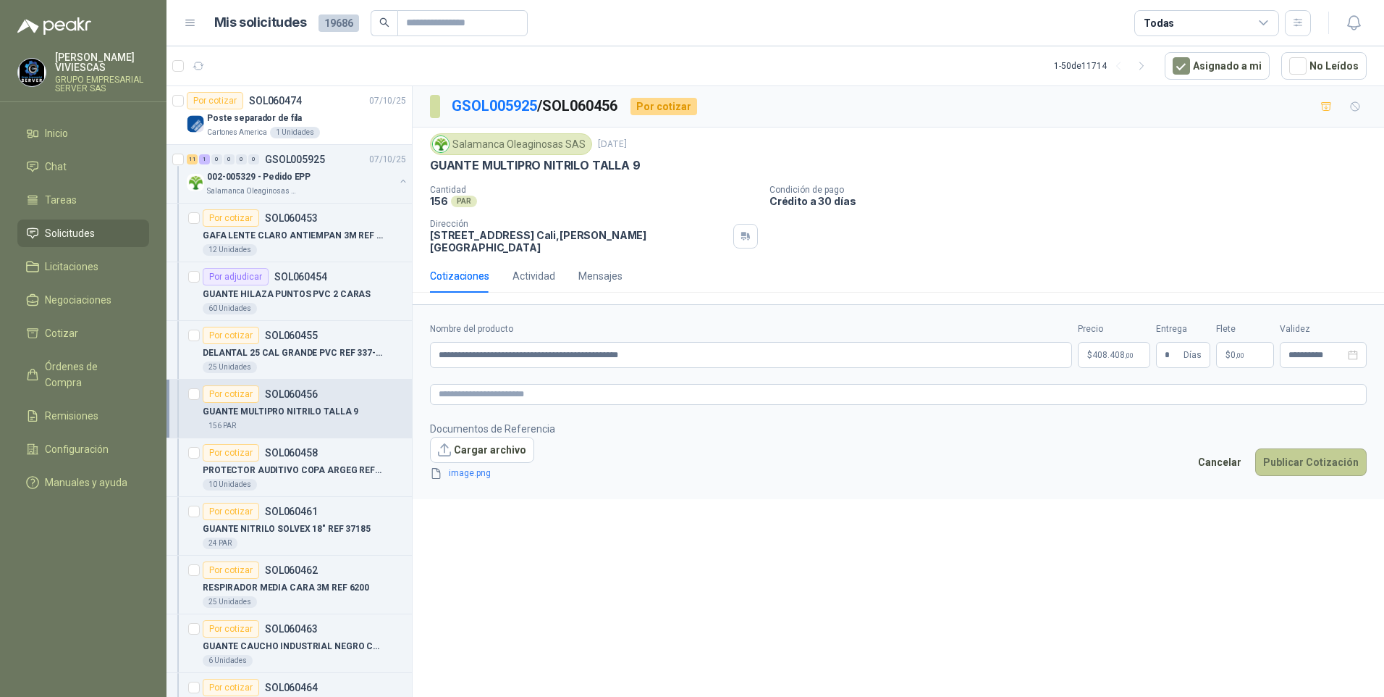
click at [1286, 457] on button "Publicar Cotización" at bounding box center [1311, 462] width 112 height 28
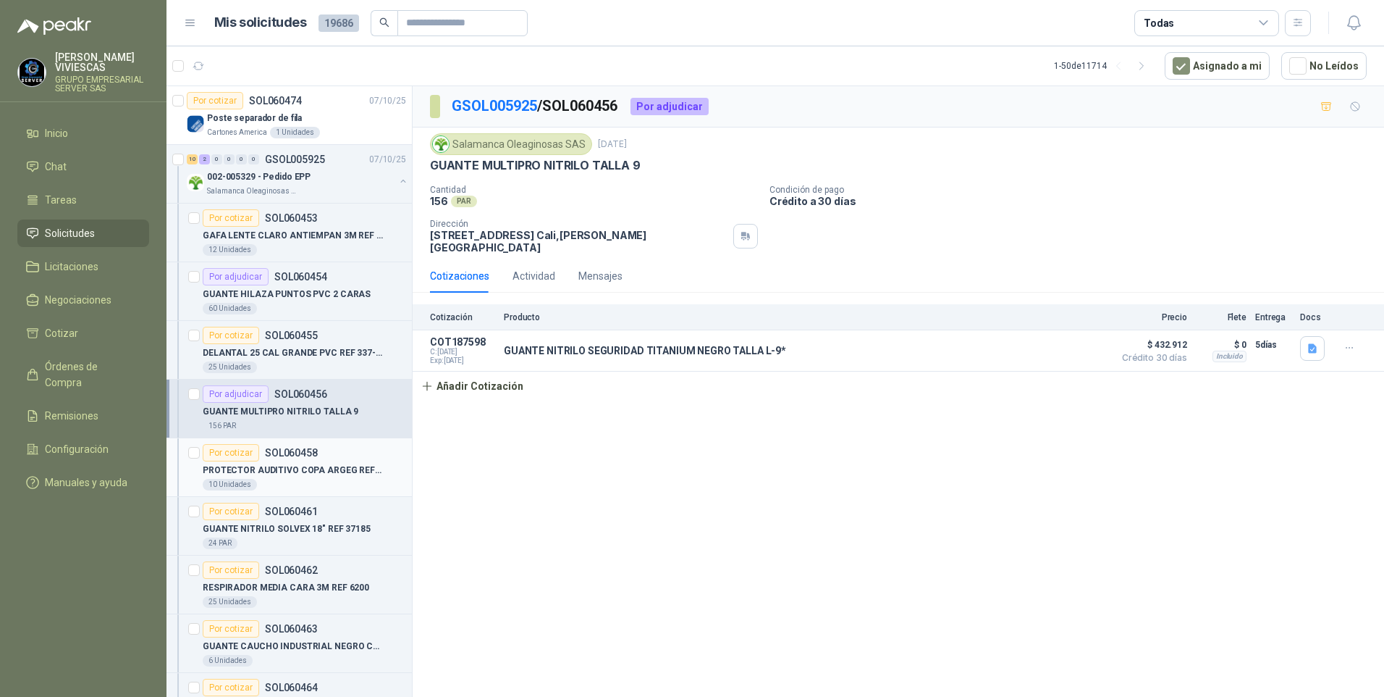
click at [292, 471] on p "PROTECTOR AUDITIVO COPA ARGEG REF 9098" at bounding box center [293, 470] width 180 height 14
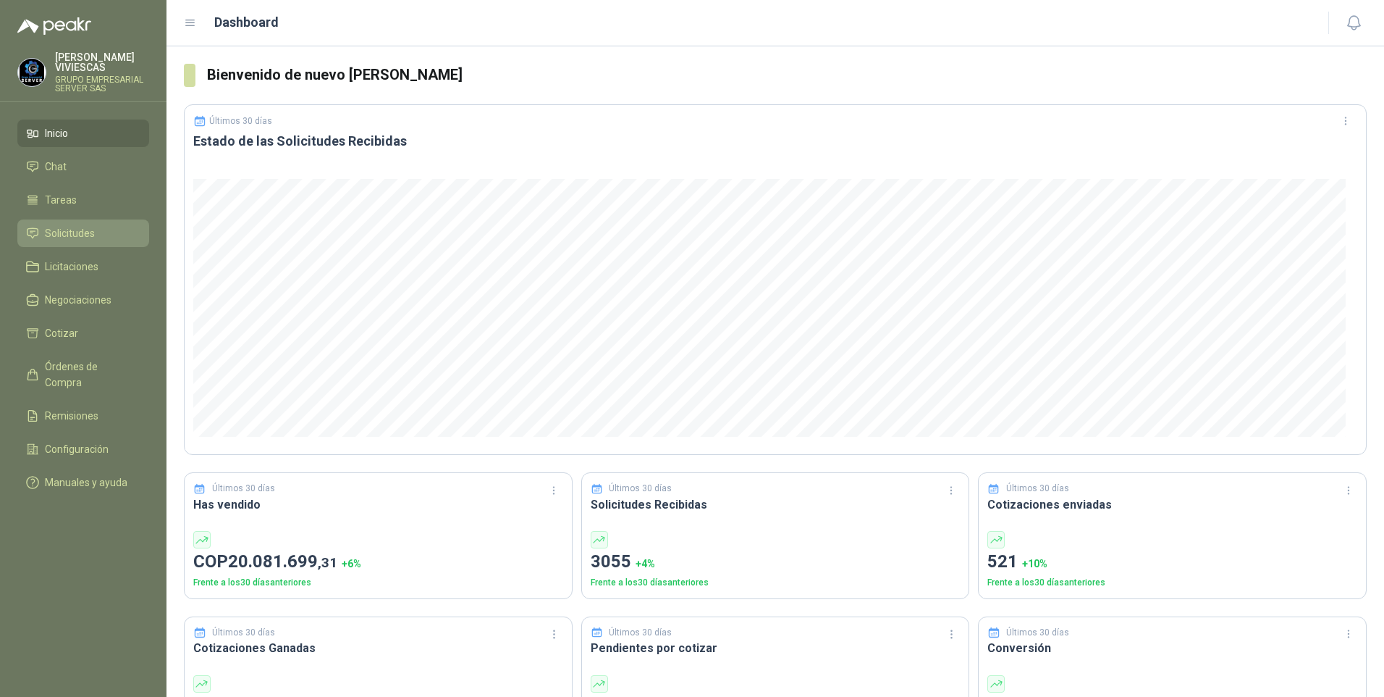
click at [74, 235] on span "Solicitudes" at bounding box center [70, 233] width 50 height 16
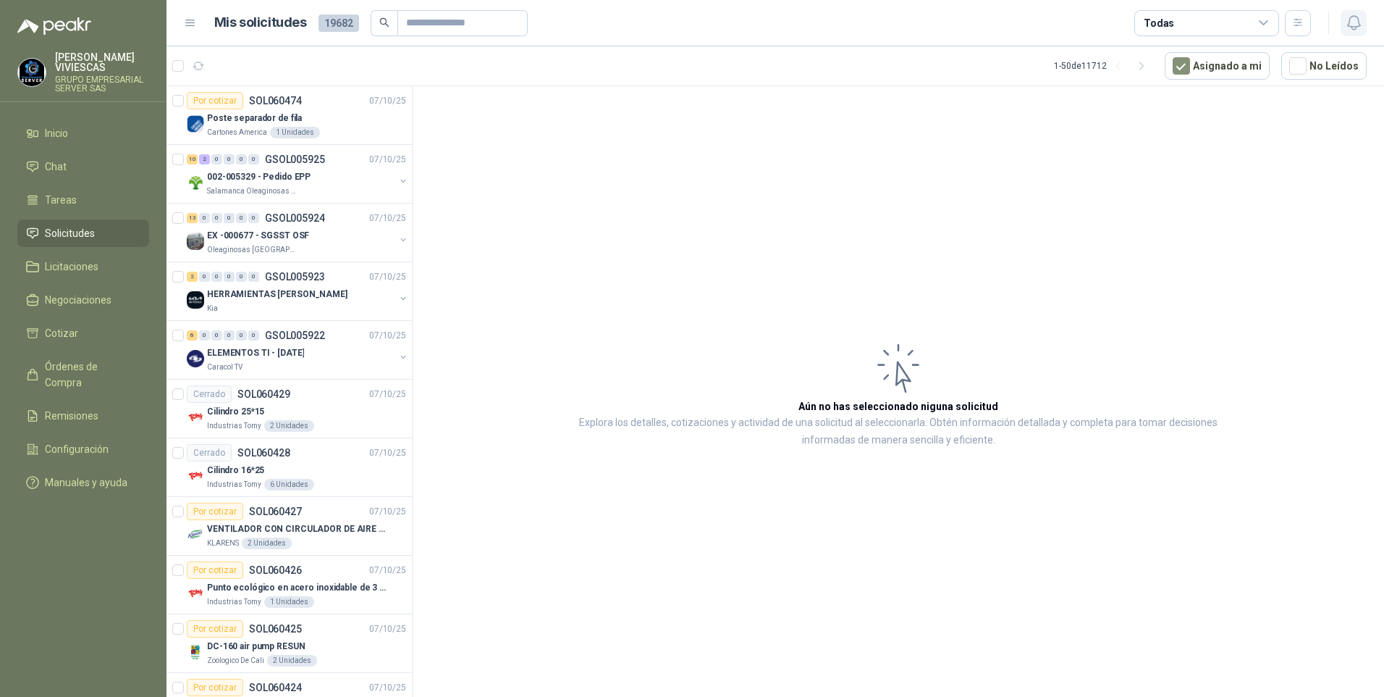
click at [1342, 30] on button "button" at bounding box center [1354, 23] width 26 height 26
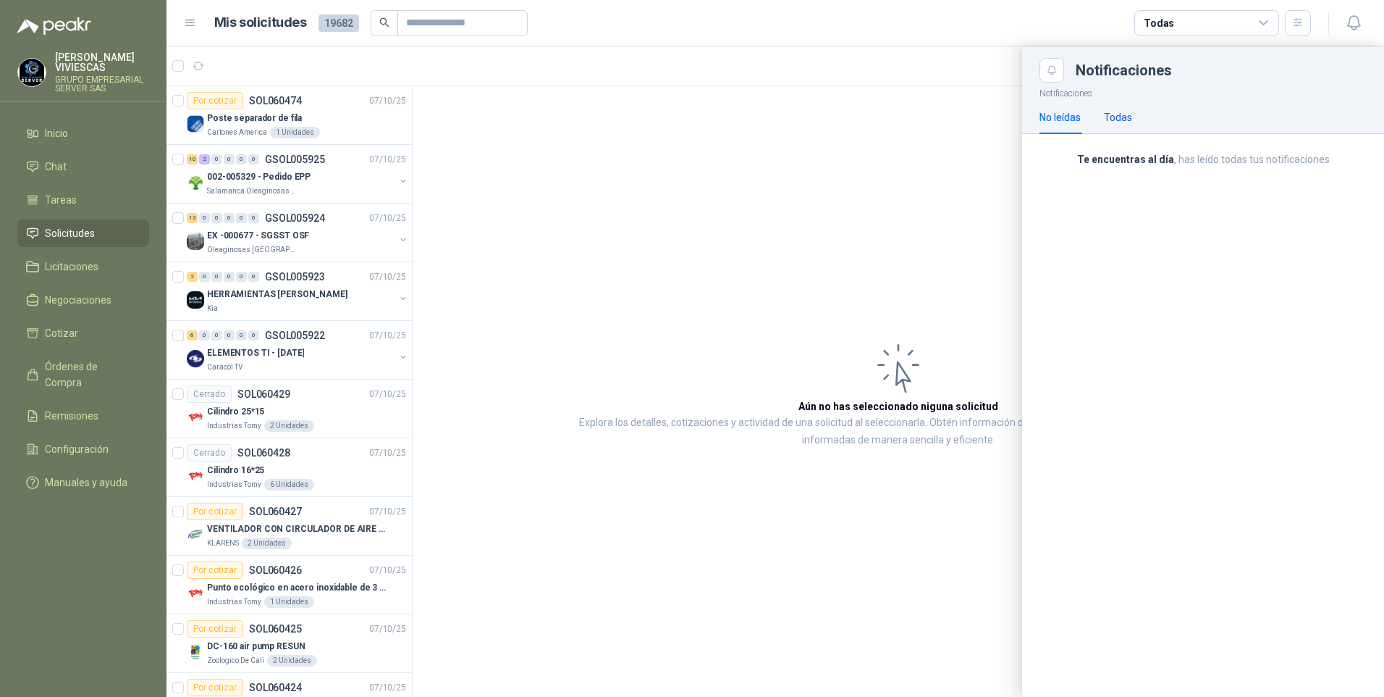
click at [1122, 122] on div "Todas" at bounding box center [1118, 117] width 28 height 16
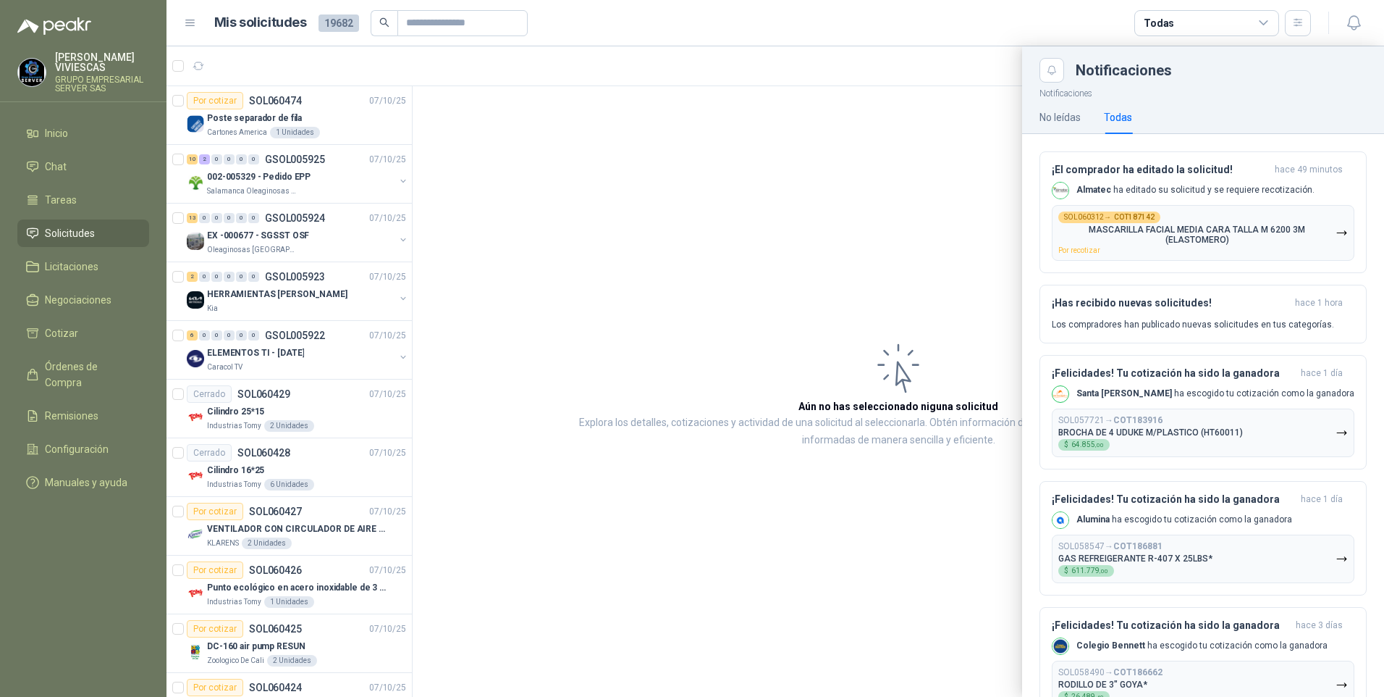
drag, startPoint x: 611, startPoint y: 207, endPoint x: 623, endPoint y: 204, distance: 12.6
click at [611, 208] on div at bounding box center [776, 371] width 1218 height 650
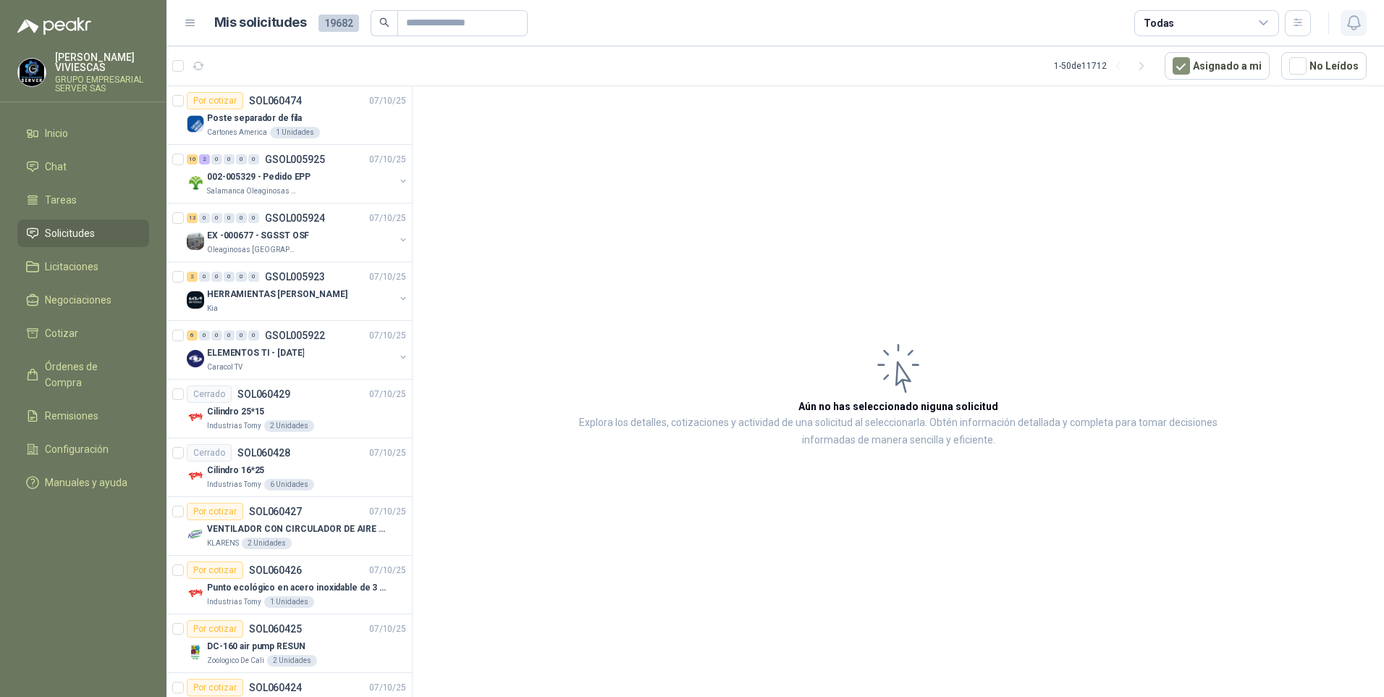
click at [1360, 25] on icon "button" at bounding box center [1354, 23] width 18 height 18
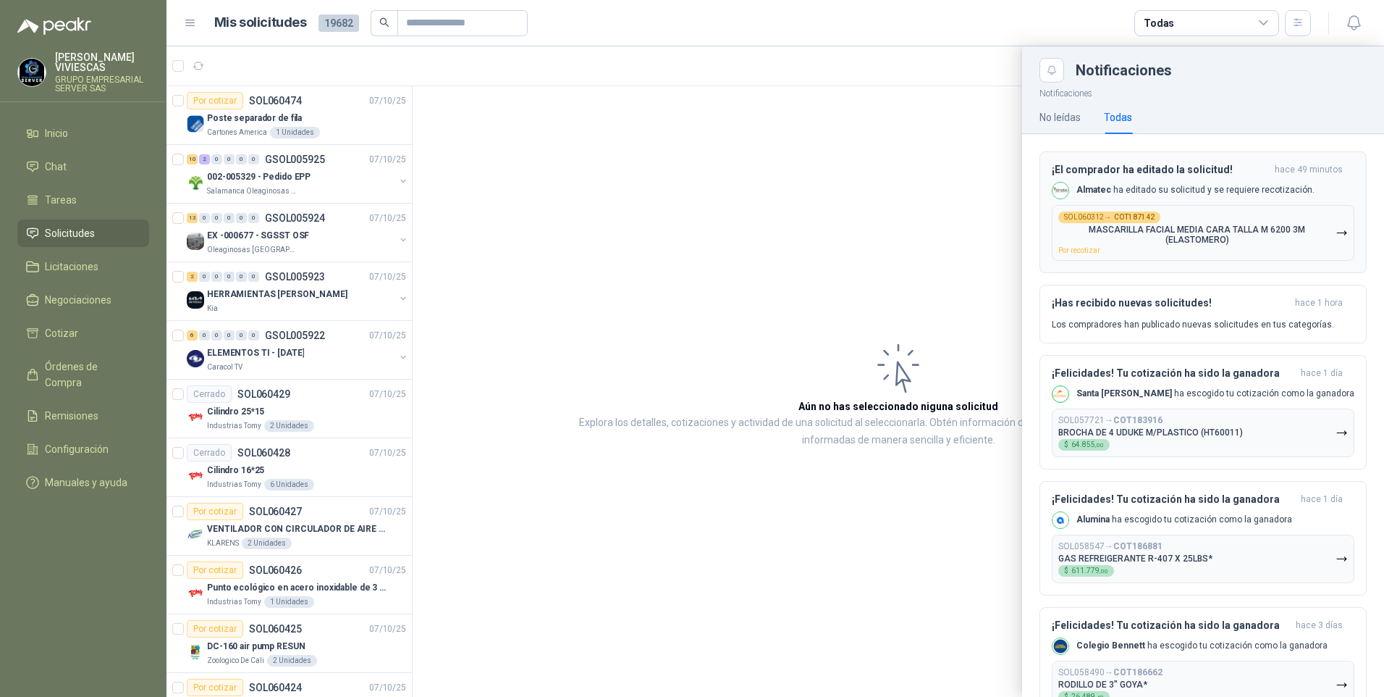
click at [1199, 234] on p "MASCARILLA FACIAL MEDIA CARA TALLA M 6200 3M (ELASTOMERO)" at bounding box center [1197, 234] width 277 height 20
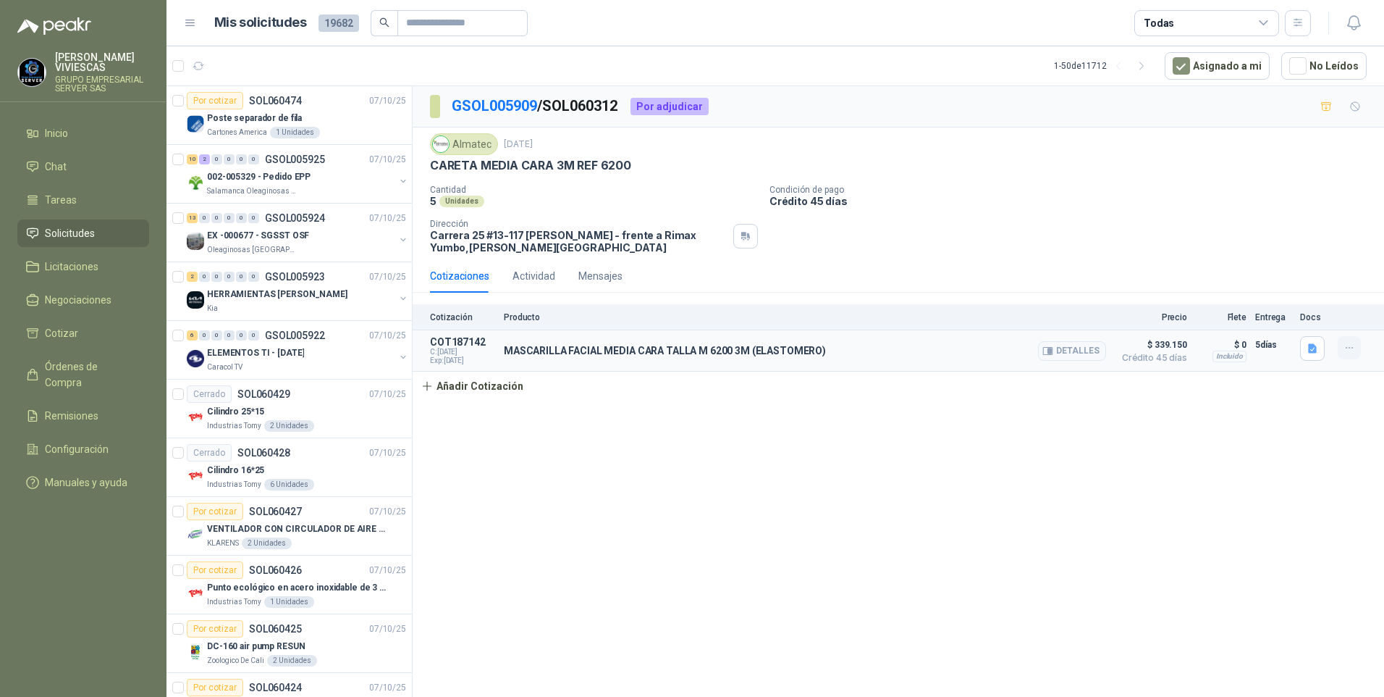
click at [1355, 348] on icon "button" at bounding box center [1350, 348] width 12 height 12
click at [1089, 222] on div "Cantidad 5 Unidades Condición de pago Crédito 45 días Dirección Carrera 25 #13-…" at bounding box center [898, 219] width 937 height 69
click at [802, 505] on div "GSOL005909 / SOL060312 Por adjudicar Almatec 6 oct, 2025 CARETA MEDIA CARA 3M R…" at bounding box center [899, 393] width 972 height 615
click at [237, 173] on p "002-005329 - Pedido EPP" at bounding box center [259, 177] width 104 height 14
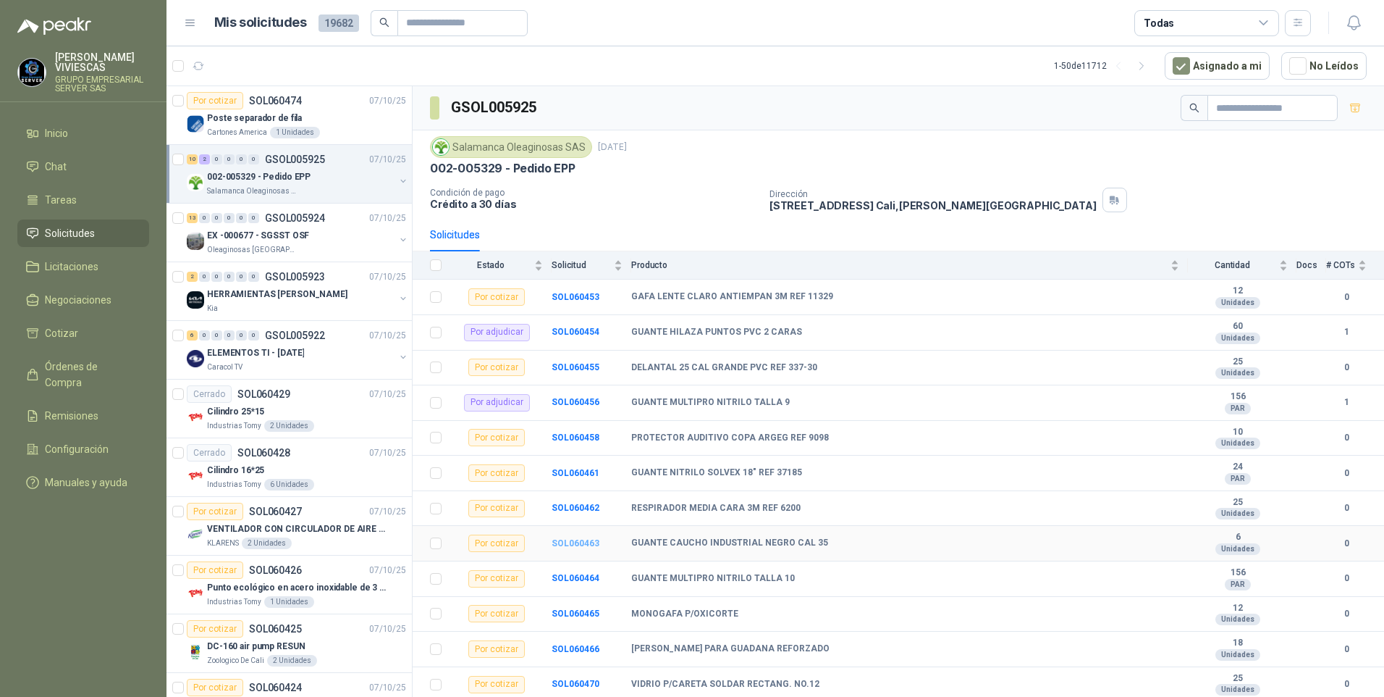
click at [584, 538] on b "SOL060463" at bounding box center [576, 543] width 48 height 10
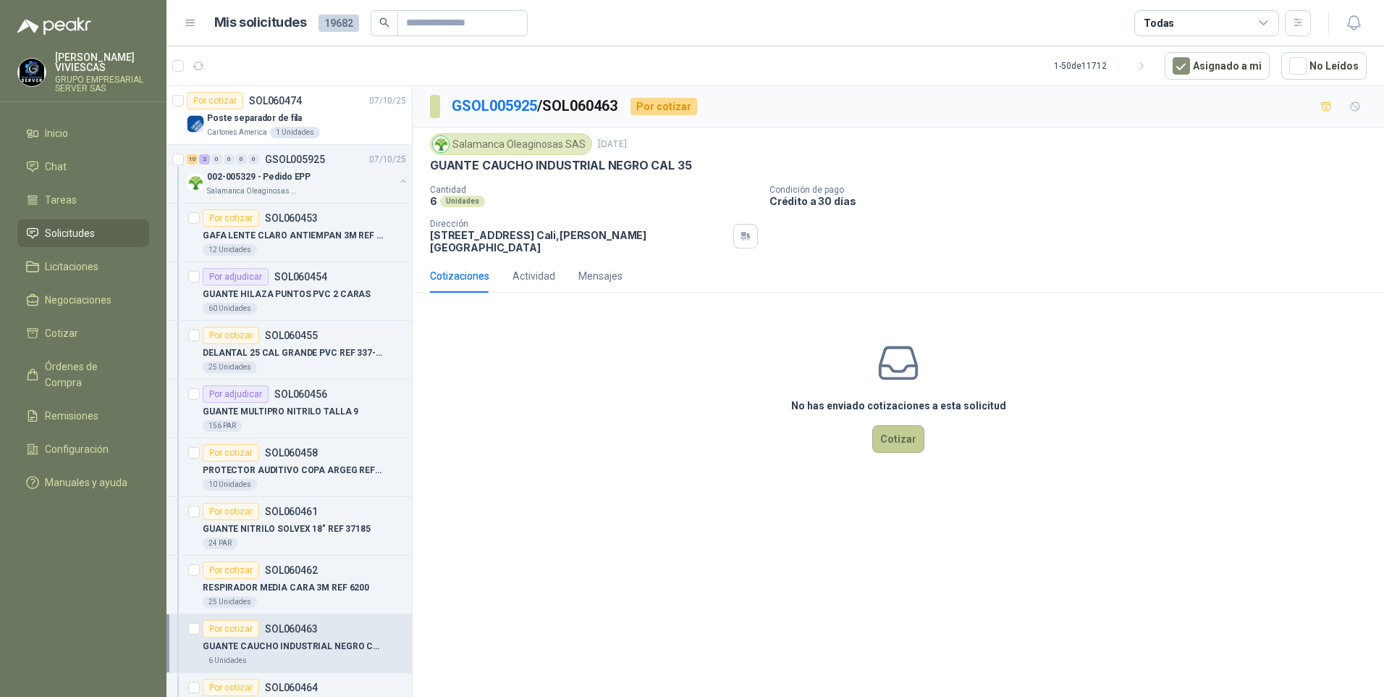
click at [891, 435] on button "Cotizar" at bounding box center [898, 439] width 52 height 28
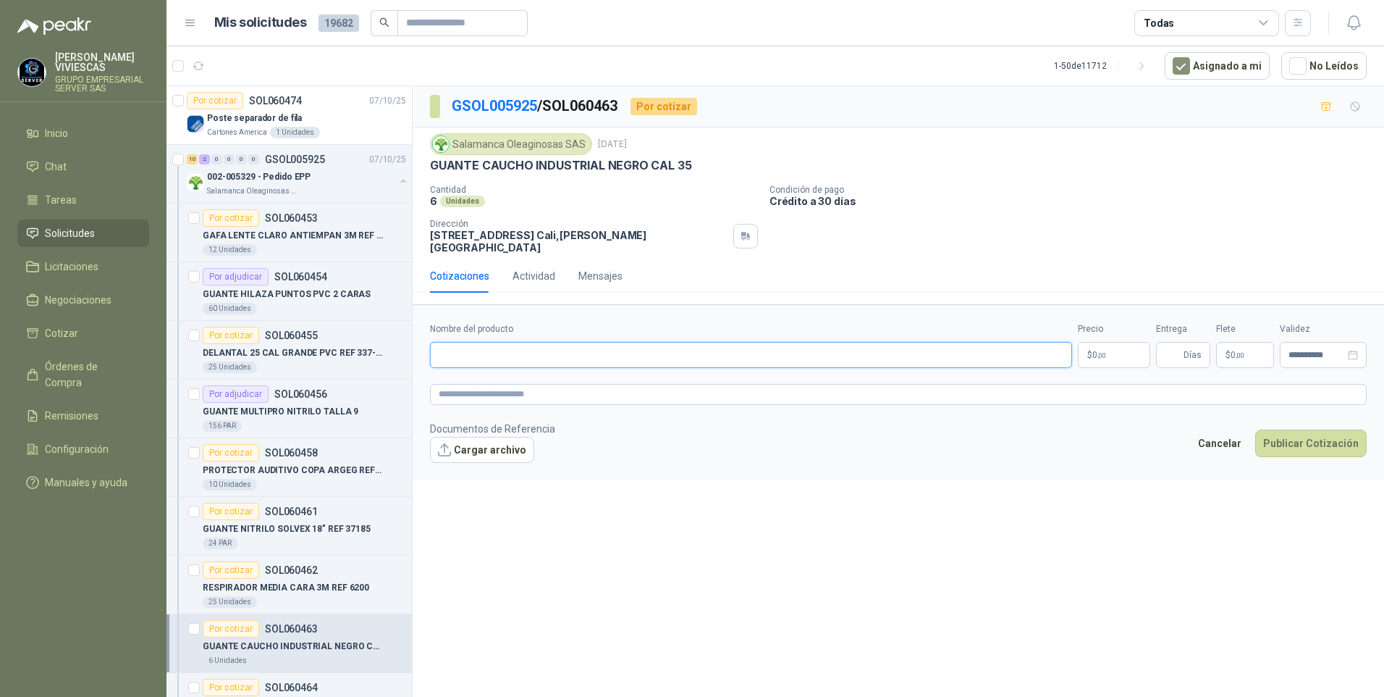
drag, startPoint x: 488, startPoint y: 337, endPoint x: 426, endPoint y: 420, distance: 103.4
click at [487, 342] on input "Nombre del producto" at bounding box center [751, 355] width 642 height 26
type input "**********"
click at [1116, 339] on body "RODRIGO VIVIESCAS GRUPO EMPRESARIAL SERVER SAS Inicio Chat Tareas Solicitudes L…" at bounding box center [692, 348] width 1384 height 697
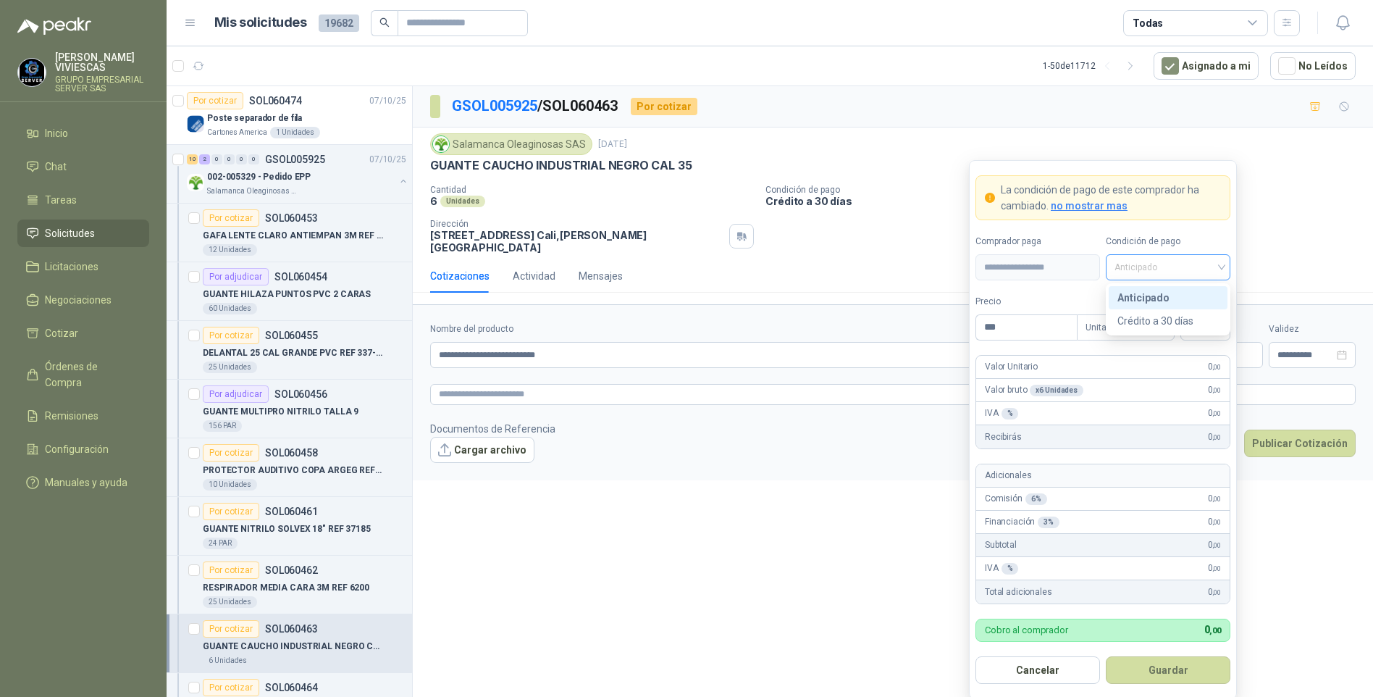
click at [1137, 269] on span "Anticipado" at bounding box center [1167, 267] width 107 height 22
click at [1152, 324] on div "Crédito a 30 días" at bounding box center [1167, 321] width 101 height 16
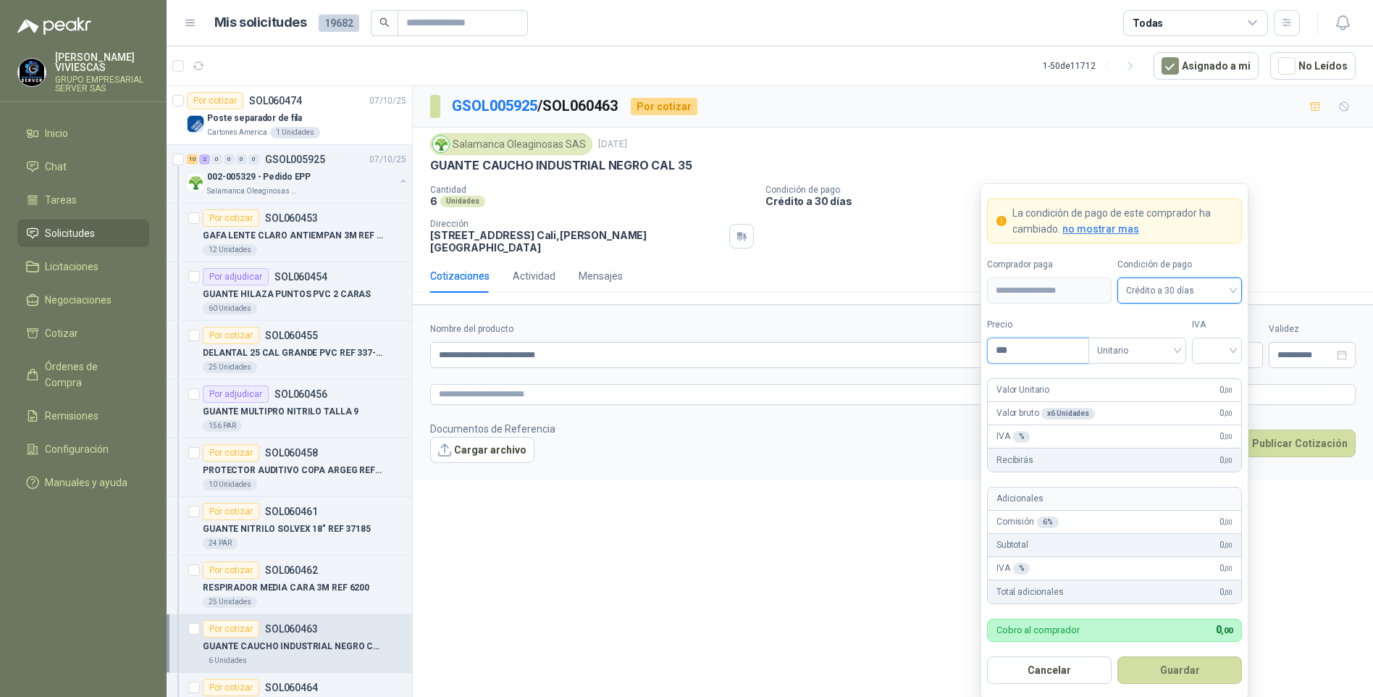
drag, startPoint x: 1039, startPoint y: 350, endPoint x: 1101, endPoint y: 318, distance: 69.9
click at [1038, 352] on input "***" at bounding box center [1038, 350] width 101 height 25
type input "*******"
click at [1117, 656] on button "Guardar" at bounding box center [1179, 670] width 125 height 28
click at [1219, 347] on input "search" at bounding box center [1216, 349] width 33 height 22
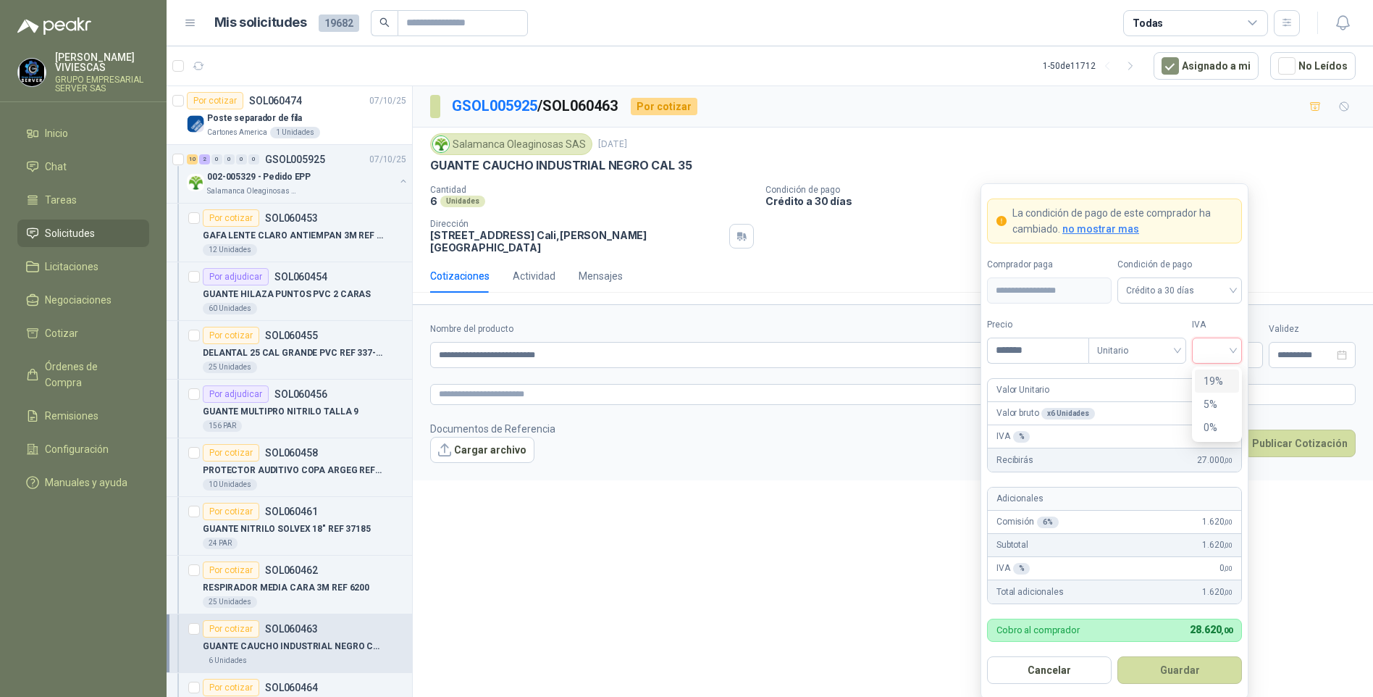
click at [1213, 376] on div "19%" at bounding box center [1216, 381] width 27 height 16
drag, startPoint x: 1160, startPoint y: 683, endPoint x: 1169, endPoint y: 678, distance: 11.1
click at [1160, 683] on button "Guardar" at bounding box center [1179, 670] width 125 height 28
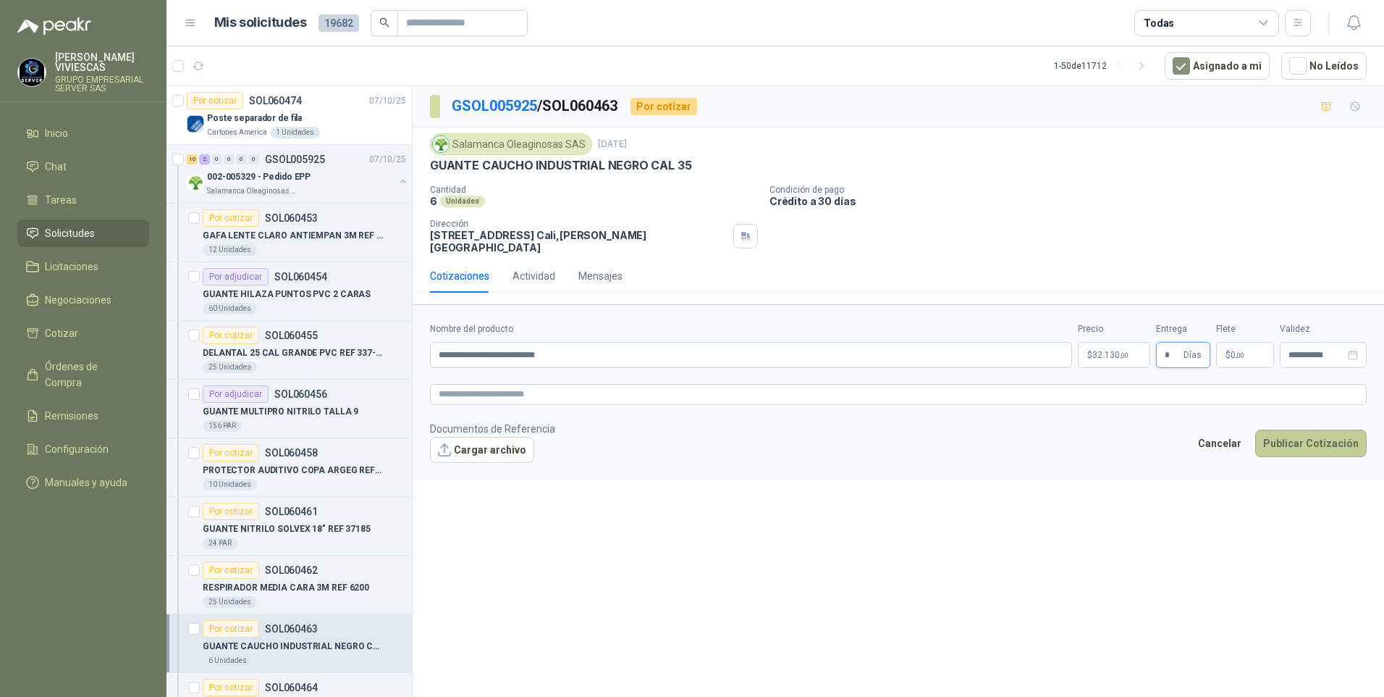
type input "*"
click at [1317, 439] on button "Publicar Cotización" at bounding box center [1311, 443] width 112 height 28
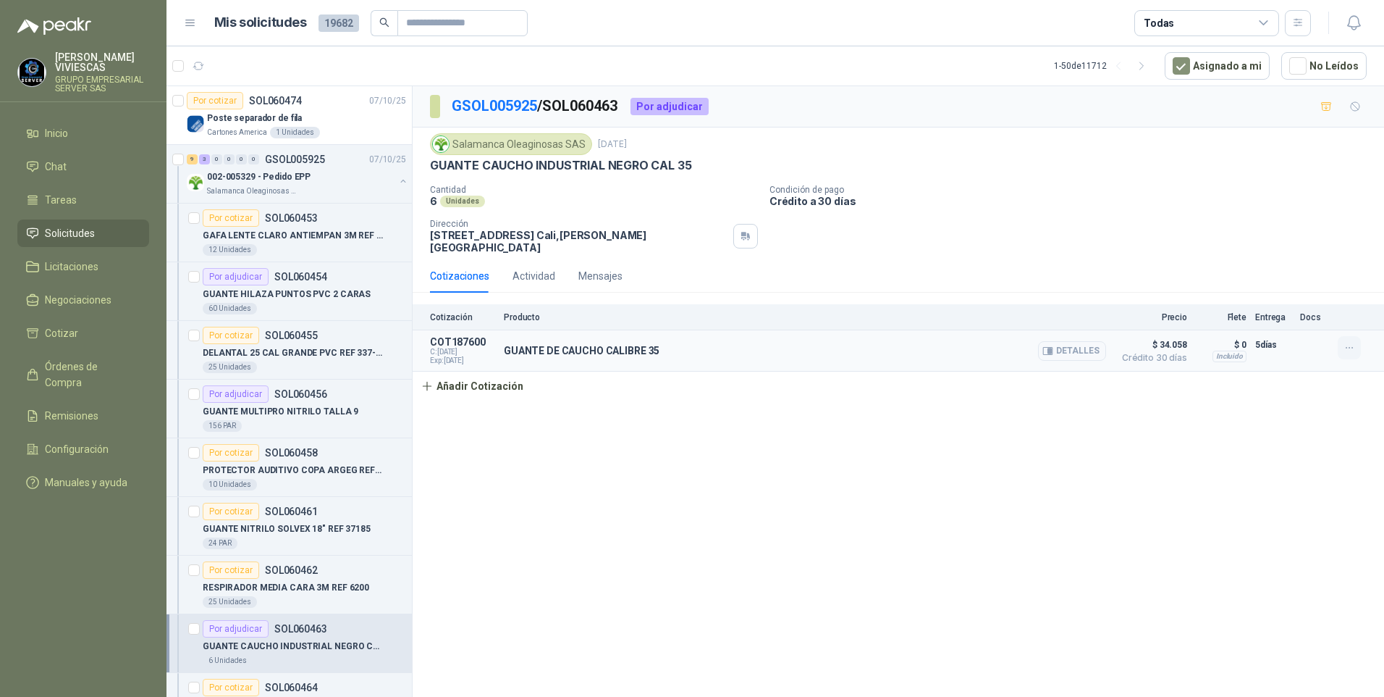
click at [1350, 342] on icon "button" at bounding box center [1350, 348] width 12 height 12
click at [1283, 273] on button "Editar" at bounding box center [1321, 279] width 116 height 23
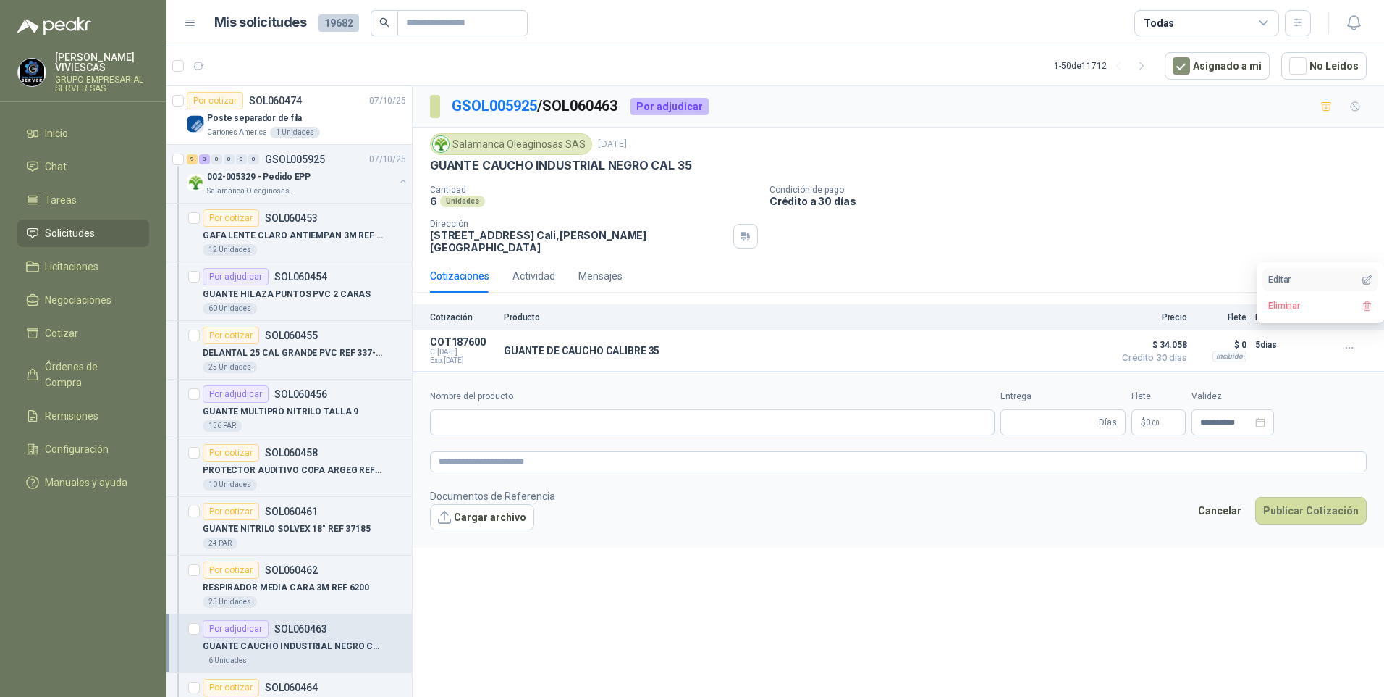
type input "**********"
type input "*"
click at [1097, 418] on span "32.130 ,00" at bounding box center [1111, 422] width 36 height 9
click at [473, 451] on textarea at bounding box center [898, 461] width 937 height 21
click at [469, 453] on textarea at bounding box center [898, 461] width 937 height 21
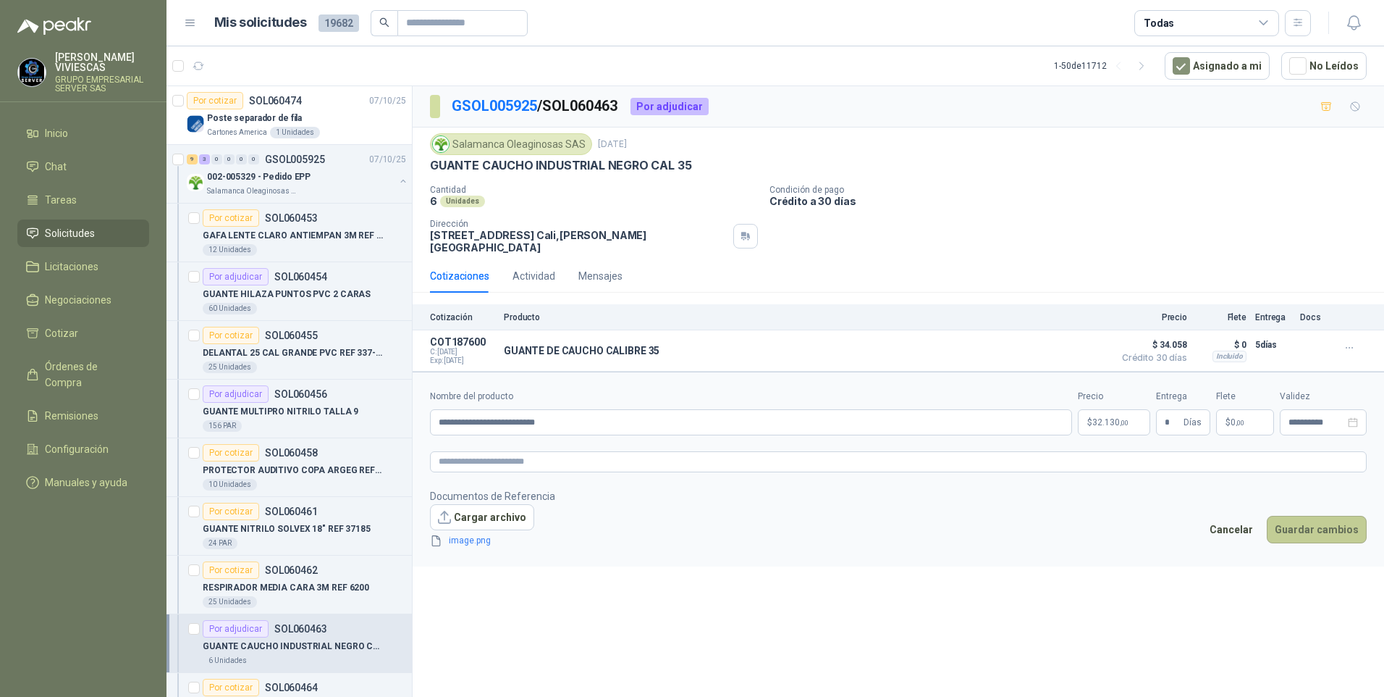
click at [1327, 521] on button "Guardar cambios" at bounding box center [1317, 530] width 100 height 28
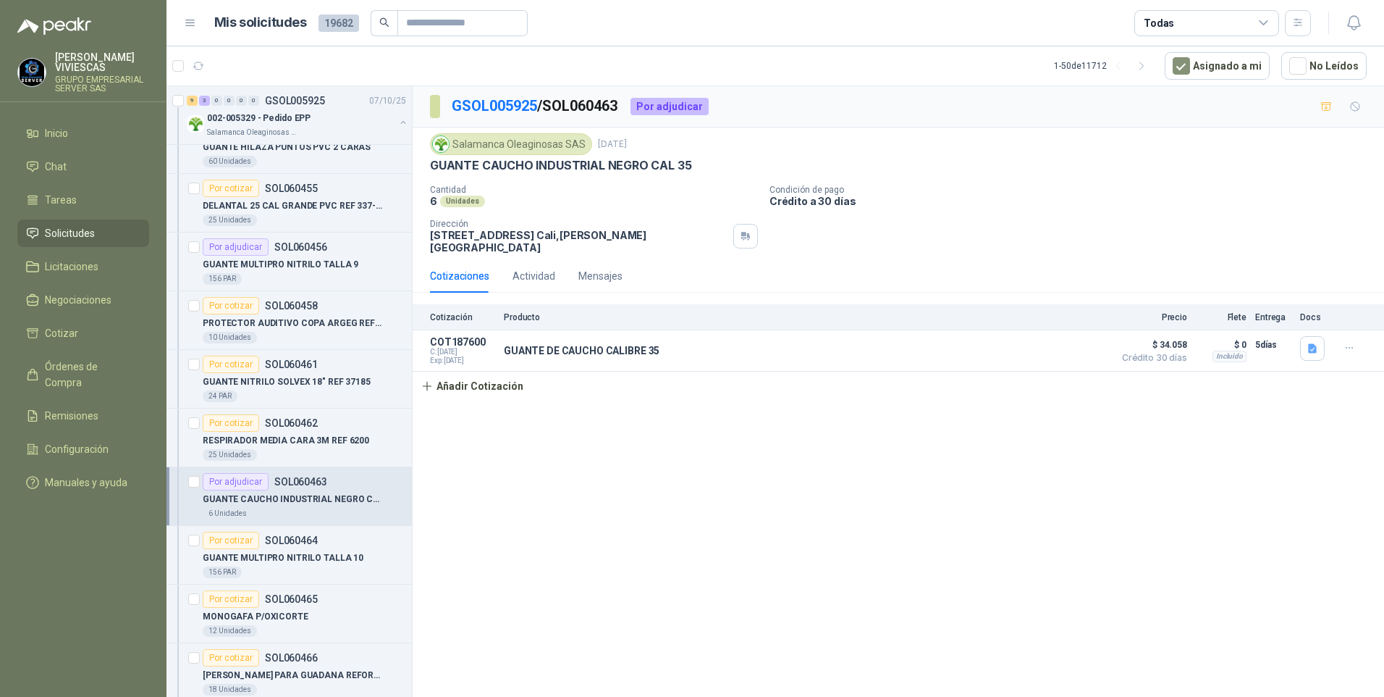
scroll to position [145, 0]
click at [292, 555] on p "GUANTE MULTIPRO NITRILO TALLA 10" at bounding box center [283, 560] width 161 height 14
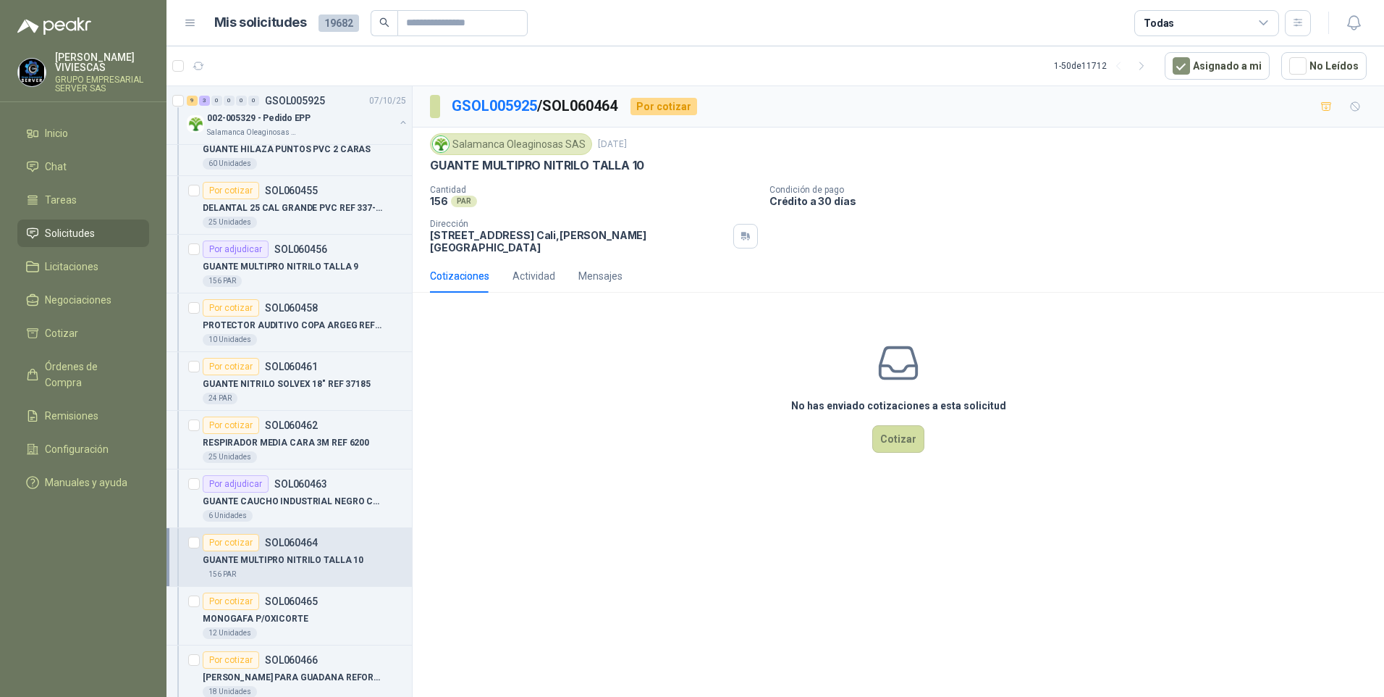
scroll to position [290, 0]
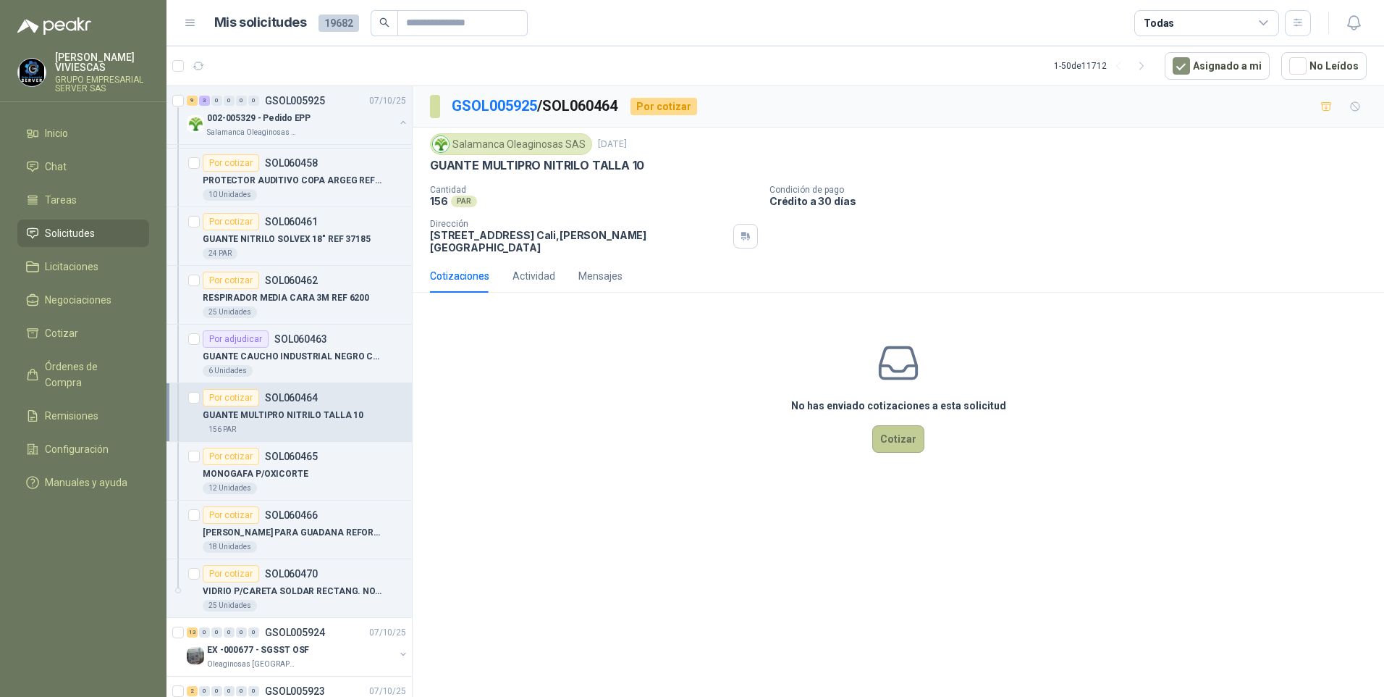
click at [902, 425] on button "Cotizar" at bounding box center [898, 439] width 52 height 28
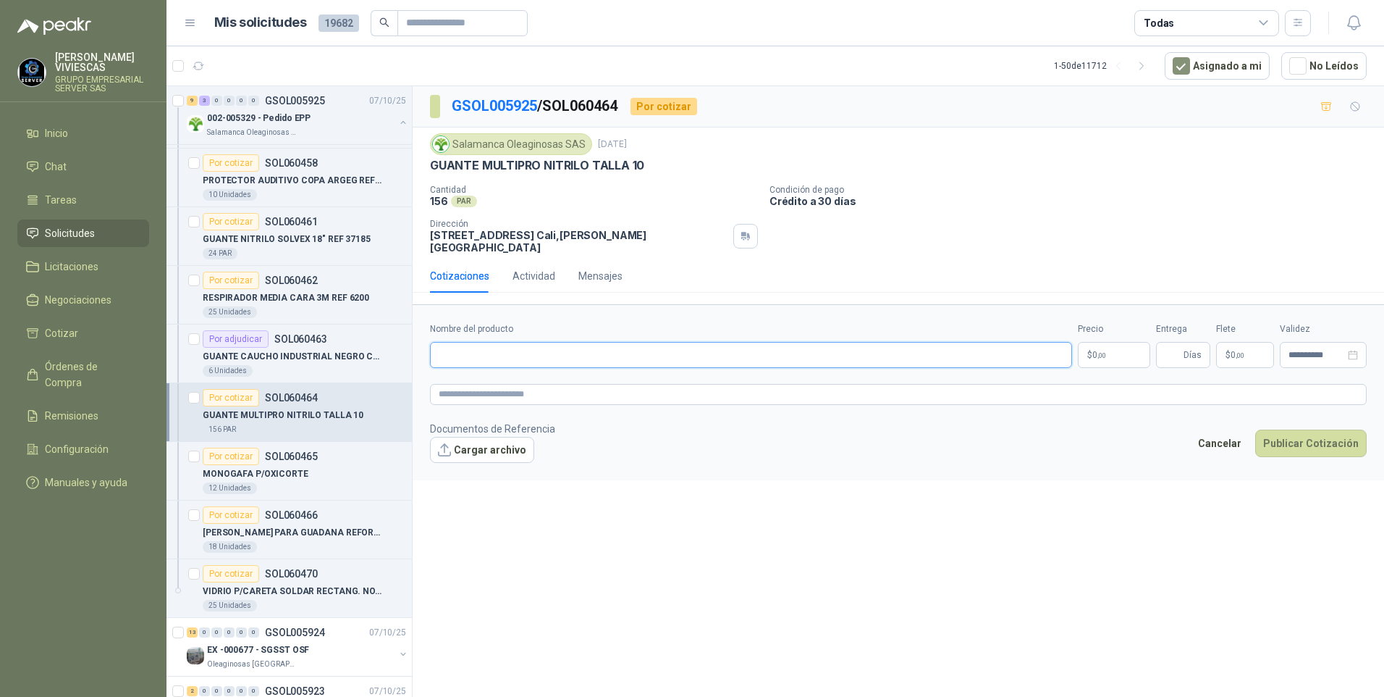
click at [465, 342] on input "Nombre del producto" at bounding box center [751, 355] width 642 height 26
paste input "**********"
type input "**********"
click at [453, 385] on textarea at bounding box center [898, 394] width 937 height 21
click at [1115, 348] on body "RODRIGO VIVIESCAS GRUPO EMPRESARIAL SERVER SAS Inicio Chat Tareas Solicitudes L…" at bounding box center [692, 348] width 1384 height 697
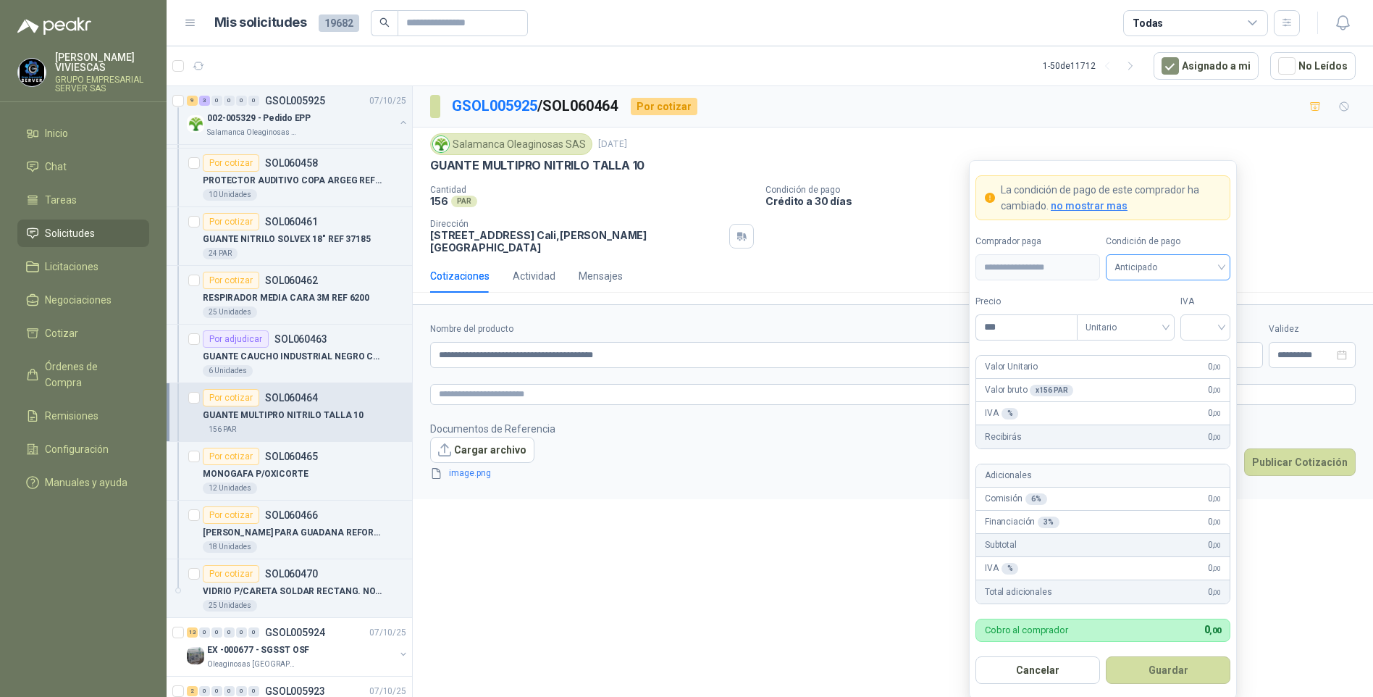
click at [1171, 262] on span "Anticipado" at bounding box center [1167, 267] width 107 height 22
click at [1190, 323] on div "Crédito a 30 días" at bounding box center [1167, 321] width 101 height 16
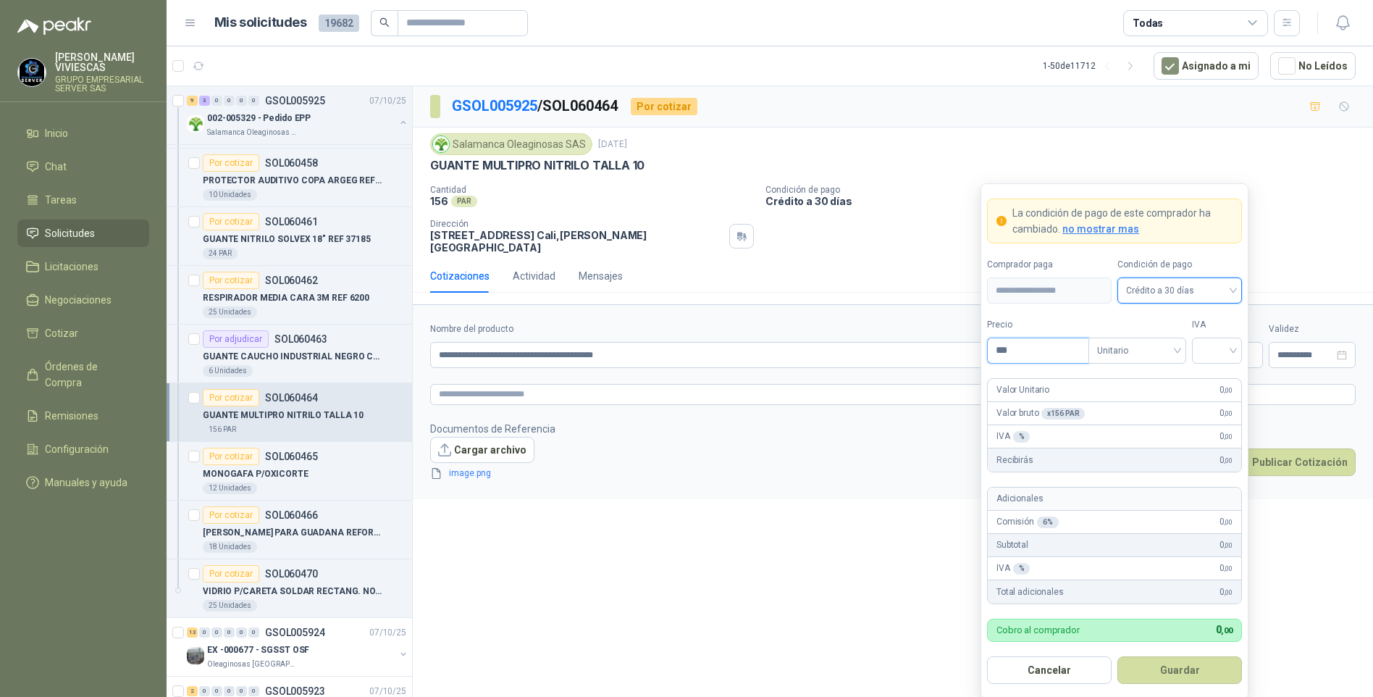
drag, startPoint x: 1027, startPoint y: 361, endPoint x: 980, endPoint y: 313, distance: 67.6
click at [1027, 361] on input "***" at bounding box center [1038, 350] width 101 height 25
click at [1027, 355] on input "***" at bounding box center [1038, 350] width 101 height 25
type input "*******"
click at [1227, 348] on input "search" at bounding box center [1216, 349] width 33 height 22
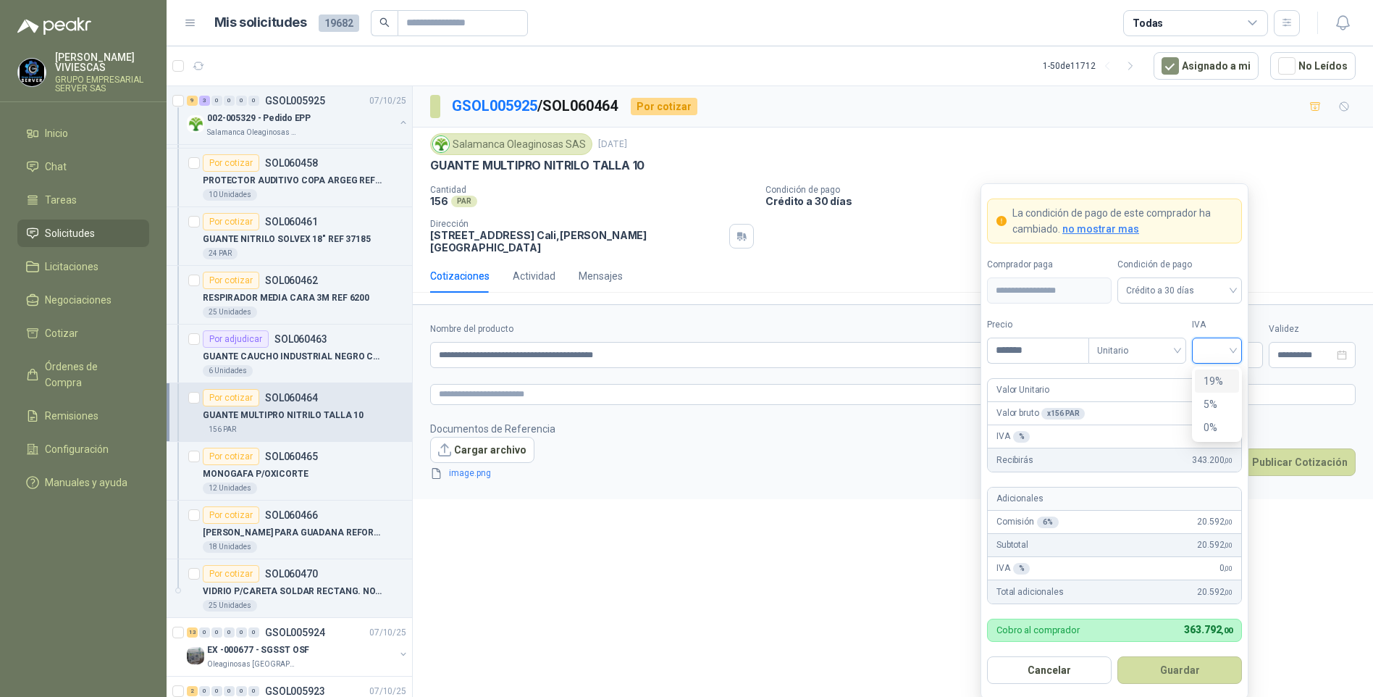
click at [1211, 376] on div "19%" at bounding box center [1216, 381] width 27 height 16
drag, startPoint x: 1177, startPoint y: 662, endPoint x: 1198, endPoint y: 665, distance: 20.4
click at [1177, 663] on button "Guardar" at bounding box center [1179, 670] width 125 height 28
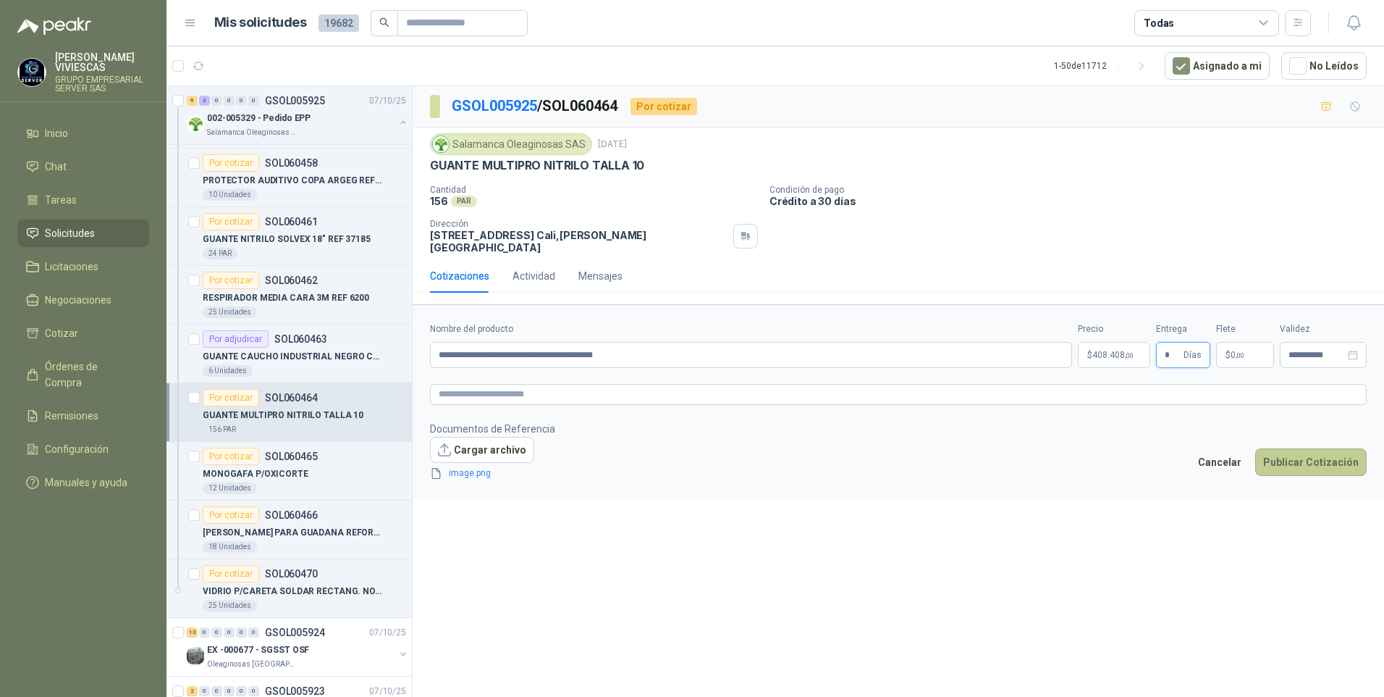
type input "*"
click at [1314, 451] on button "Publicar Cotización" at bounding box center [1311, 462] width 112 height 28
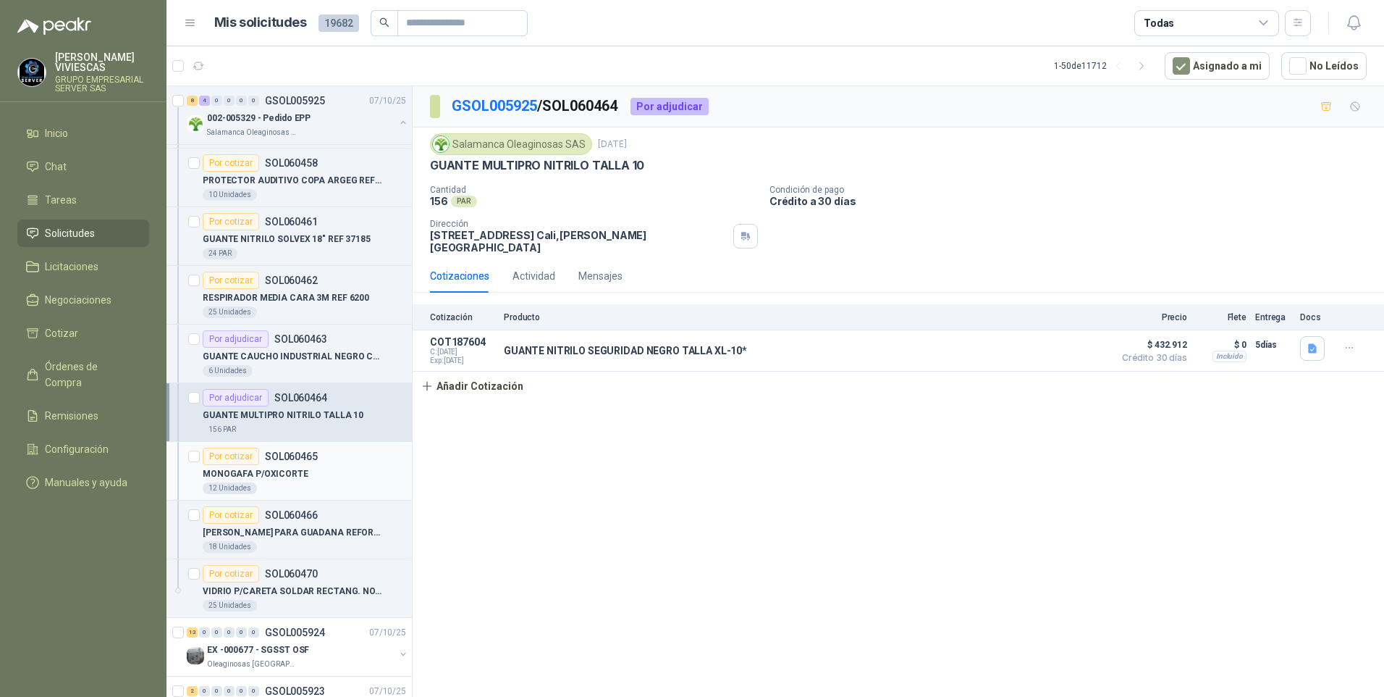
click at [256, 468] on p "MONOGAFA P/OXICORTE" at bounding box center [256, 474] width 106 height 14
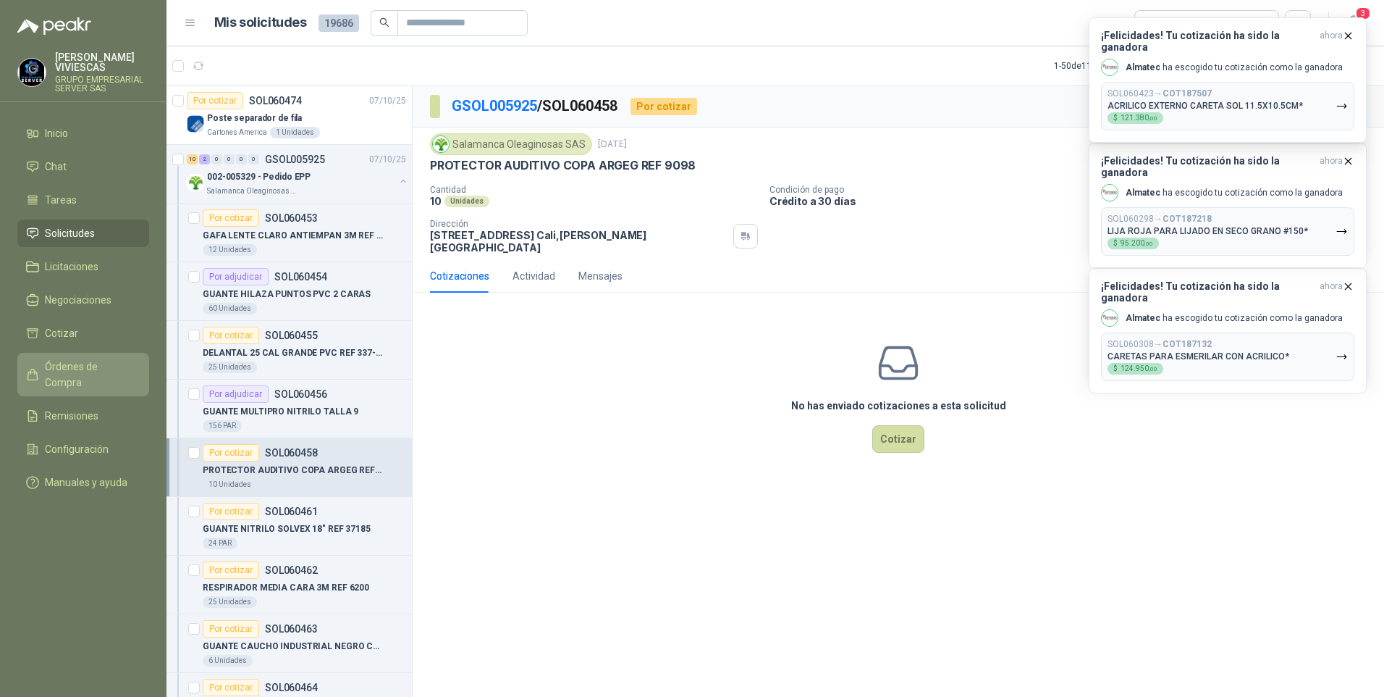
click at [76, 373] on span "Órdenes de Compra" at bounding box center [90, 374] width 91 height 32
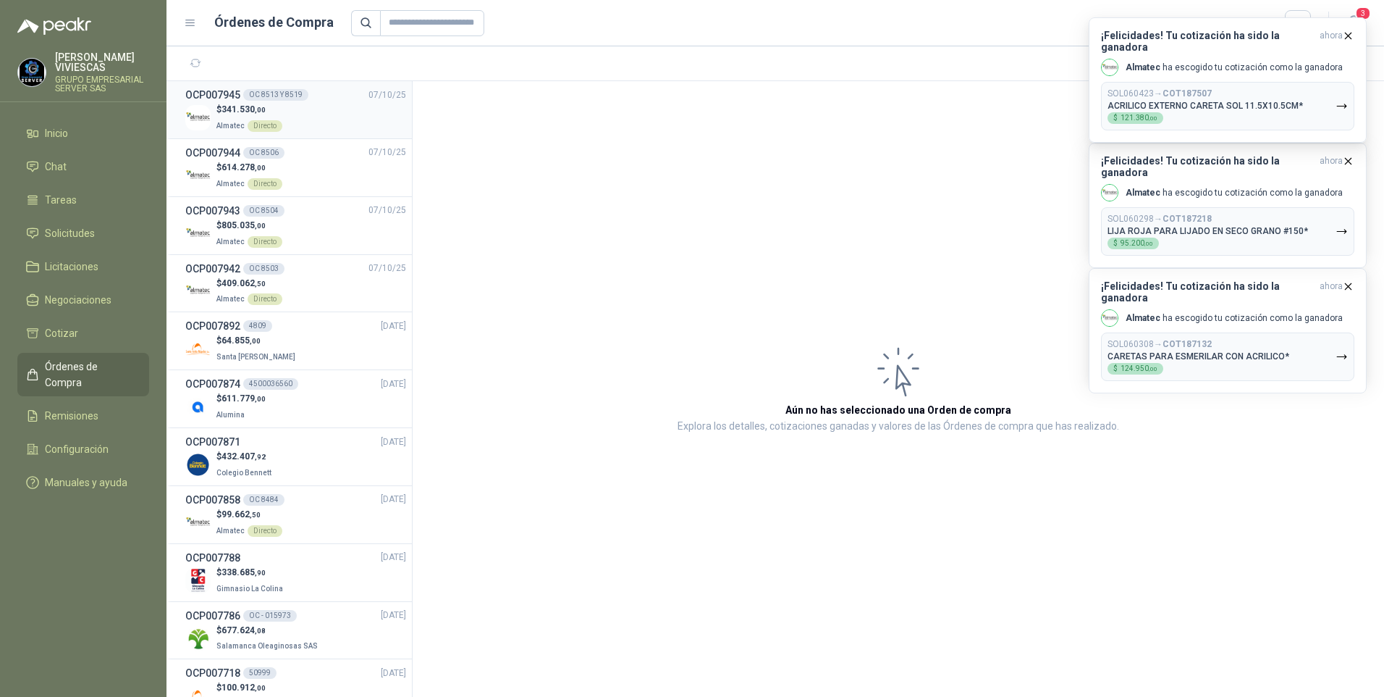
click at [232, 110] on span "341.530 ,00" at bounding box center [244, 109] width 44 height 10
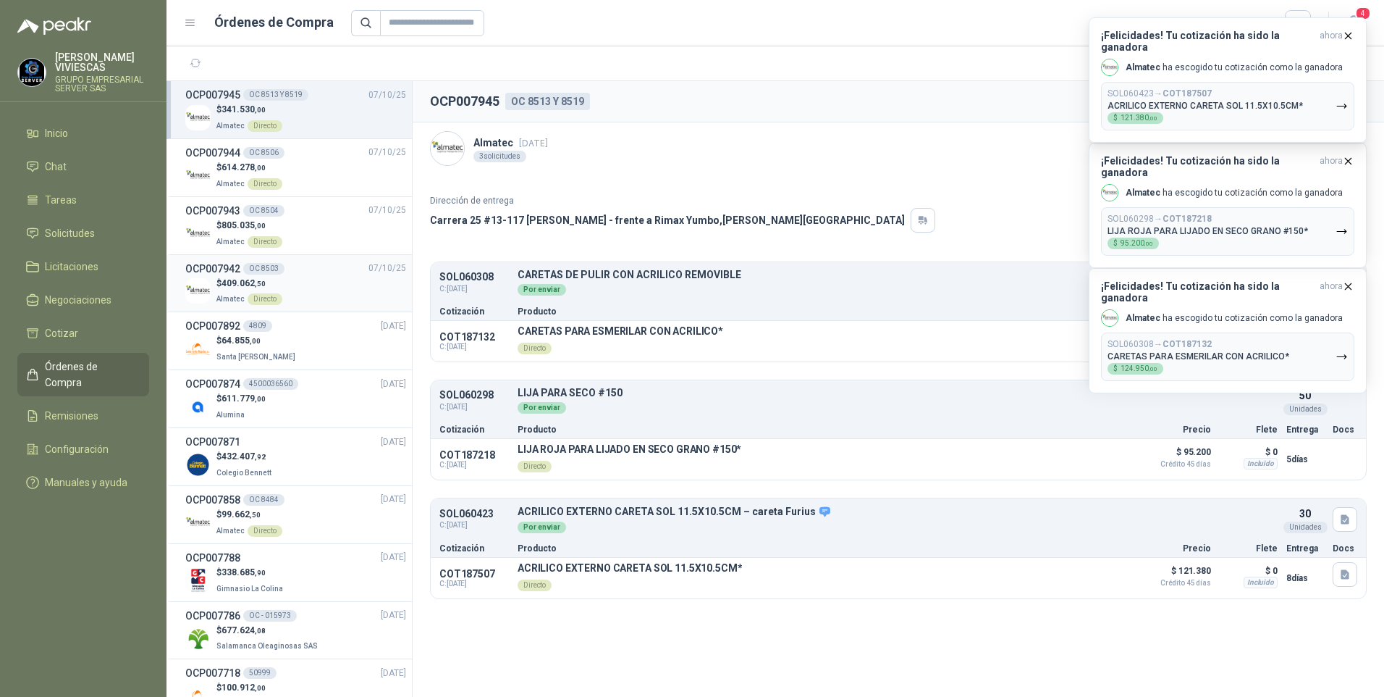
click at [230, 285] on span "409.062 ,50" at bounding box center [244, 283] width 44 height 10
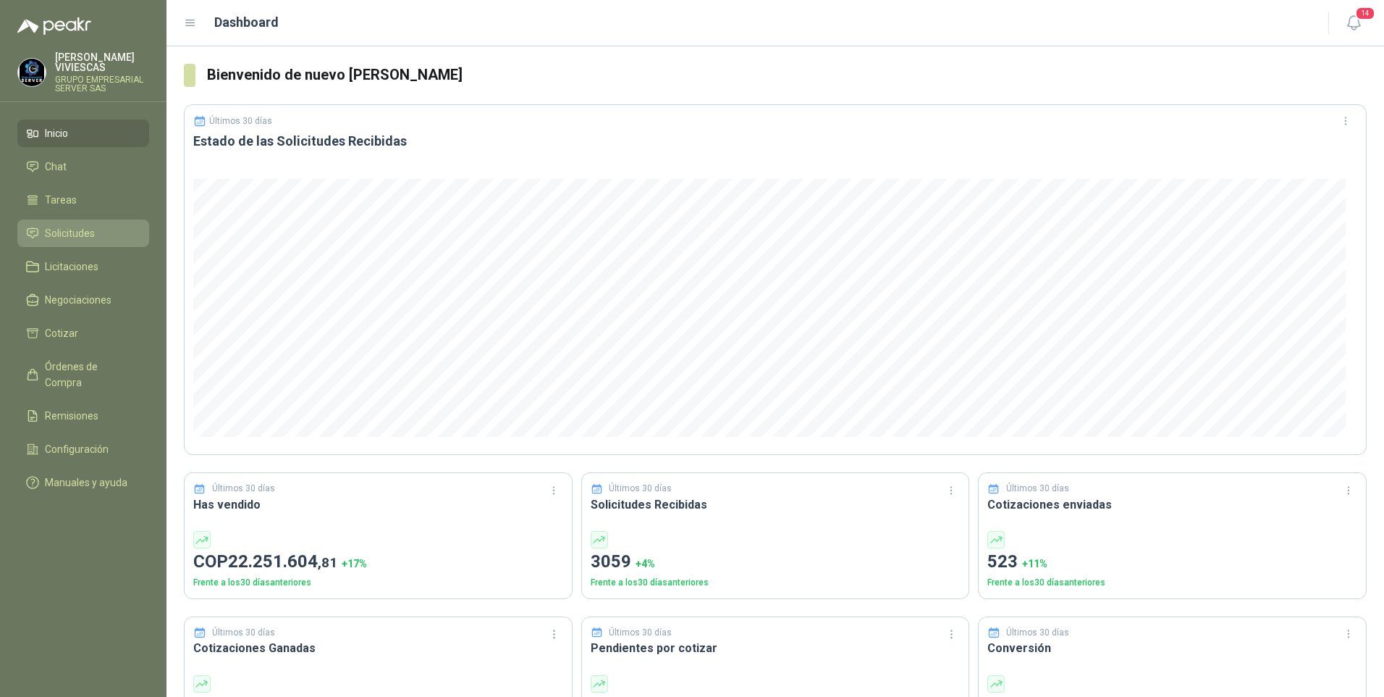
click at [73, 219] on link "Solicitudes" at bounding box center [83, 233] width 132 height 28
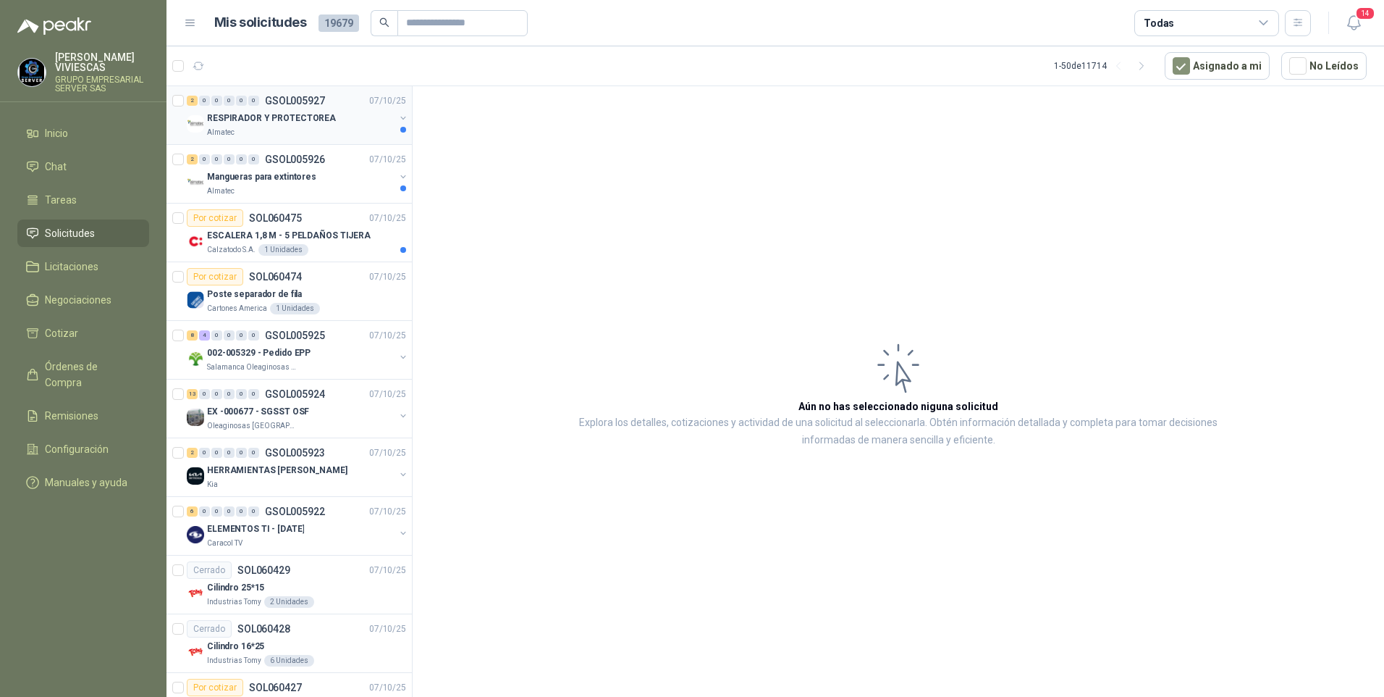
click at [256, 118] on p "RESPIRADOR Y PROTECTOREA" at bounding box center [271, 119] width 129 height 14
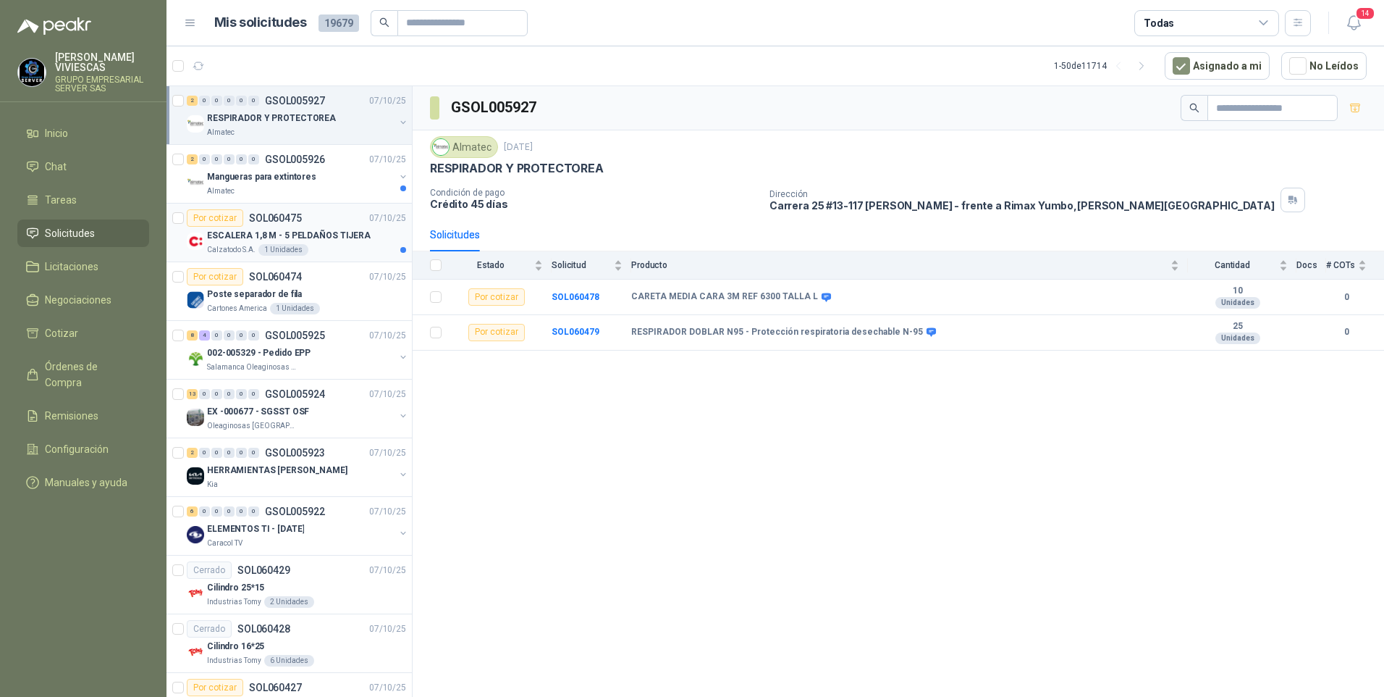
click at [261, 238] on p "ESCALERA 1,8 M - 5 PELDAÑOS TIJERA" at bounding box center [289, 236] width 164 height 14
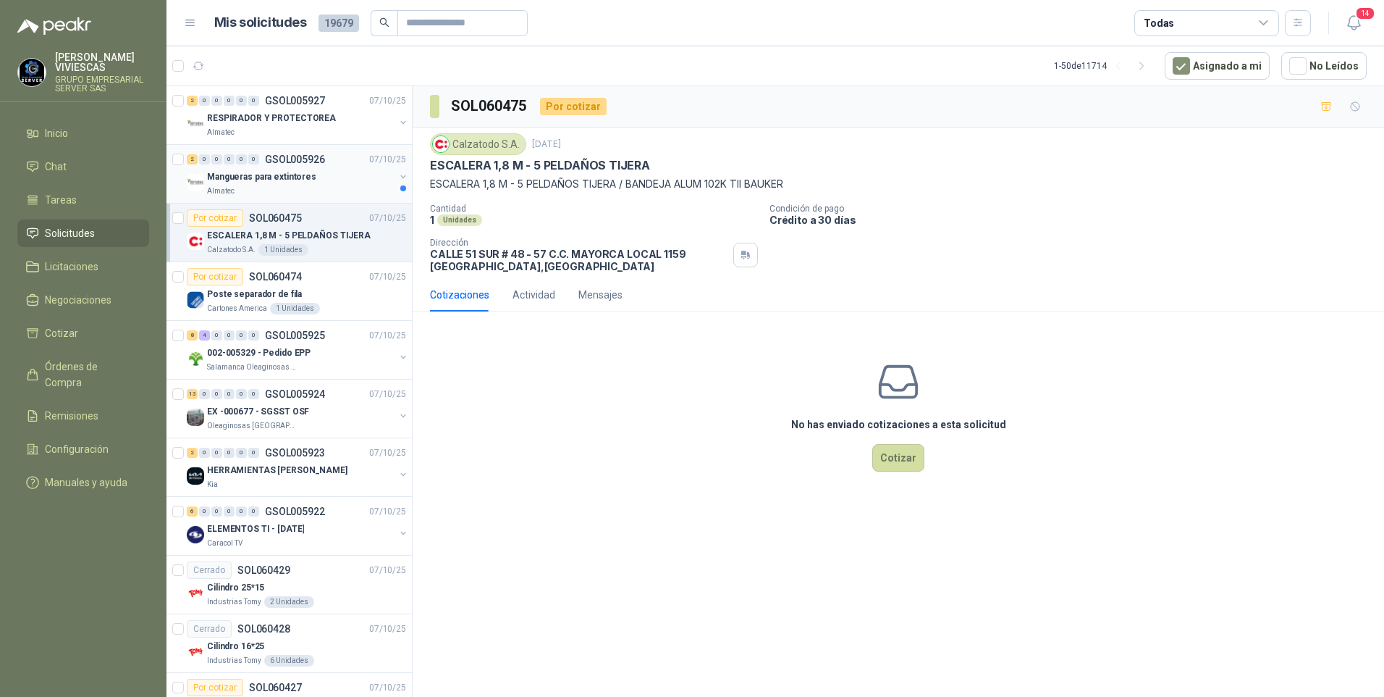
click at [253, 183] on p "Mangueras para extintores" at bounding box center [261, 177] width 109 height 14
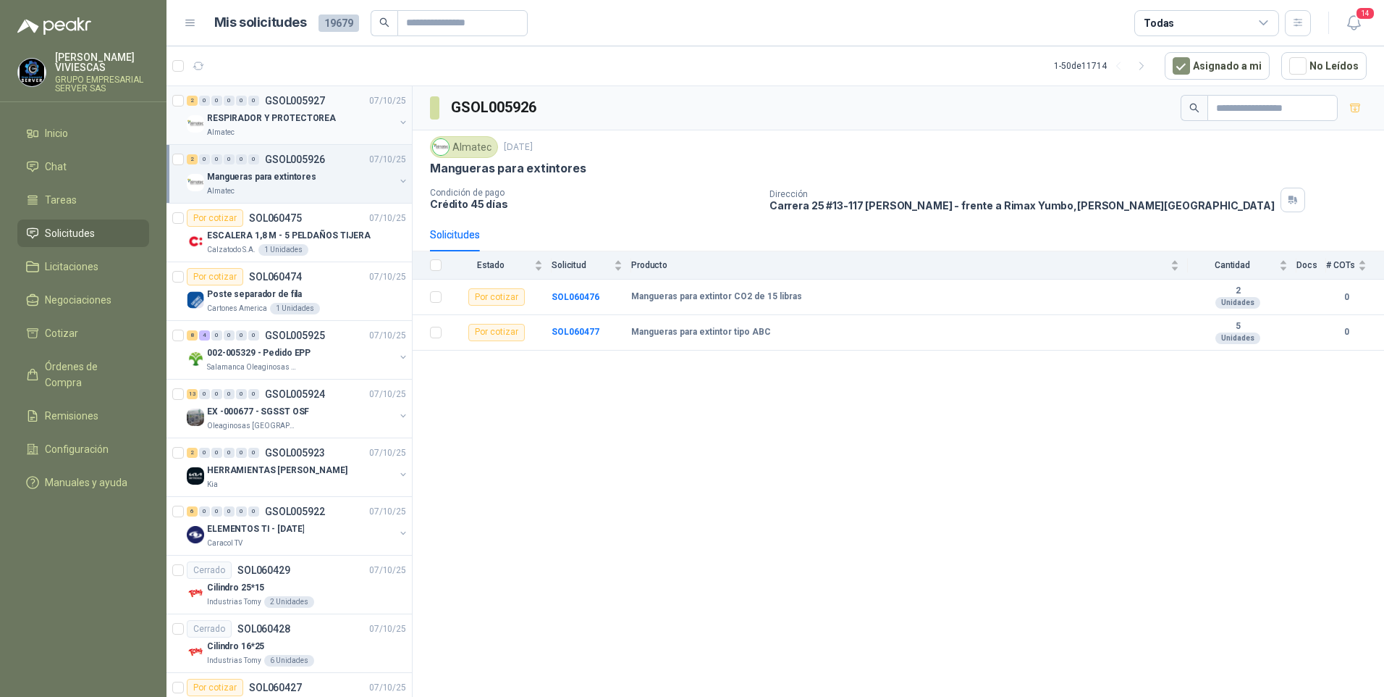
click at [266, 112] on p "RESPIRADOR Y PROTECTOREA" at bounding box center [271, 119] width 129 height 14
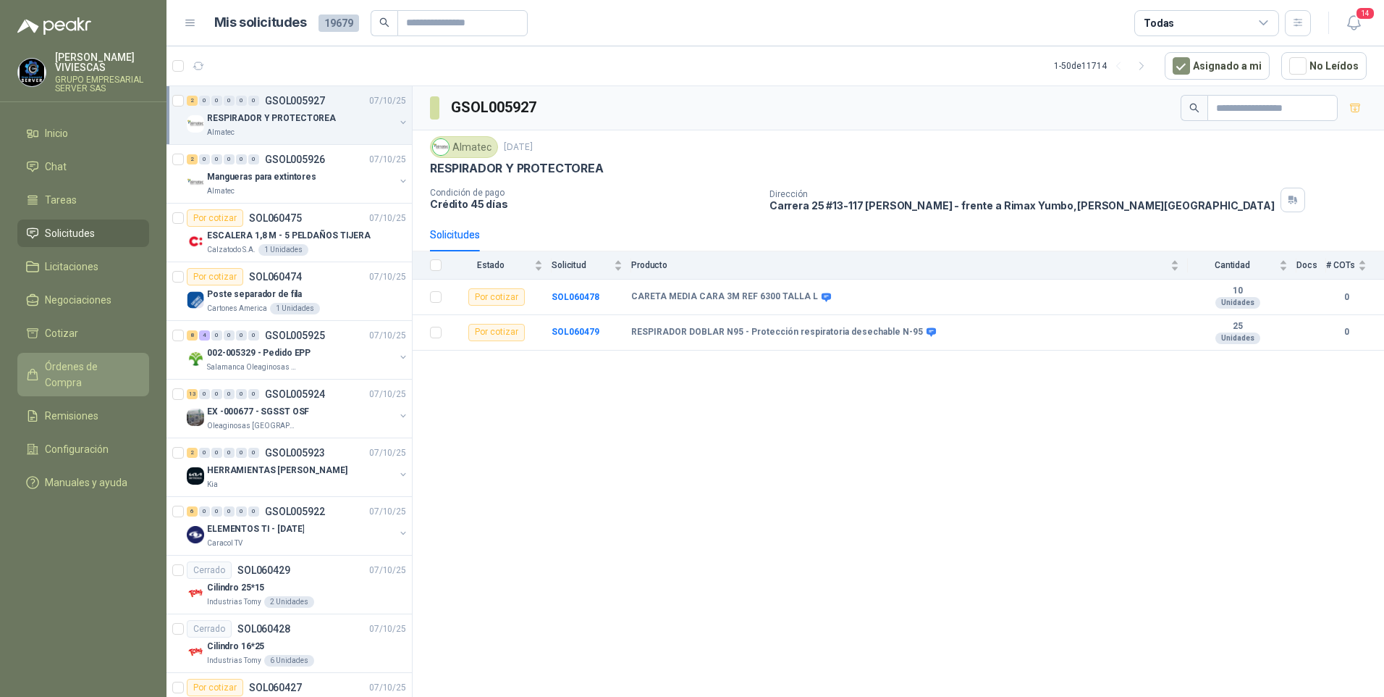
click at [75, 366] on span "Órdenes de Compra" at bounding box center [90, 374] width 91 height 32
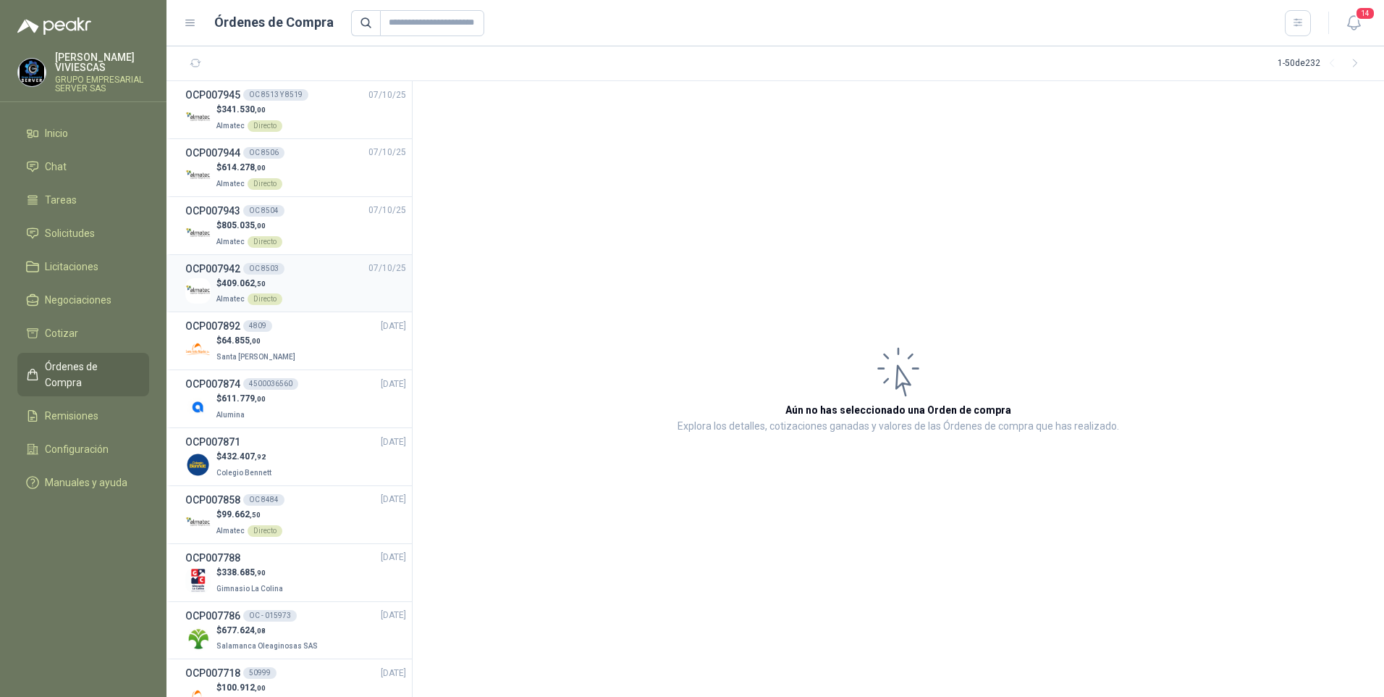
click at [229, 282] on span "409.062 ,50" at bounding box center [244, 283] width 44 height 10
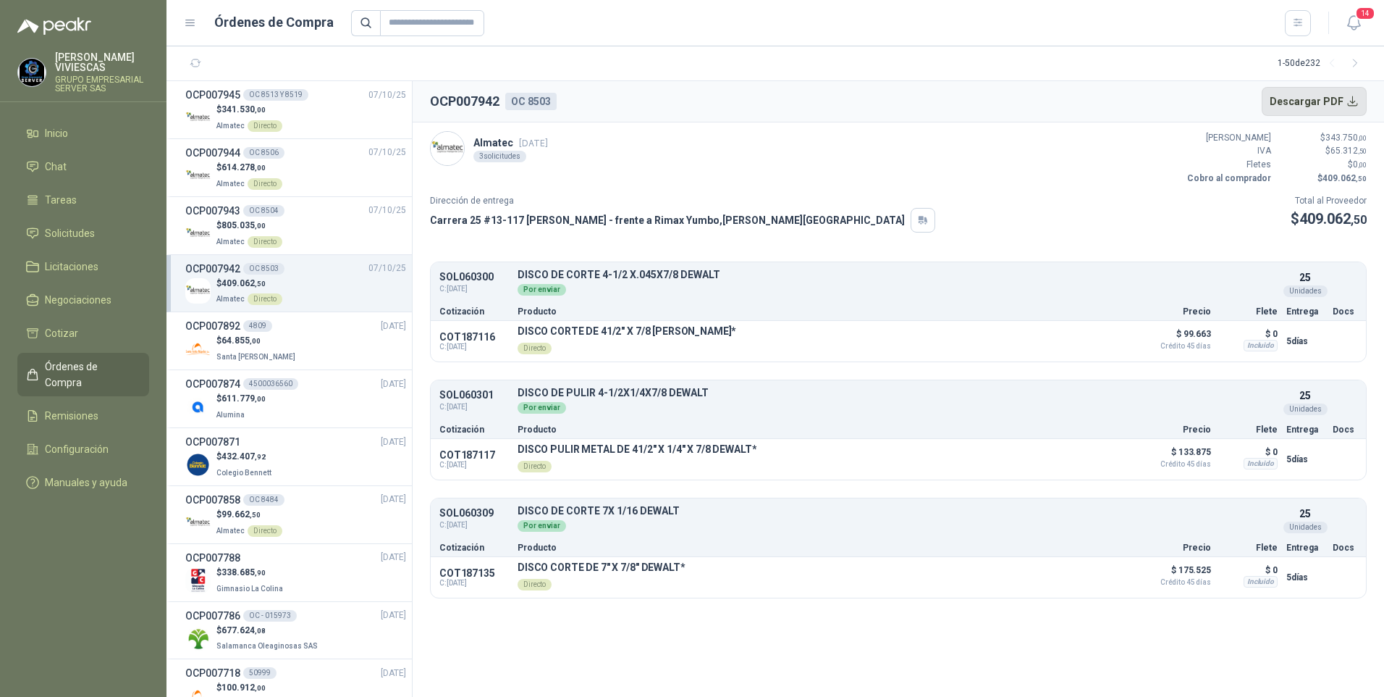
click at [1334, 106] on button "Descargar PDF" at bounding box center [1315, 101] width 106 height 29
click at [250, 219] on p "$ 805.035 ,00" at bounding box center [249, 226] width 66 height 14
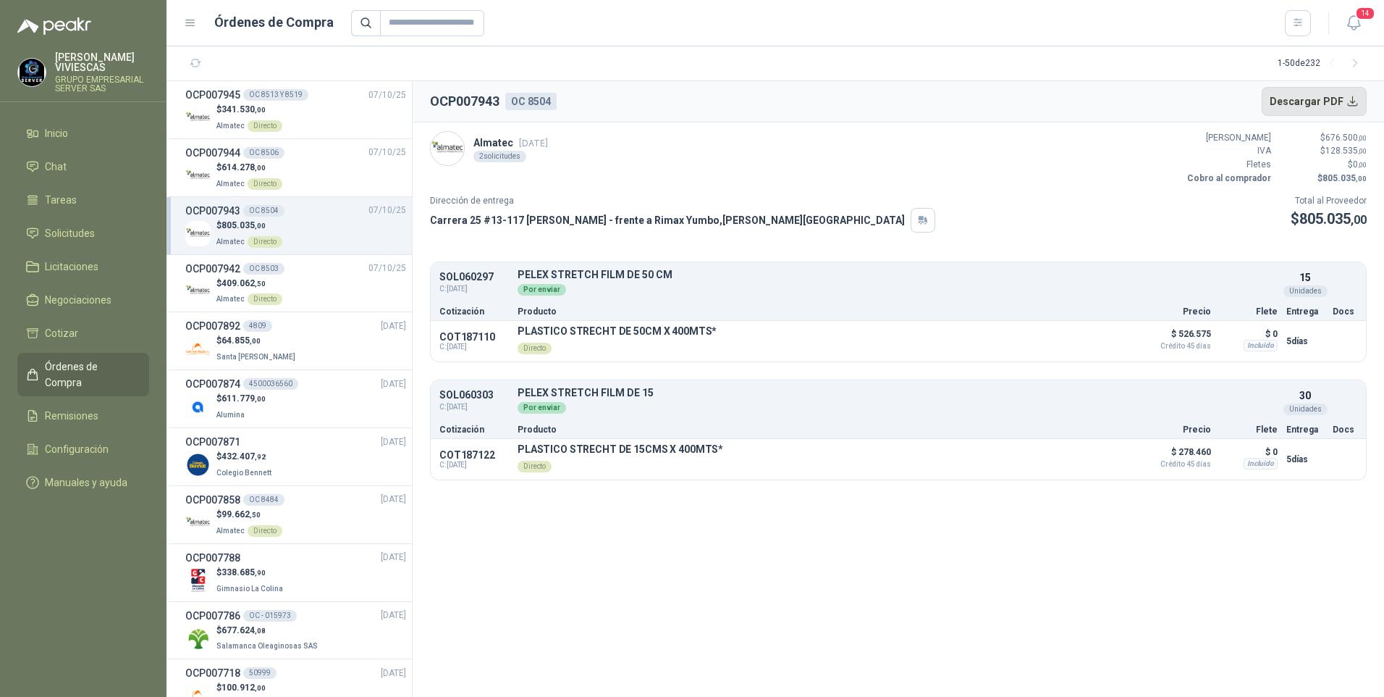
click at [1313, 101] on button "Descargar PDF" at bounding box center [1315, 101] width 106 height 29
click at [248, 174] on p "Almatec Directo" at bounding box center [249, 182] width 66 height 16
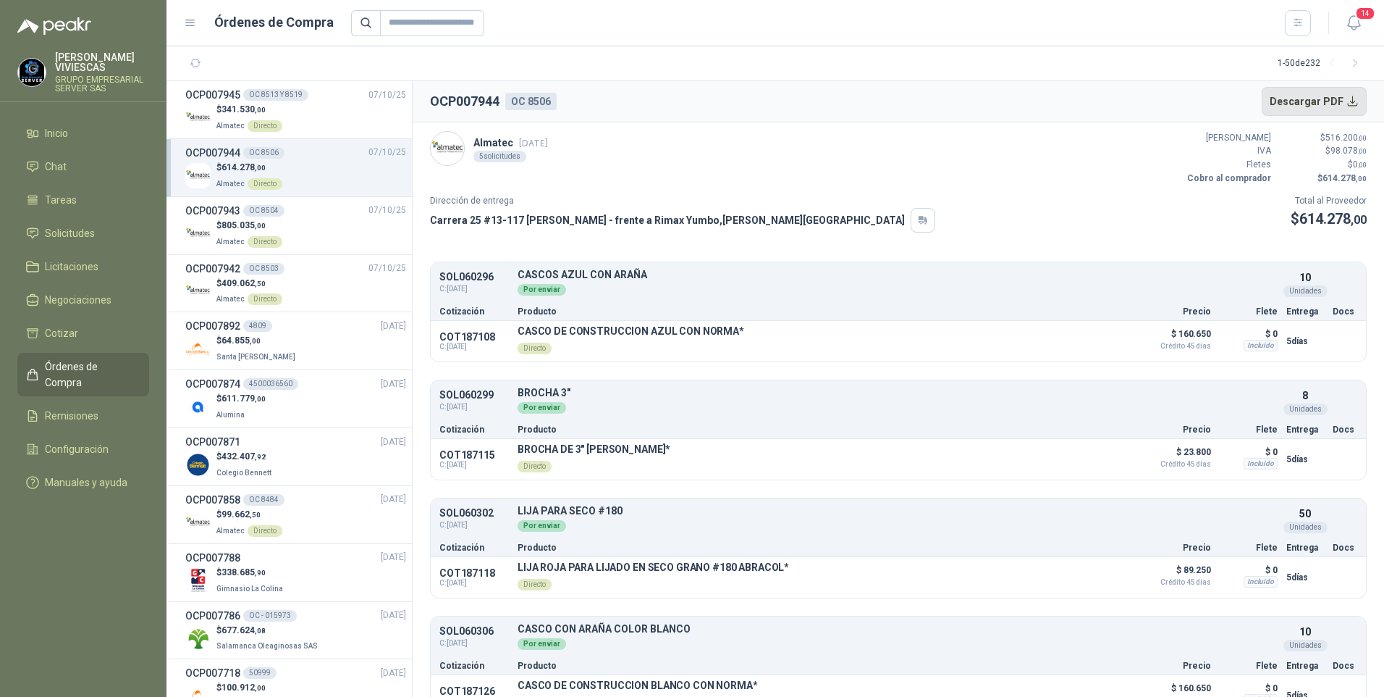
click at [1314, 100] on button "Descargar PDF" at bounding box center [1315, 101] width 106 height 29
click at [230, 106] on span "341.530 ,00" at bounding box center [244, 109] width 44 height 10
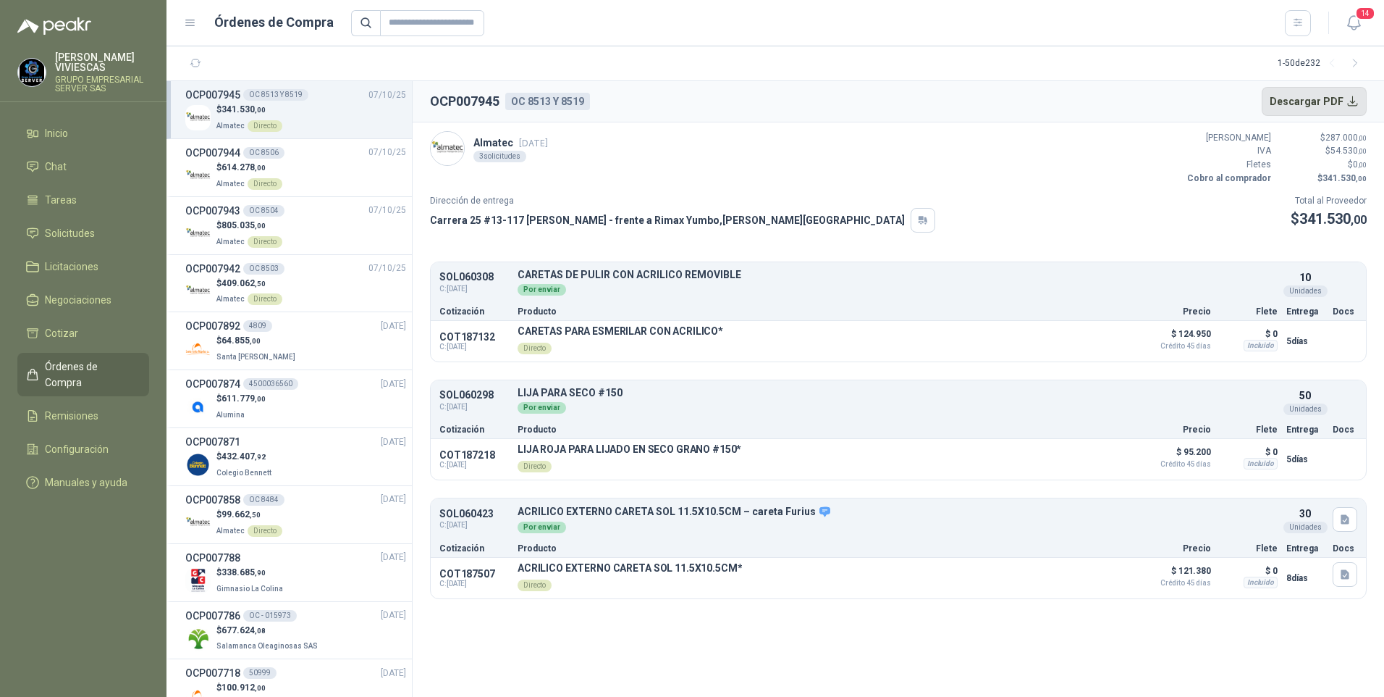
click at [1329, 100] on button "Descargar PDF" at bounding box center [1315, 101] width 106 height 29
